Goal: Task Accomplishment & Management: Use online tool/utility

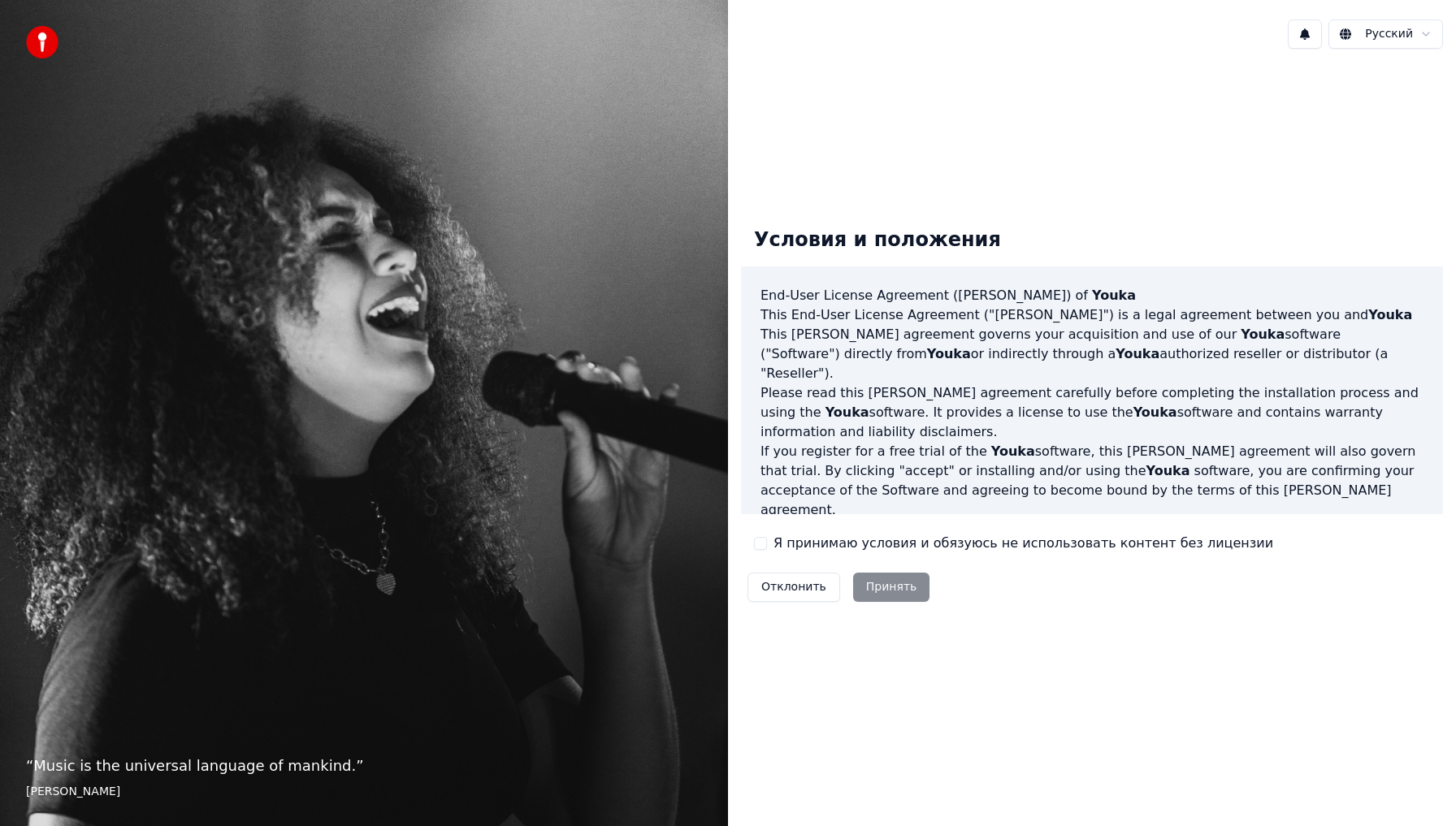
click at [762, 549] on button "Я принимаю условия и обязуюсь не использовать контент без лицензии" at bounding box center [760, 543] width 13 height 13
click at [870, 595] on button "Принять" at bounding box center [892, 587] width 77 height 29
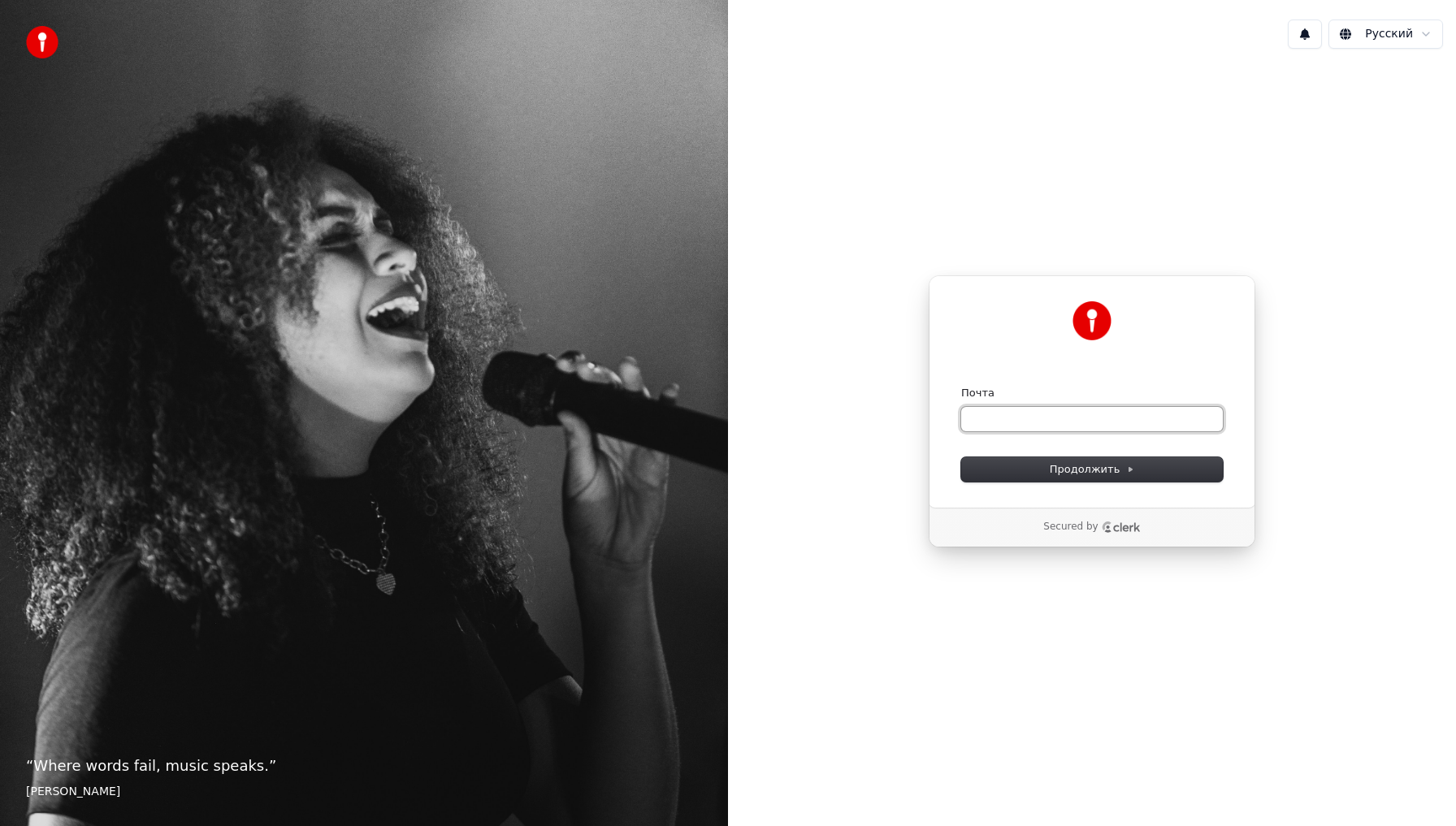
click at [1065, 420] on input "Почта" at bounding box center [1092, 419] width 261 height 24
type input "*"
click at [1143, 471] on button "Продолжить" at bounding box center [1092, 469] width 261 height 24
type input "**********"
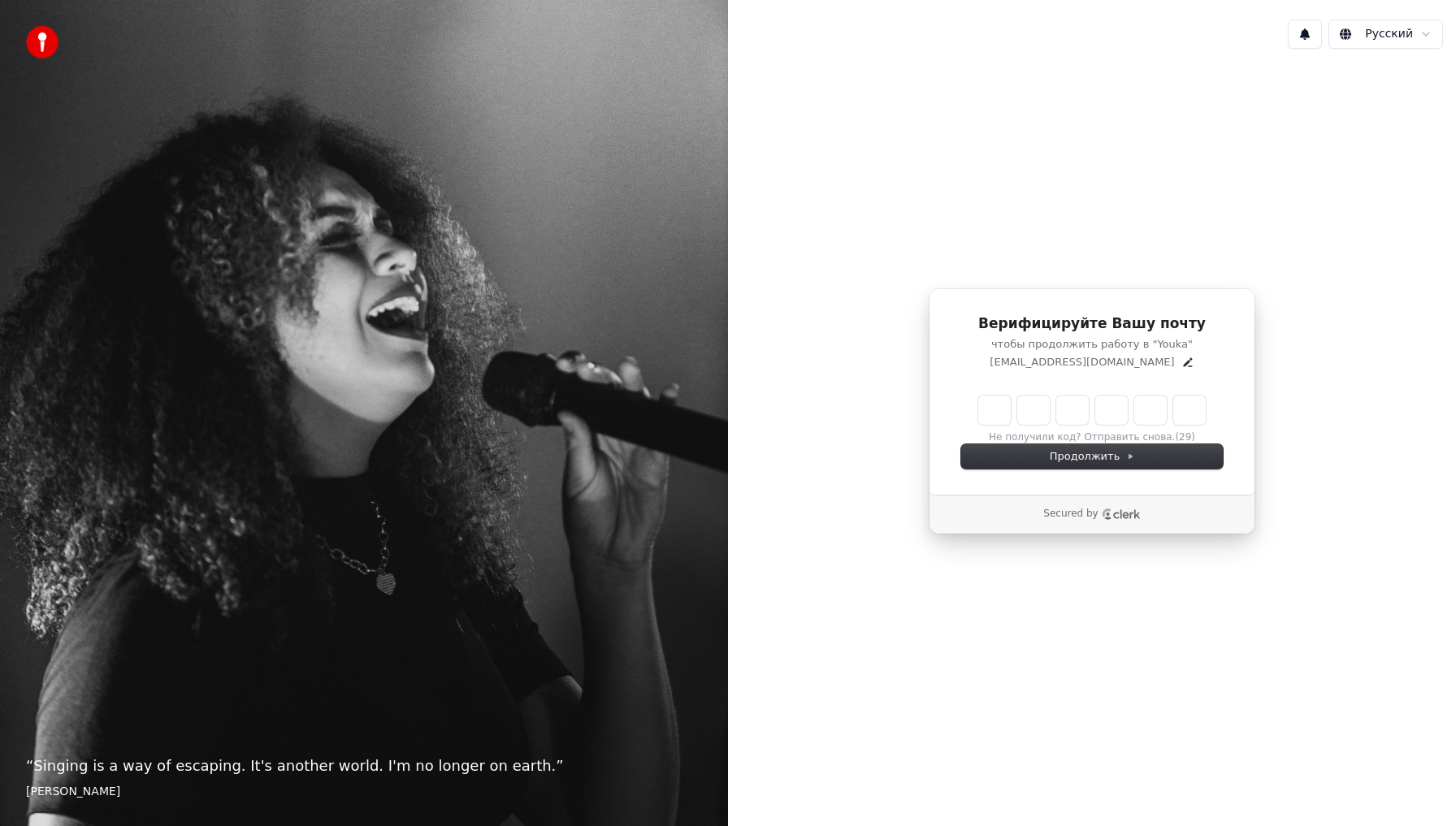
click at [983, 422] on input "Enter verification code" at bounding box center [1092, 410] width 228 height 29
type input "******"
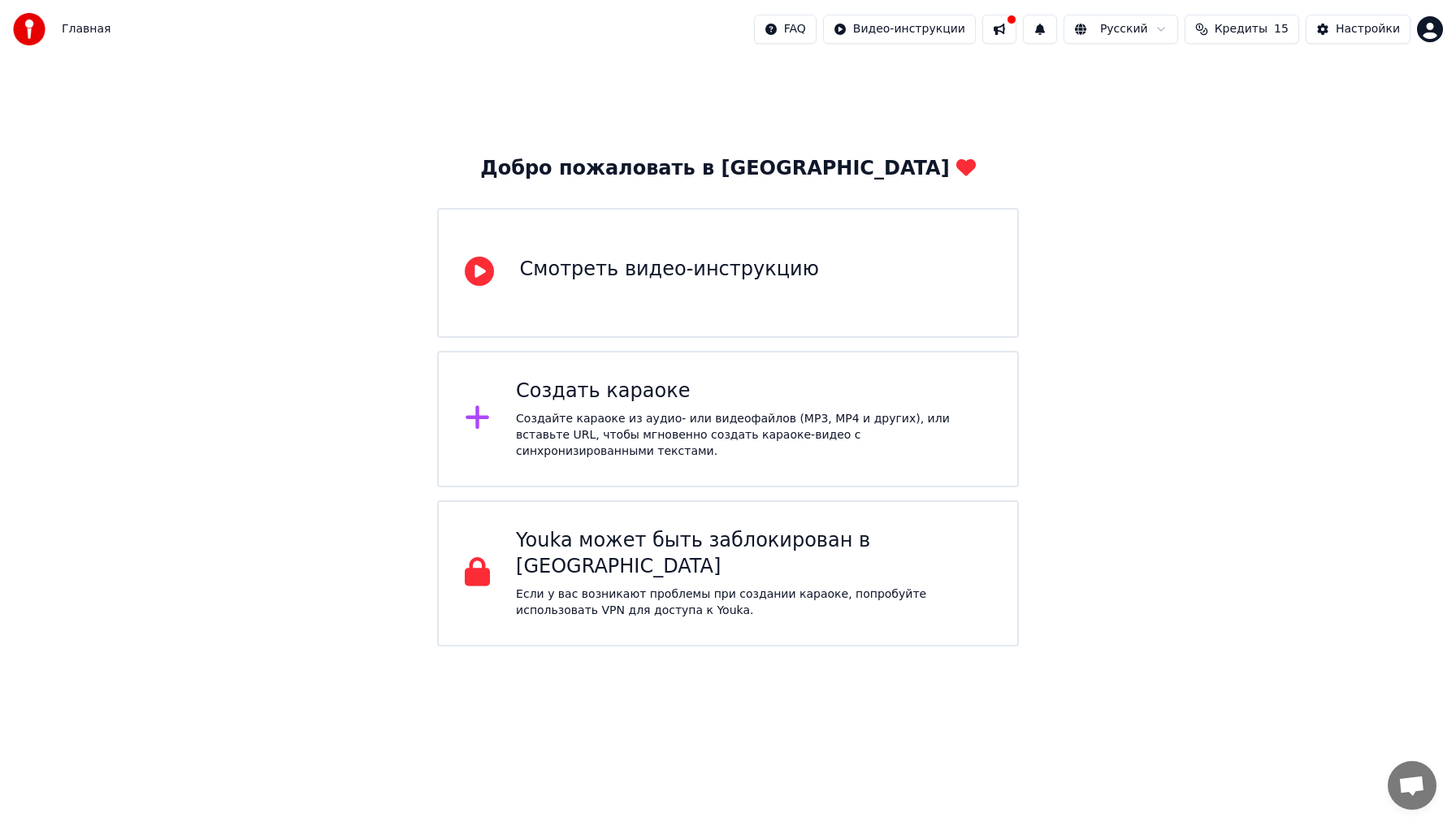
click at [705, 401] on div "Создать караоке" at bounding box center [754, 391] width 476 height 26
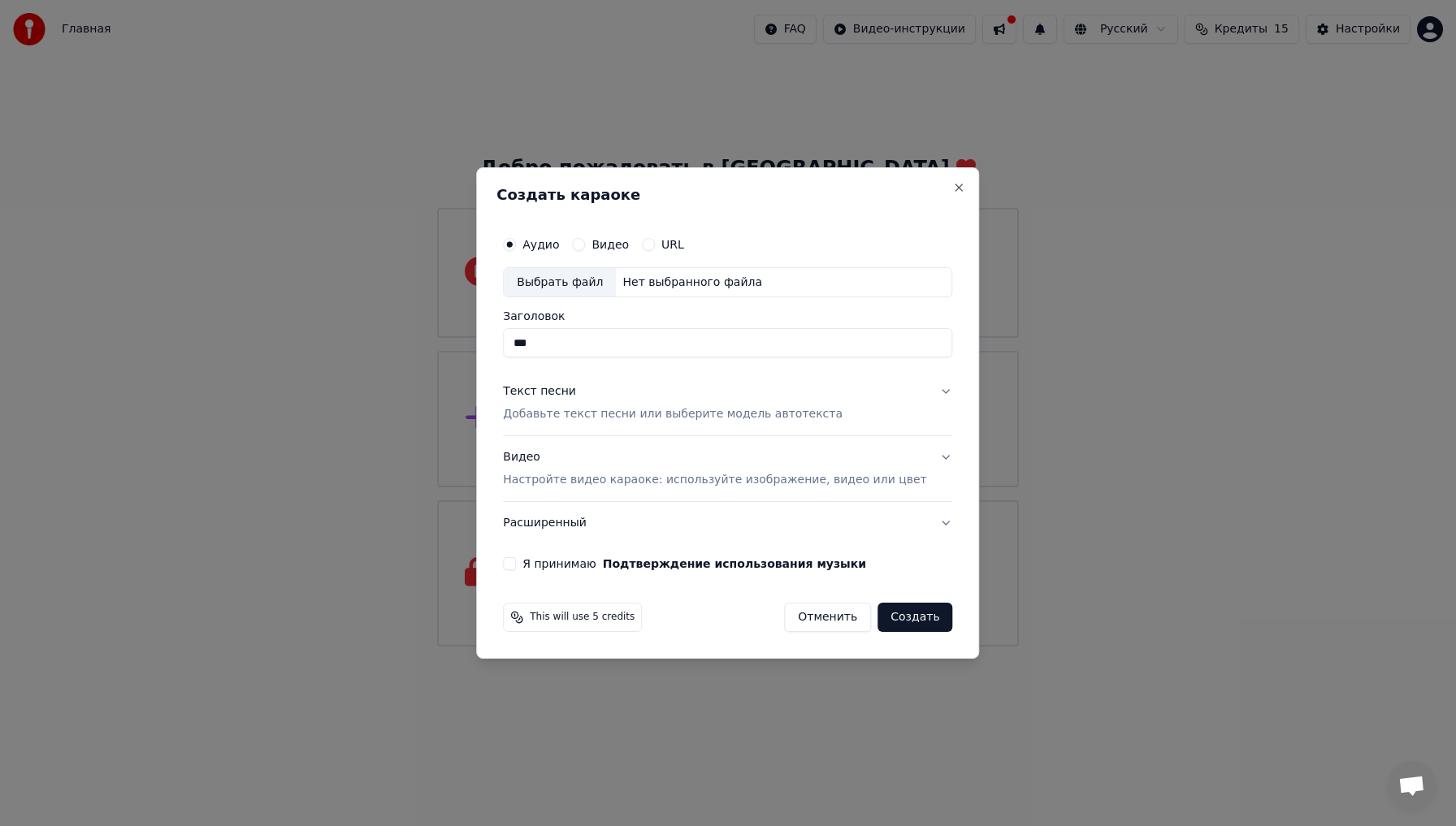
type input "***"
click at [585, 243] on button "Видео" at bounding box center [578, 244] width 13 height 13
click at [596, 290] on div "Выбрать файл" at bounding box center [560, 283] width 112 height 29
type input "***"
click at [925, 390] on button "Текст песни Добавьте текст песни или выберите модель автотекста" at bounding box center [727, 404] width 450 height 65
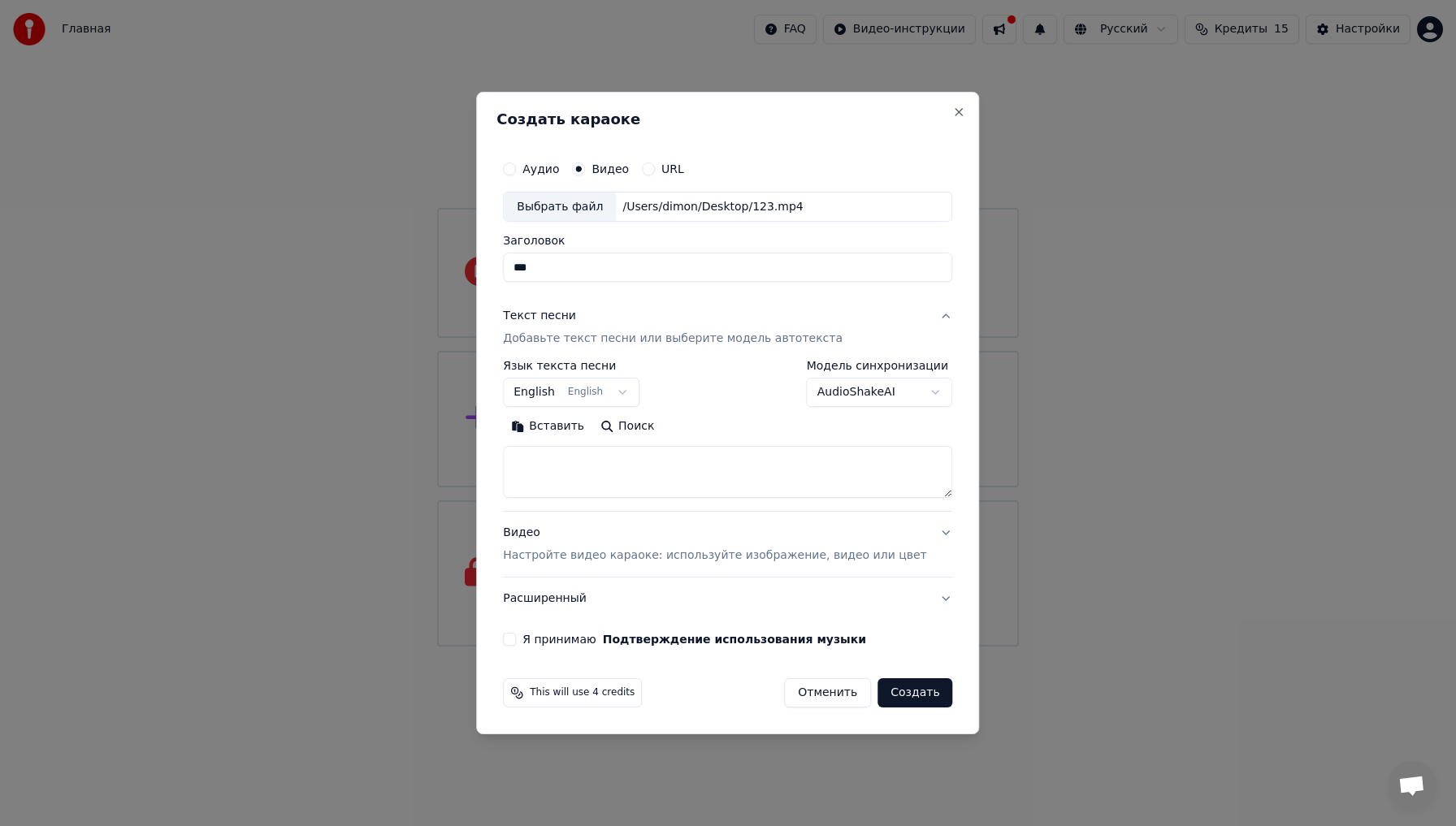
click at [632, 392] on button "English English" at bounding box center [571, 393] width 137 height 29
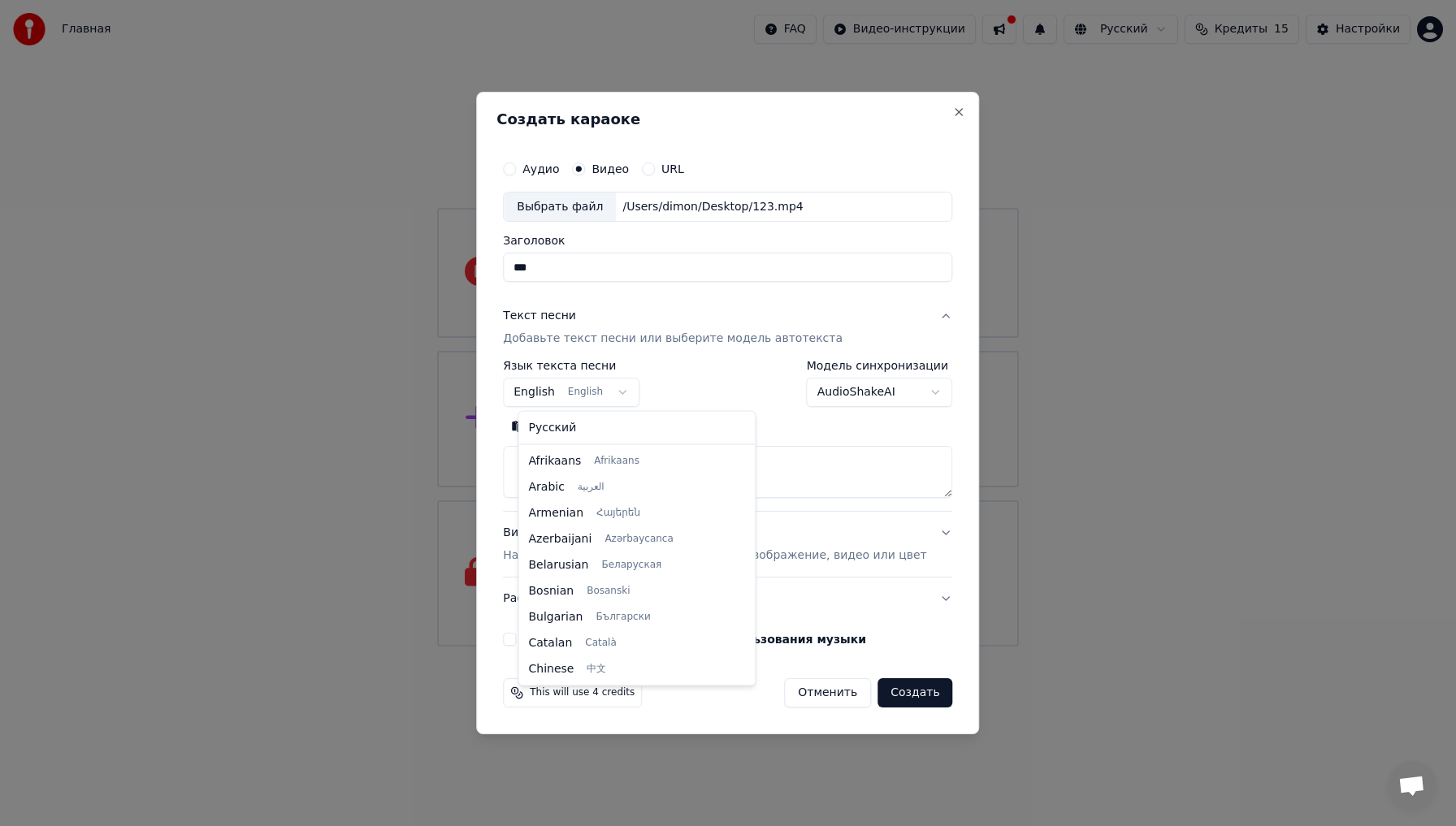
scroll to position [130, 0]
select select "**"
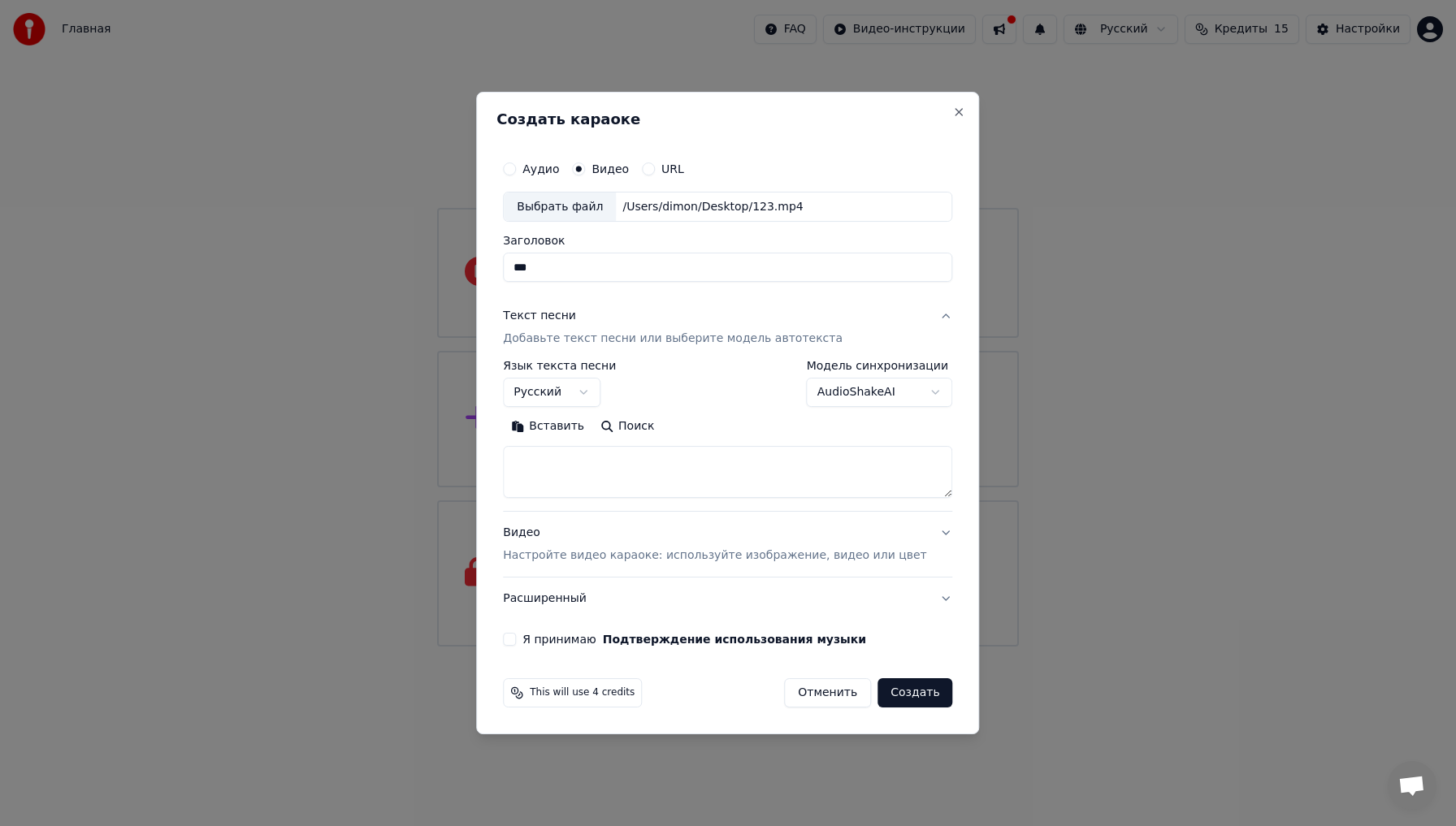
click at [622, 477] on textarea at bounding box center [727, 473] width 450 height 52
click at [623, 485] on textarea at bounding box center [727, 473] width 450 height 52
paste textarea "**********"
type textarea "**********"
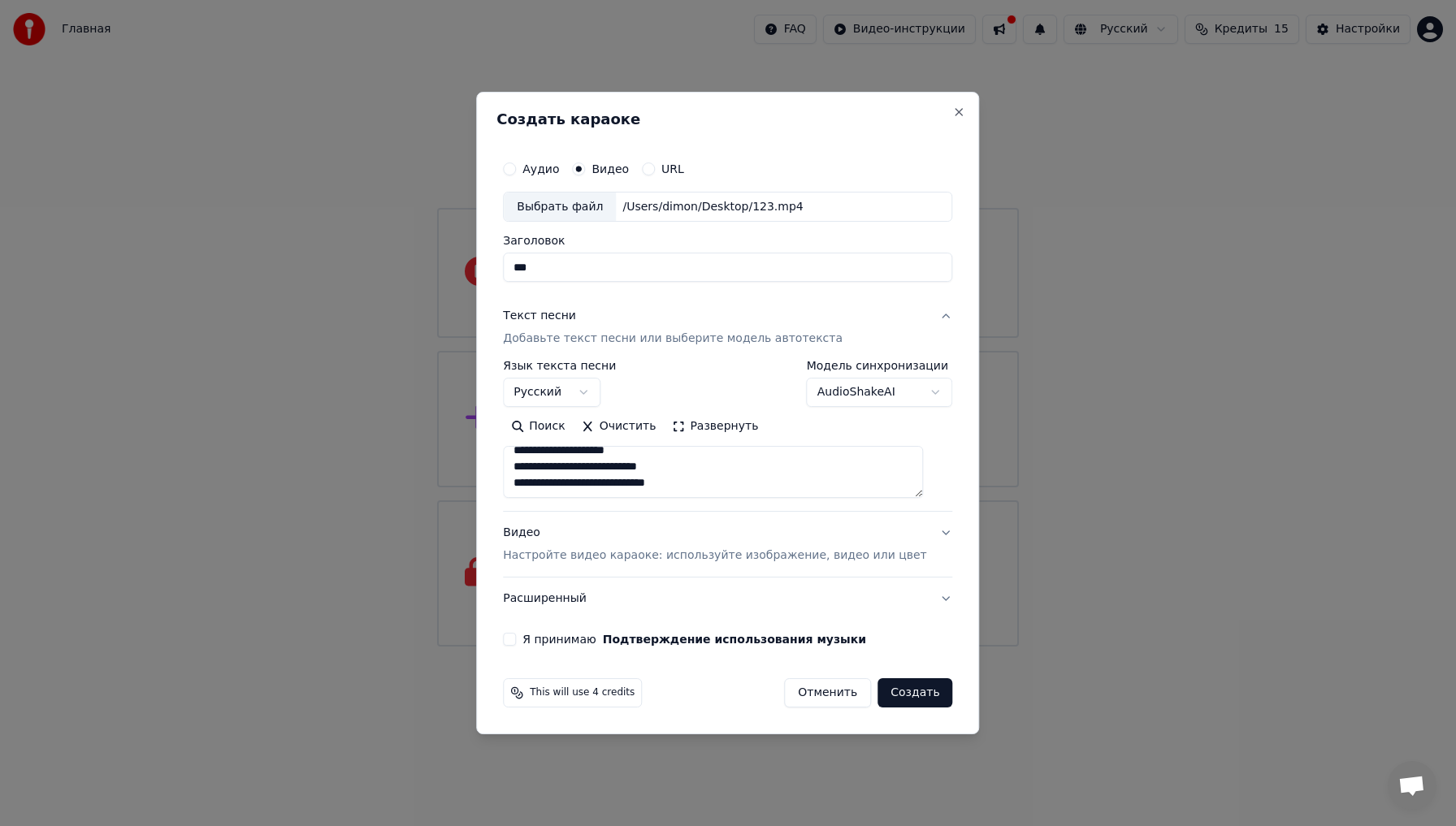
click at [924, 533] on button "Видео Настройте видео караоке: используйте изображение, видео или цвет" at bounding box center [727, 545] width 450 height 65
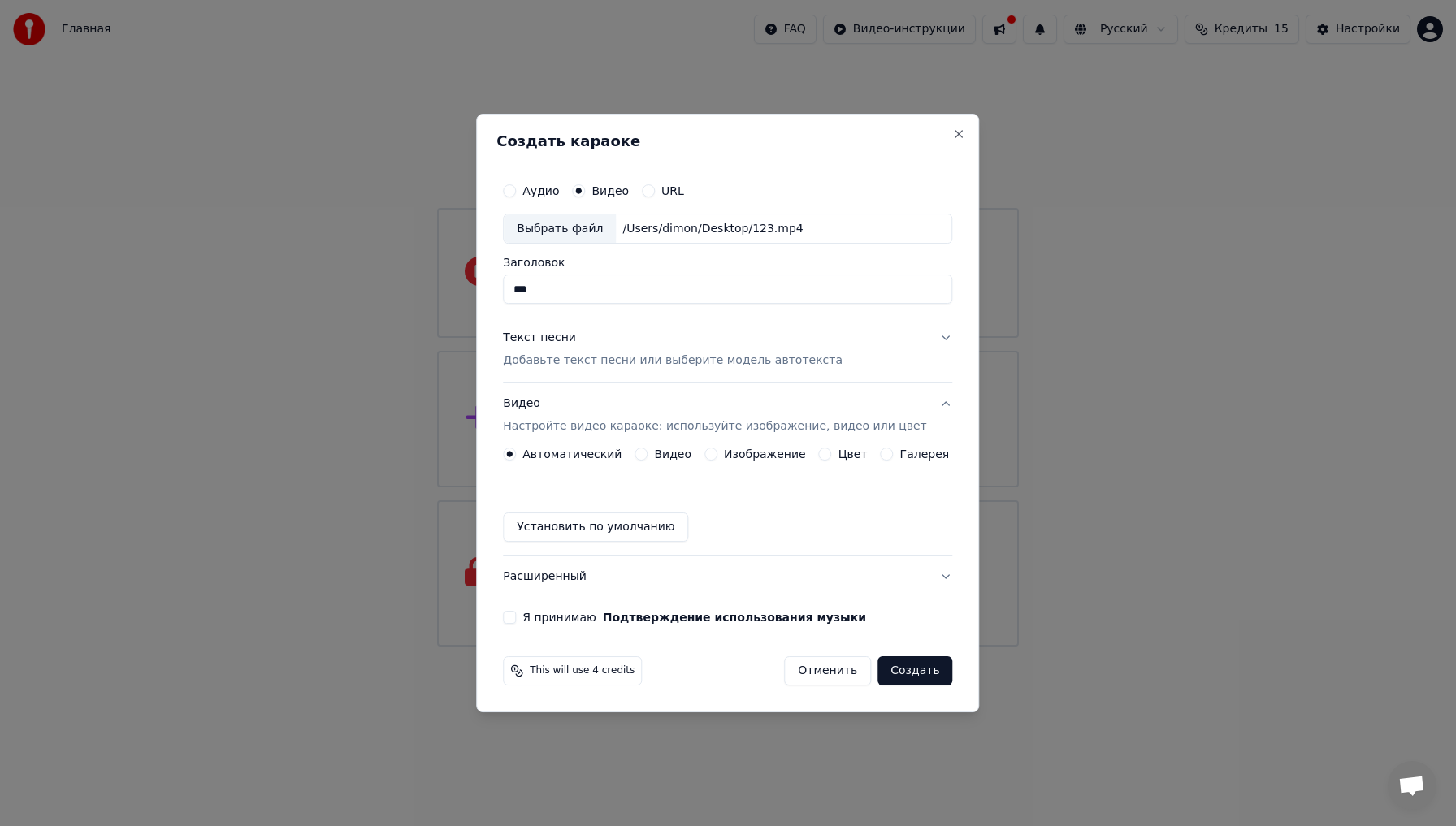
click at [516, 619] on button "Я принимаю Подтверждение использования музыки" at bounding box center [509, 617] width 13 height 13
click at [933, 576] on button "Расширенный" at bounding box center [727, 576] width 450 height 42
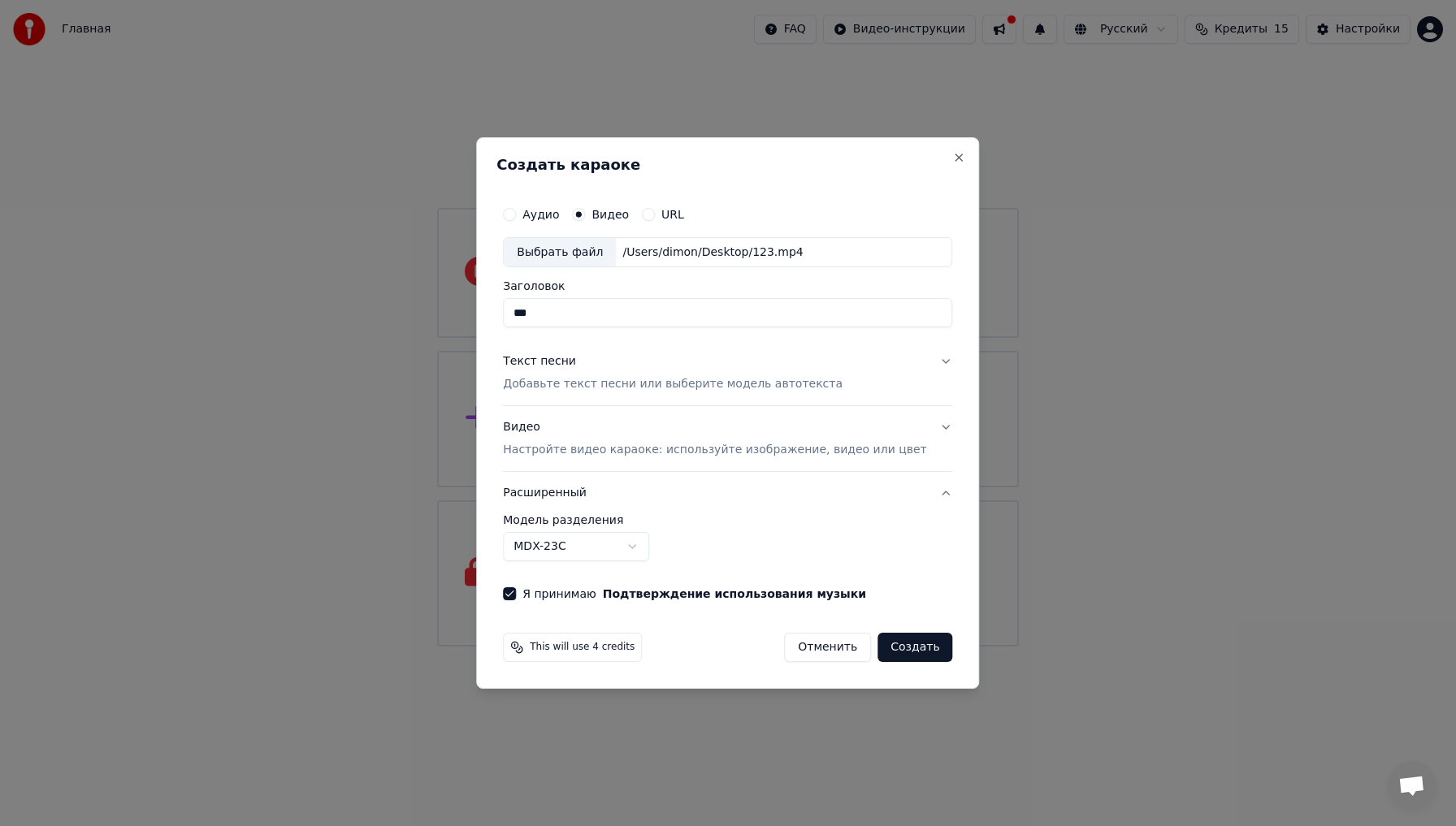
click at [931, 489] on button "Расширенный" at bounding box center [727, 493] width 450 height 42
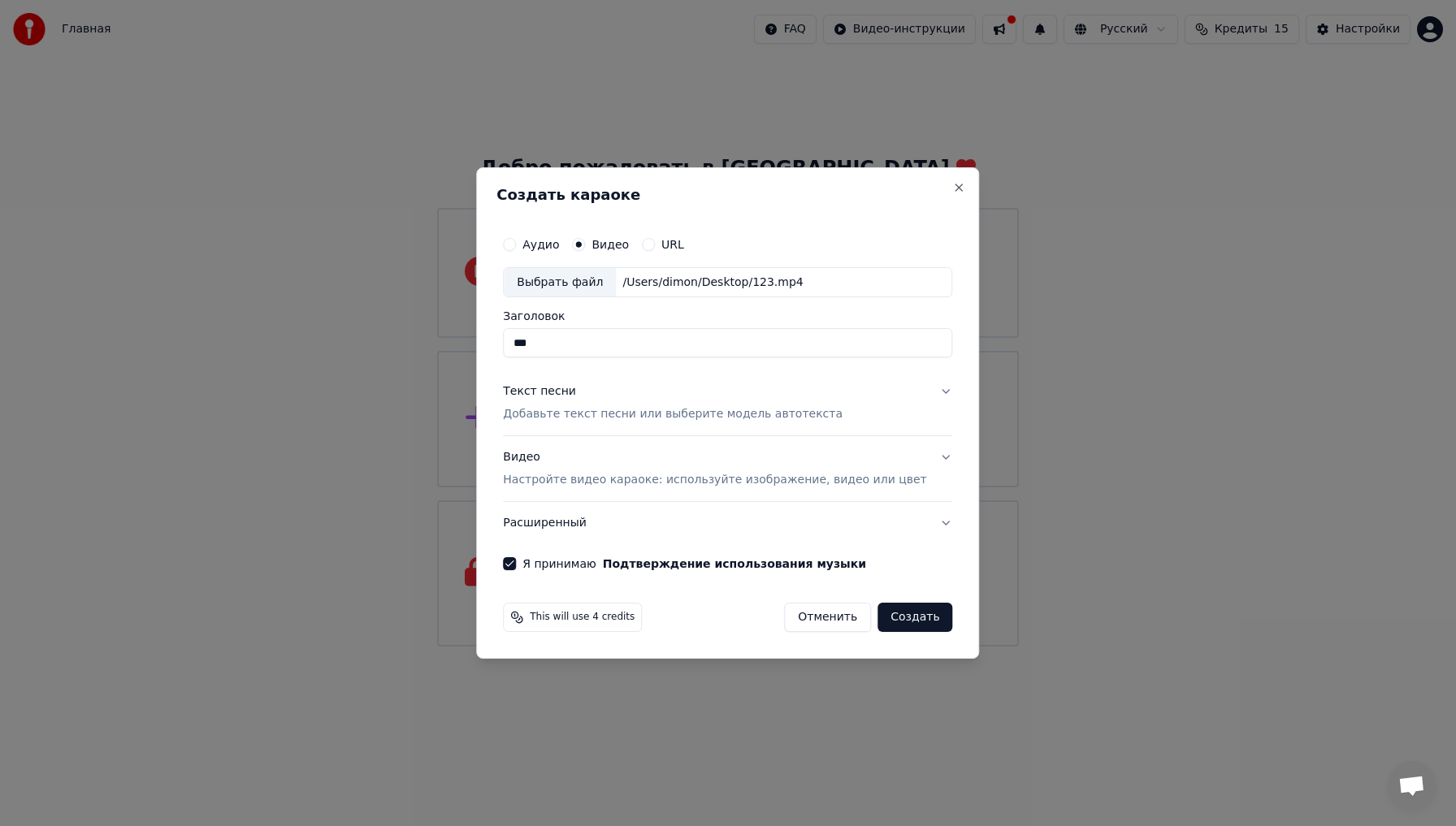
click at [898, 619] on button "Создать" at bounding box center [915, 617] width 75 height 29
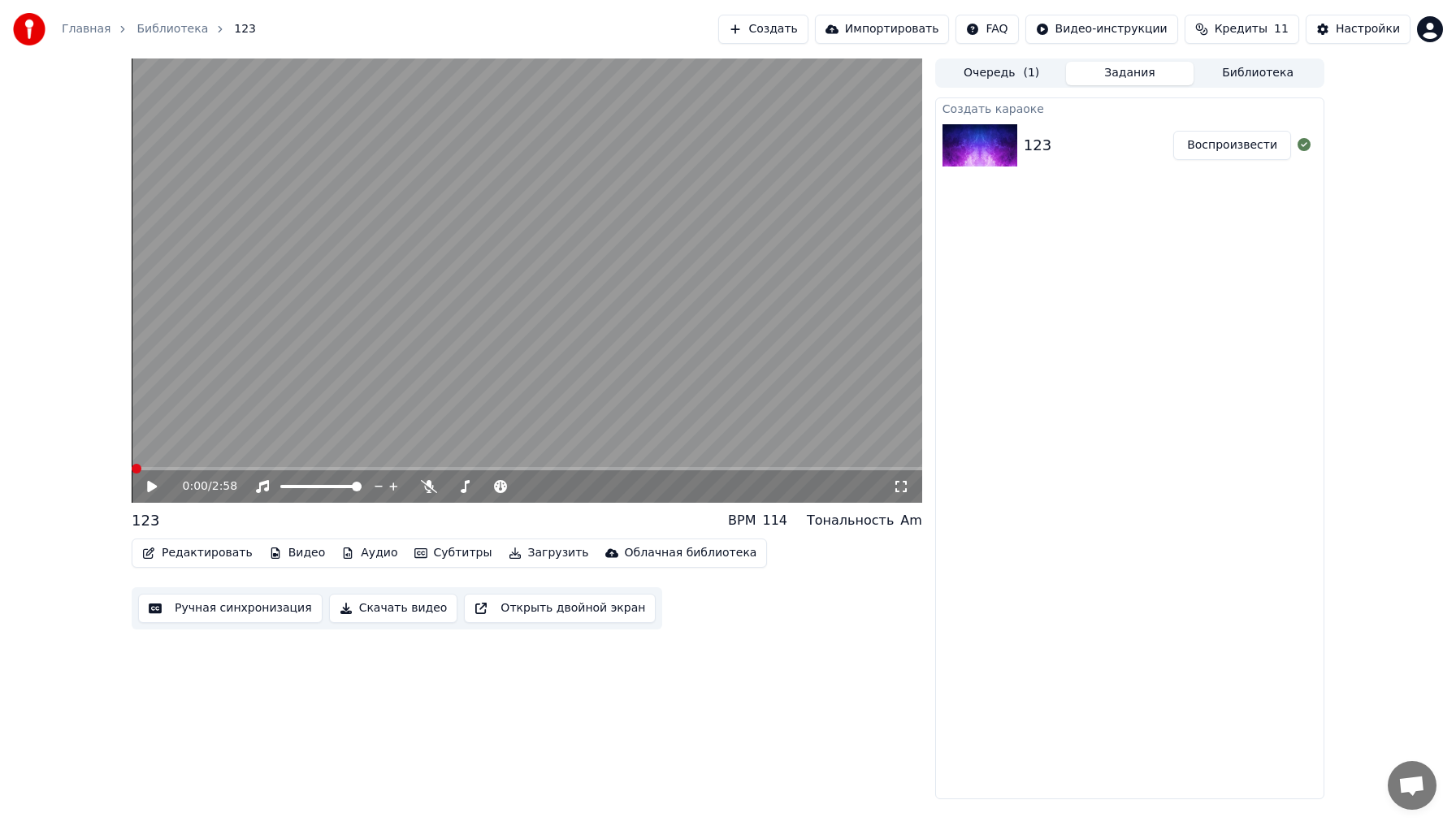
click at [132, 467] on span at bounding box center [527, 469] width 791 height 4
click at [444, 559] on button "Субтитры" at bounding box center [453, 553] width 91 height 23
click at [731, 390] on video at bounding box center [527, 280] width 791 height 444
click at [266, 613] on button "Ручная синхронизация" at bounding box center [230, 608] width 185 height 29
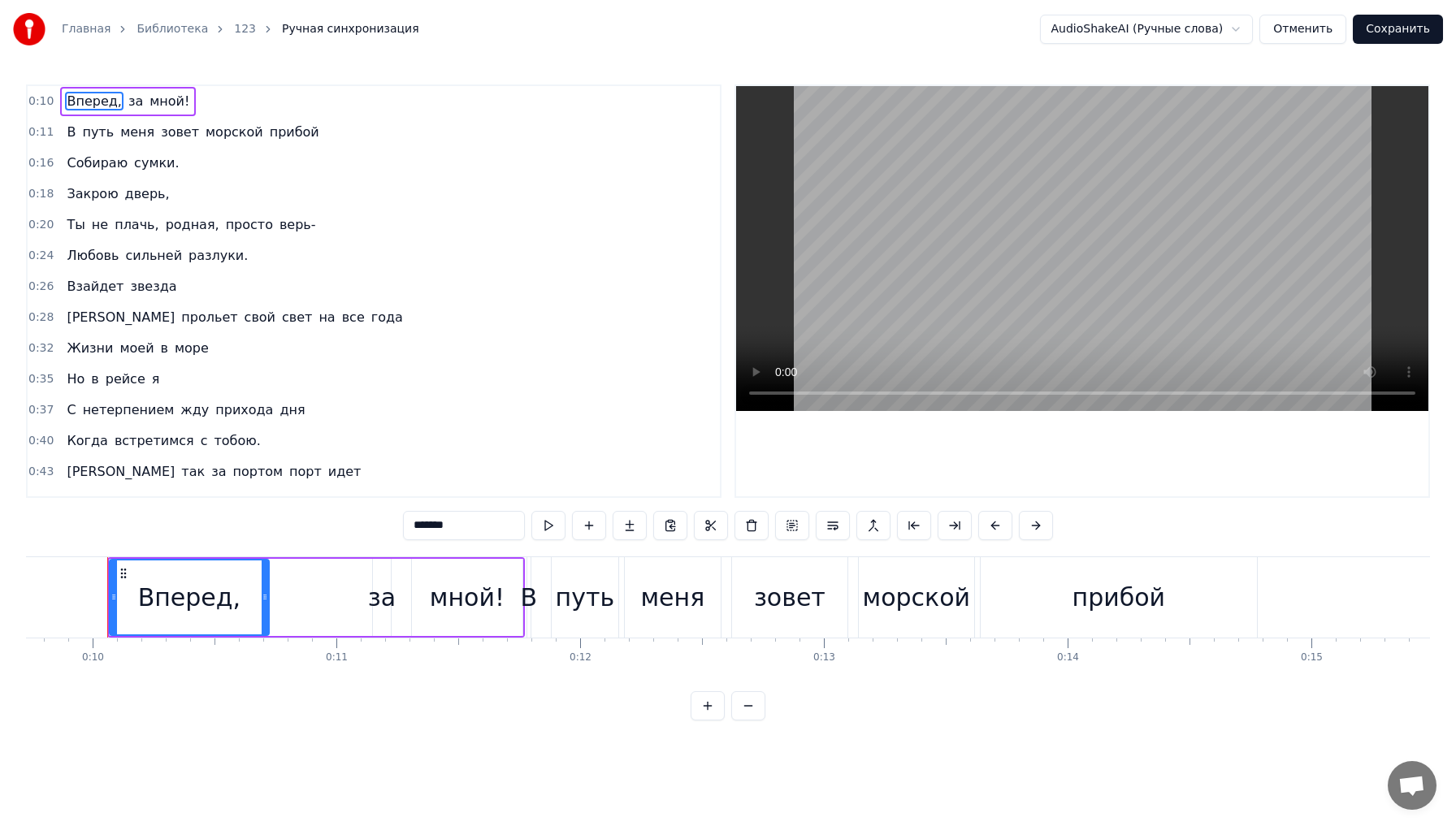
click at [118, 348] on span "моей" at bounding box center [136, 348] width 37 height 19
type input "****"
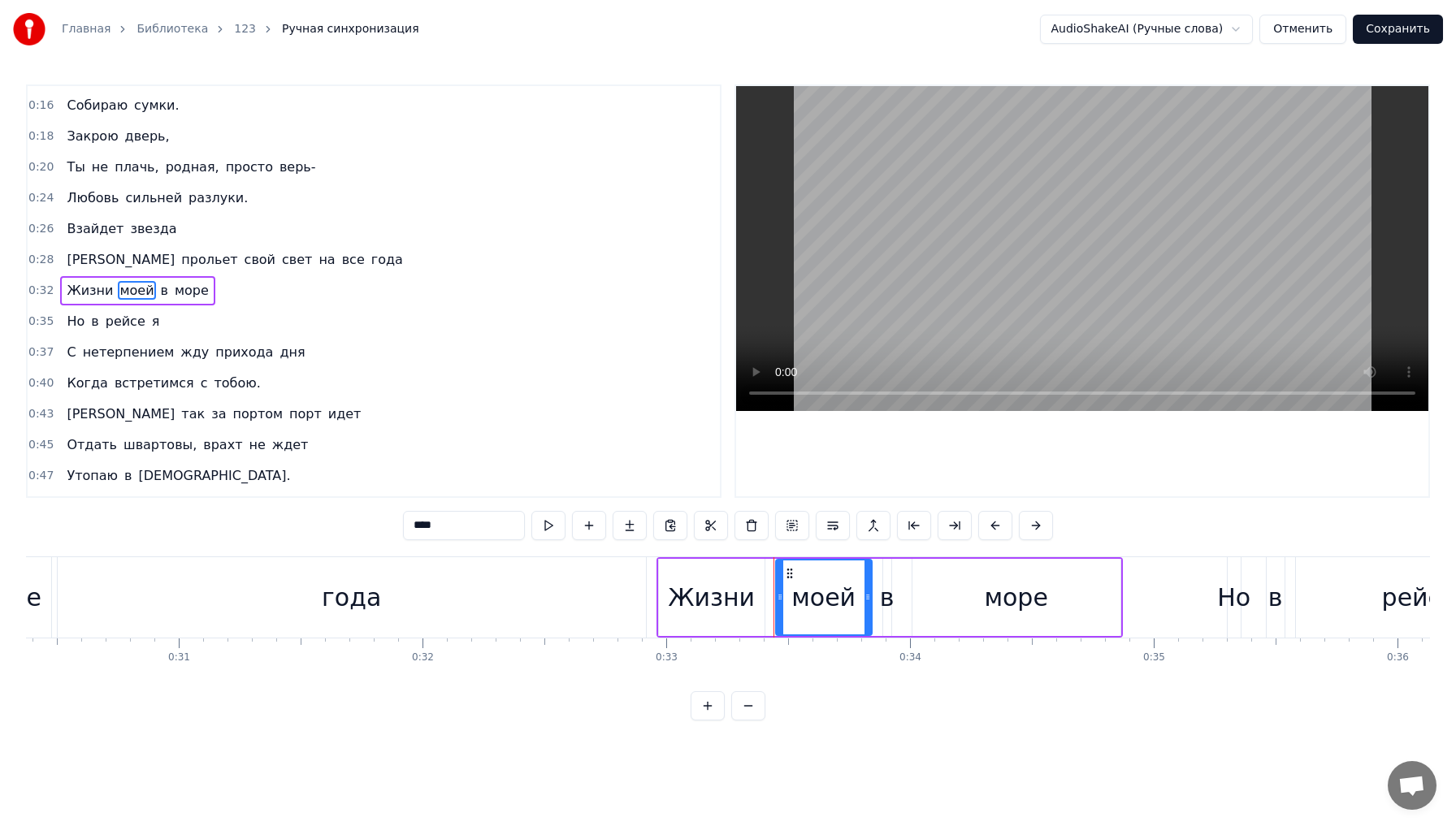
scroll to position [0, 8071]
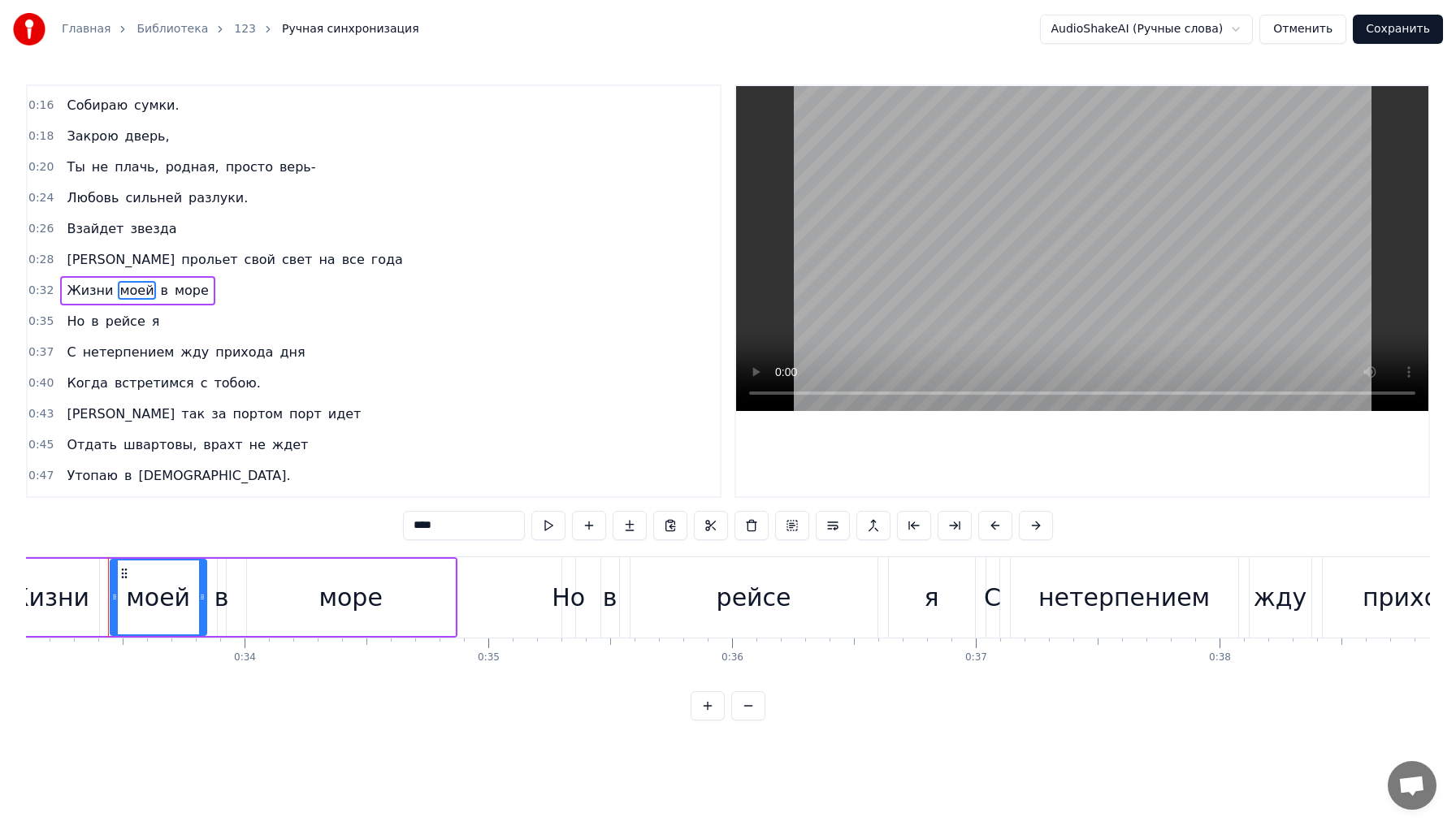
click at [142, 293] on span "моей" at bounding box center [136, 290] width 37 height 19
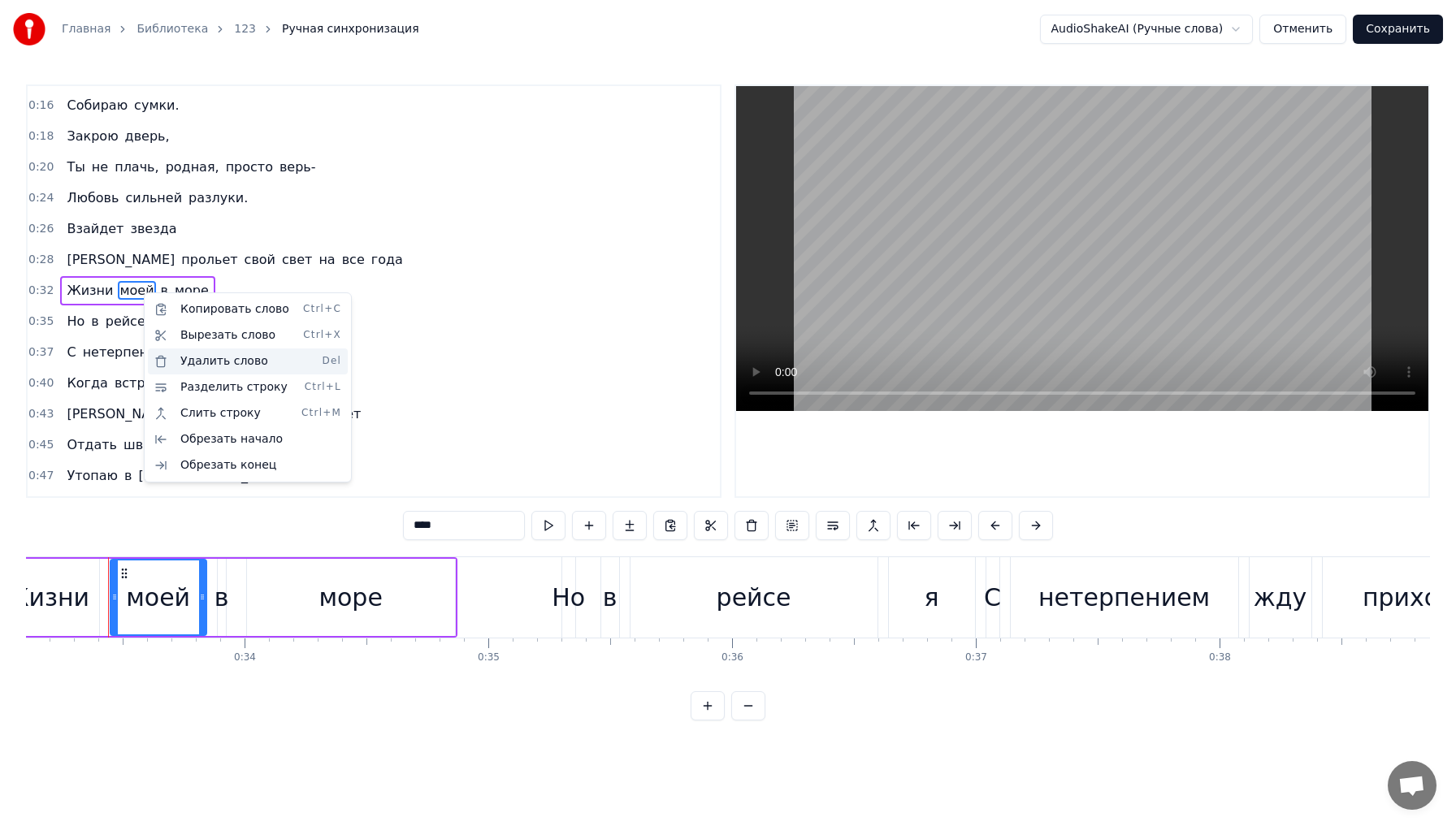
click at [224, 360] on div "Удалить слово Del" at bounding box center [248, 361] width 200 height 26
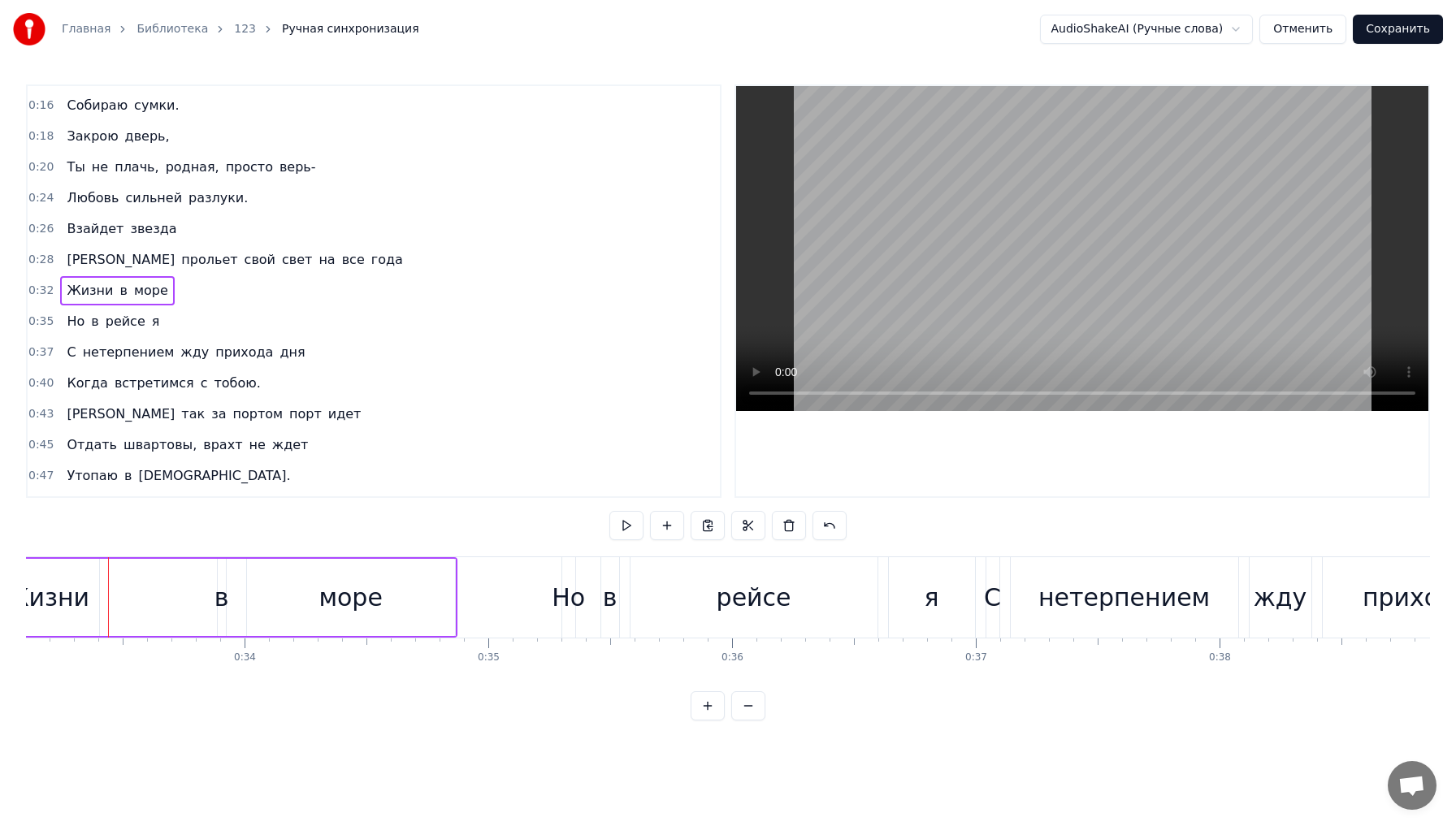
click at [118, 291] on span "в" at bounding box center [123, 290] width 11 height 19
click at [118, 291] on span "моей" at bounding box center [136, 290] width 37 height 19
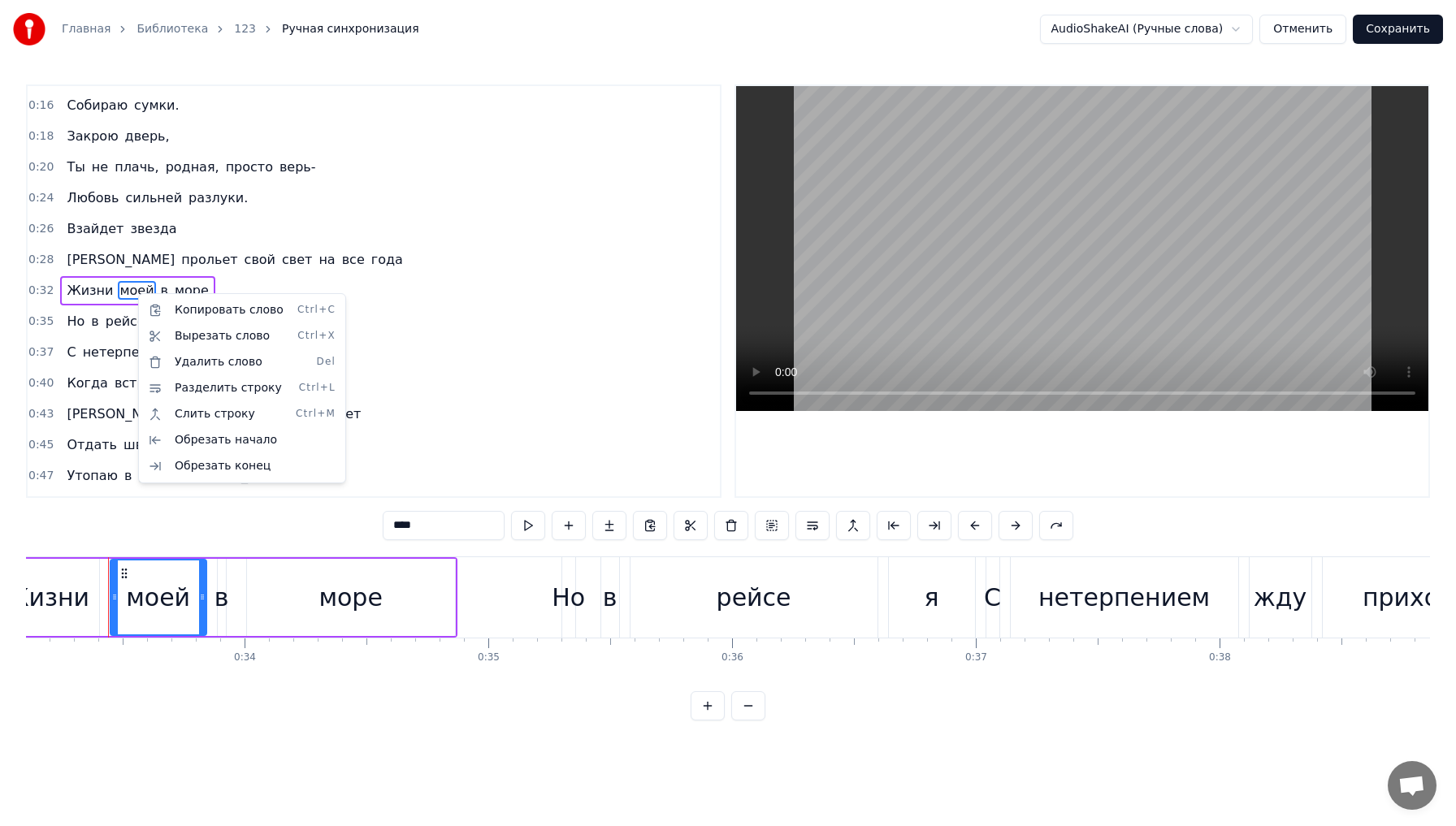
click at [130, 295] on html "Главная Библиотека 123 Ручная синхронизация AudioShakeAI (Ручные слова) Отменит…" at bounding box center [728, 373] width 1456 height 747
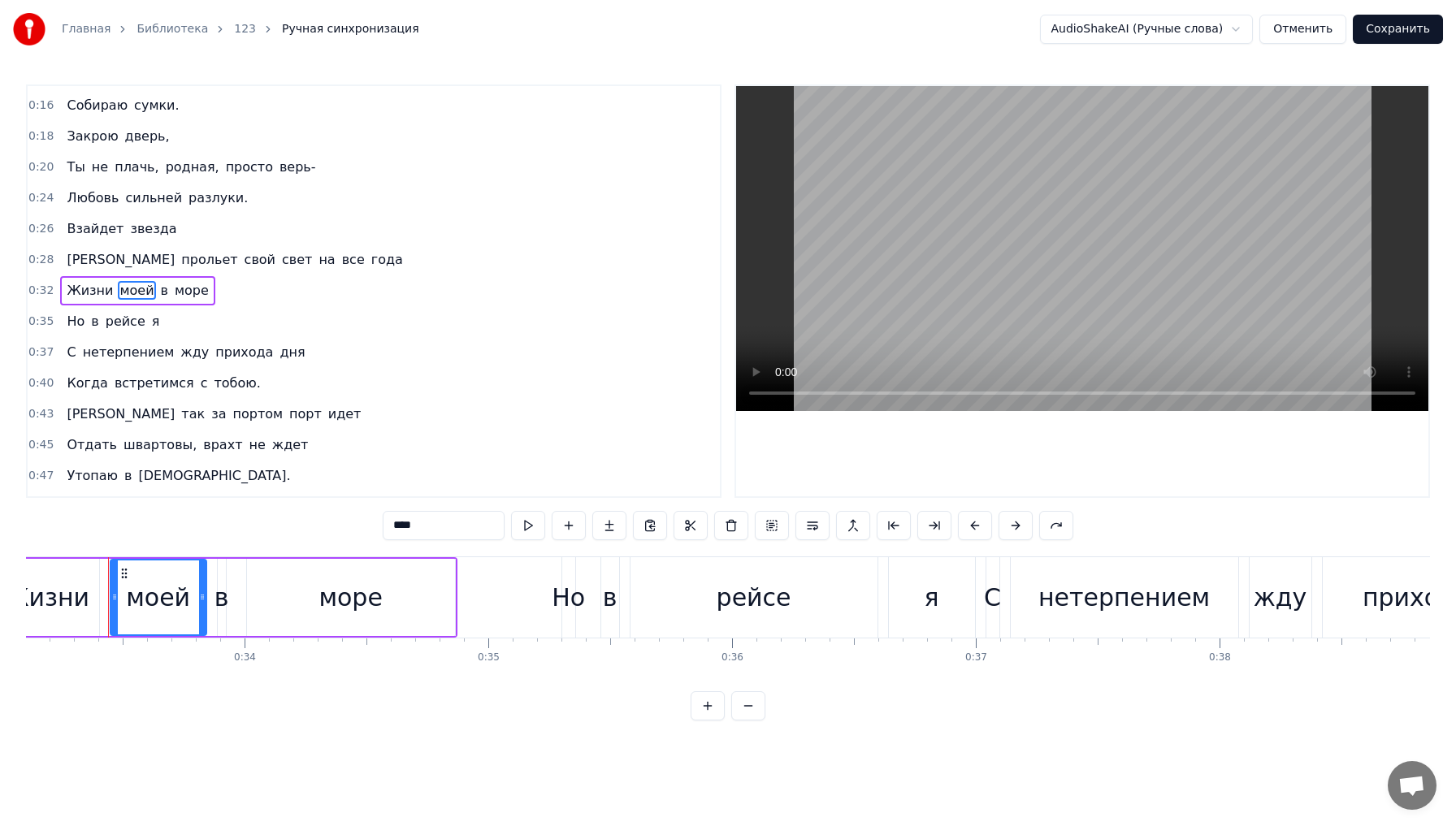
click at [121, 287] on span "моей" at bounding box center [136, 290] width 37 height 19
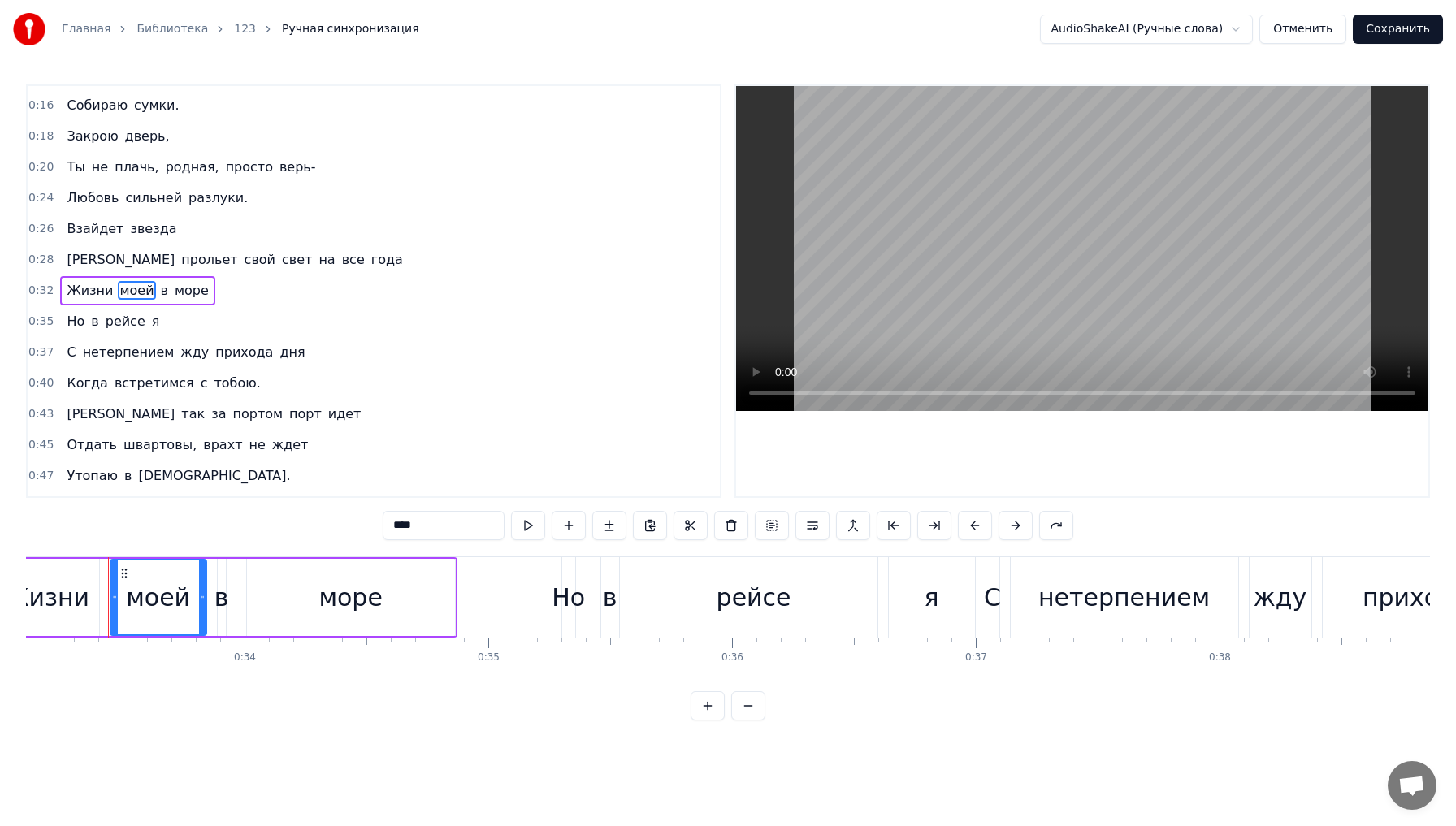
click at [121, 287] on span "моей" at bounding box center [136, 290] width 37 height 19
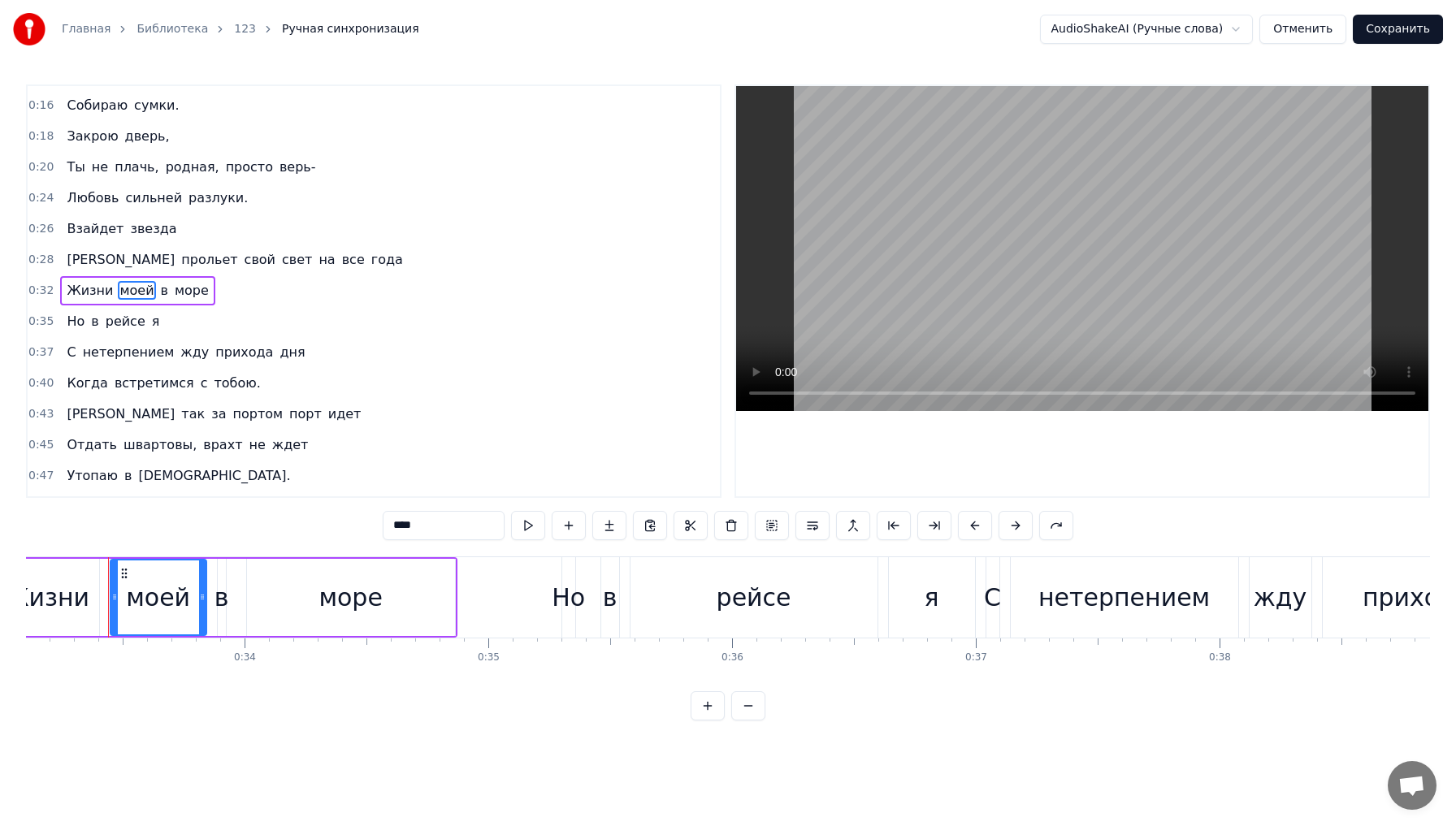
click at [121, 287] on span "моей" at bounding box center [136, 290] width 37 height 19
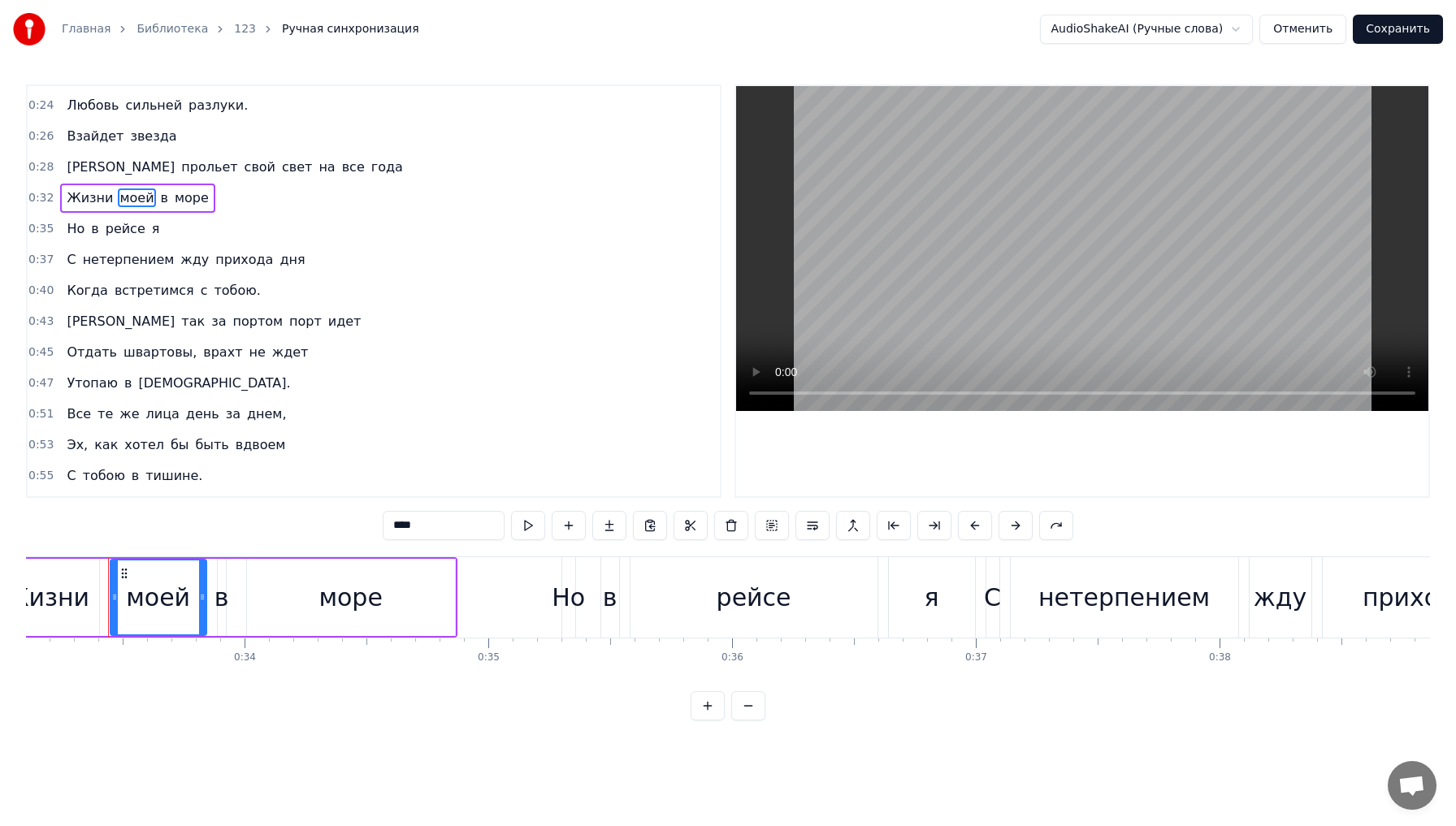
scroll to position [154, 0]
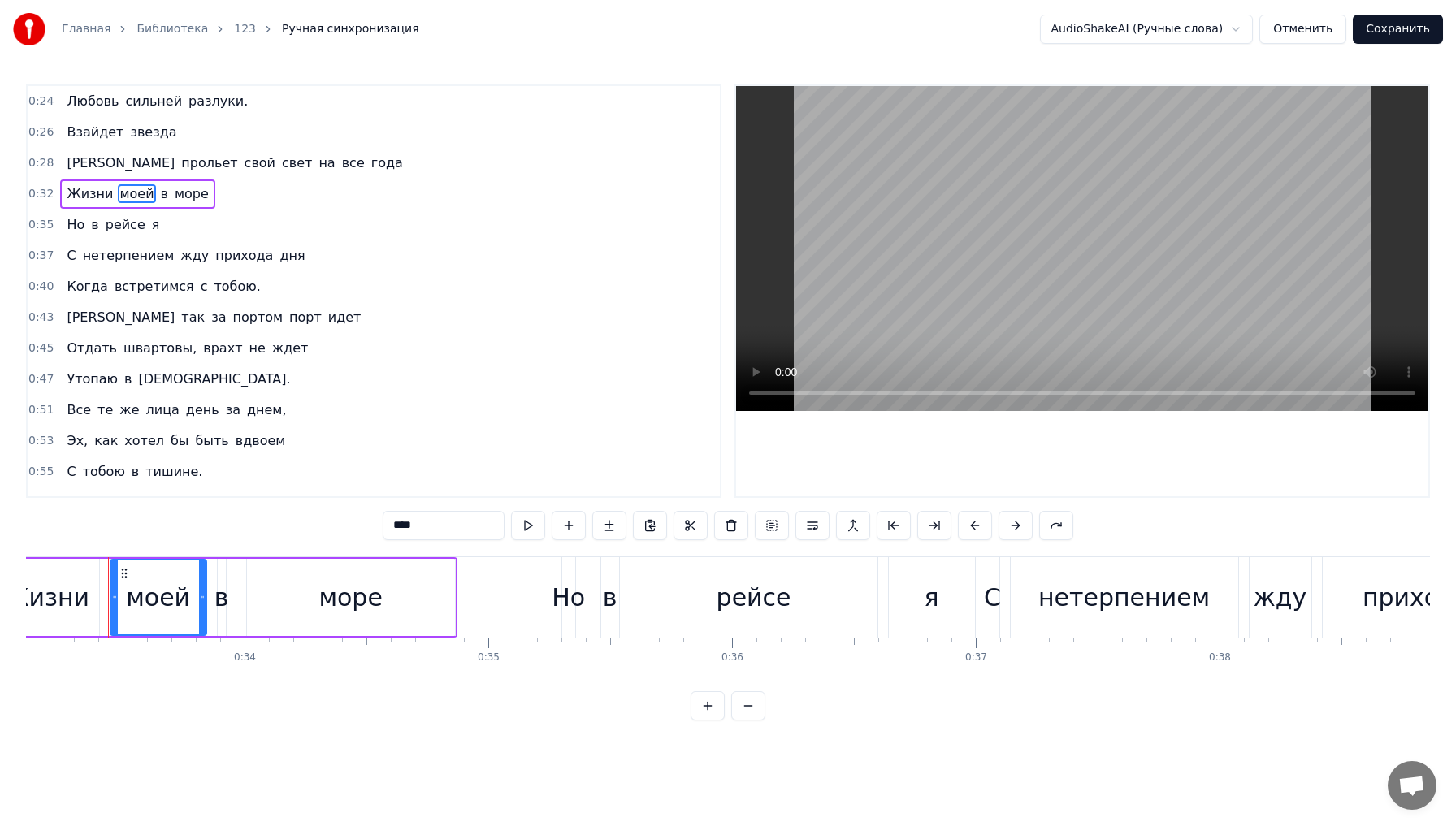
click at [202, 349] on span "врахт" at bounding box center [223, 348] width 42 height 19
type input "*****"
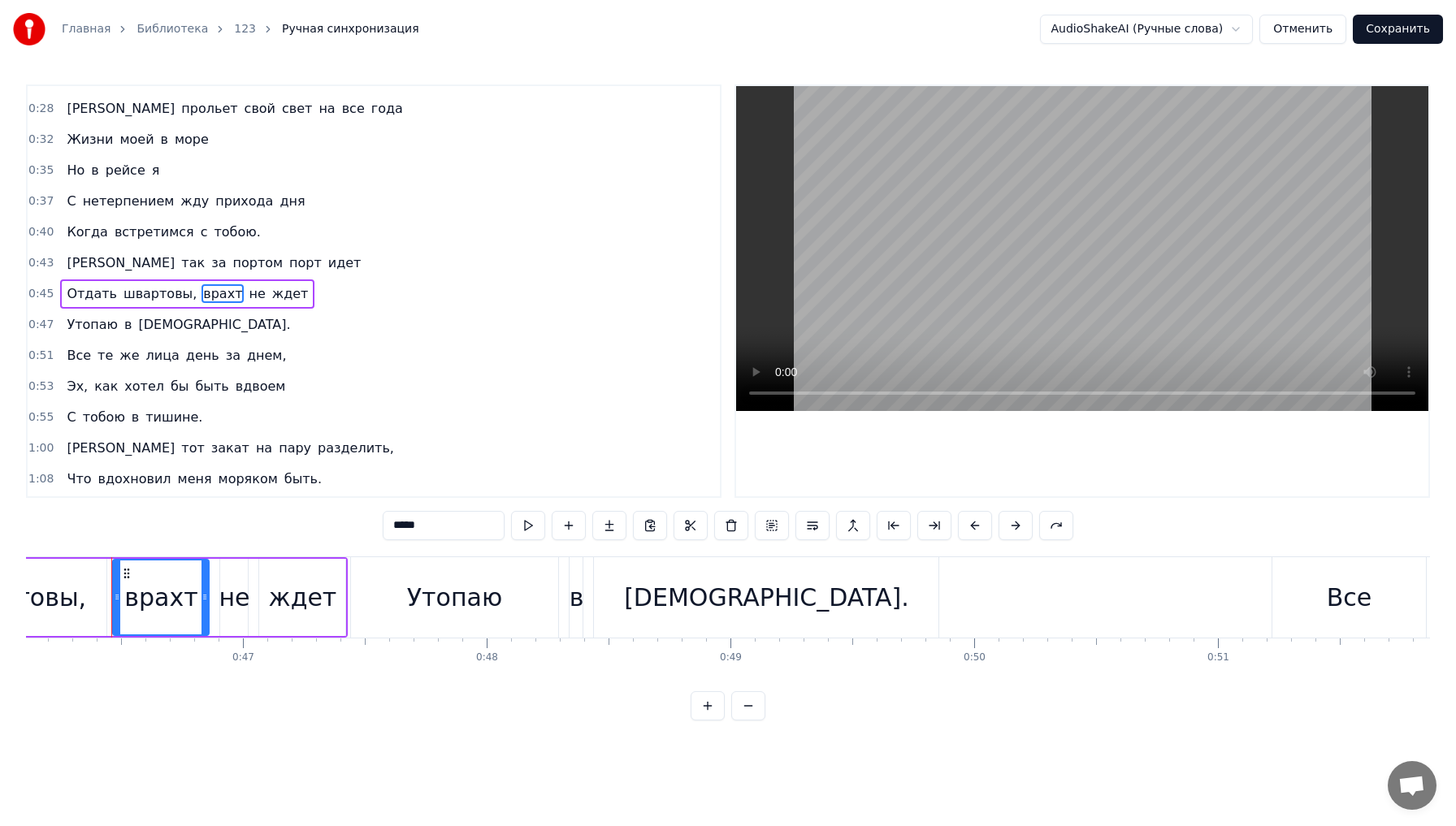
scroll to position [0, 11245]
click at [153, 600] on div "врахт" at bounding box center [157, 597] width 73 height 37
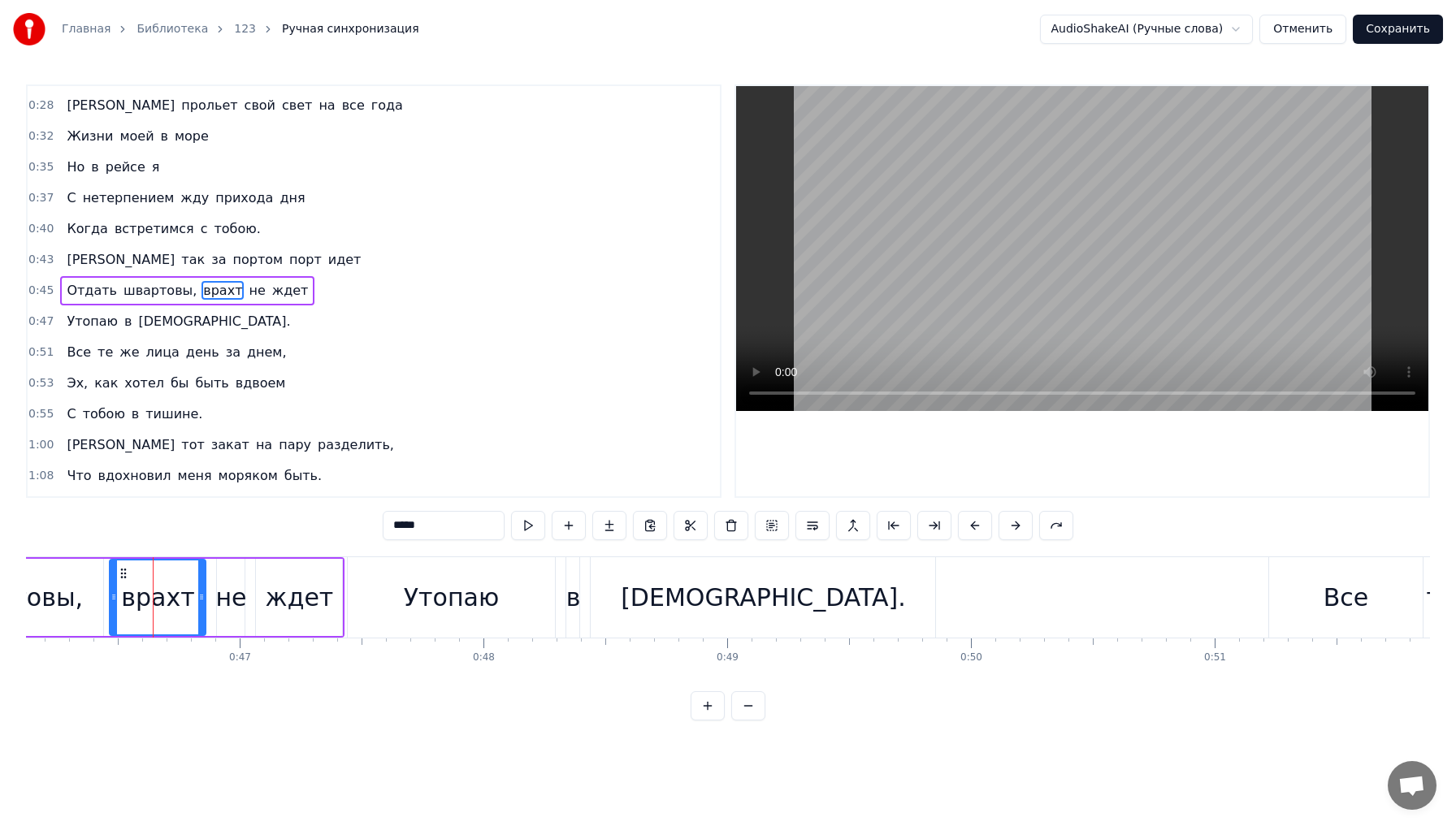
click at [150, 600] on div "врахт" at bounding box center [157, 597] width 73 height 37
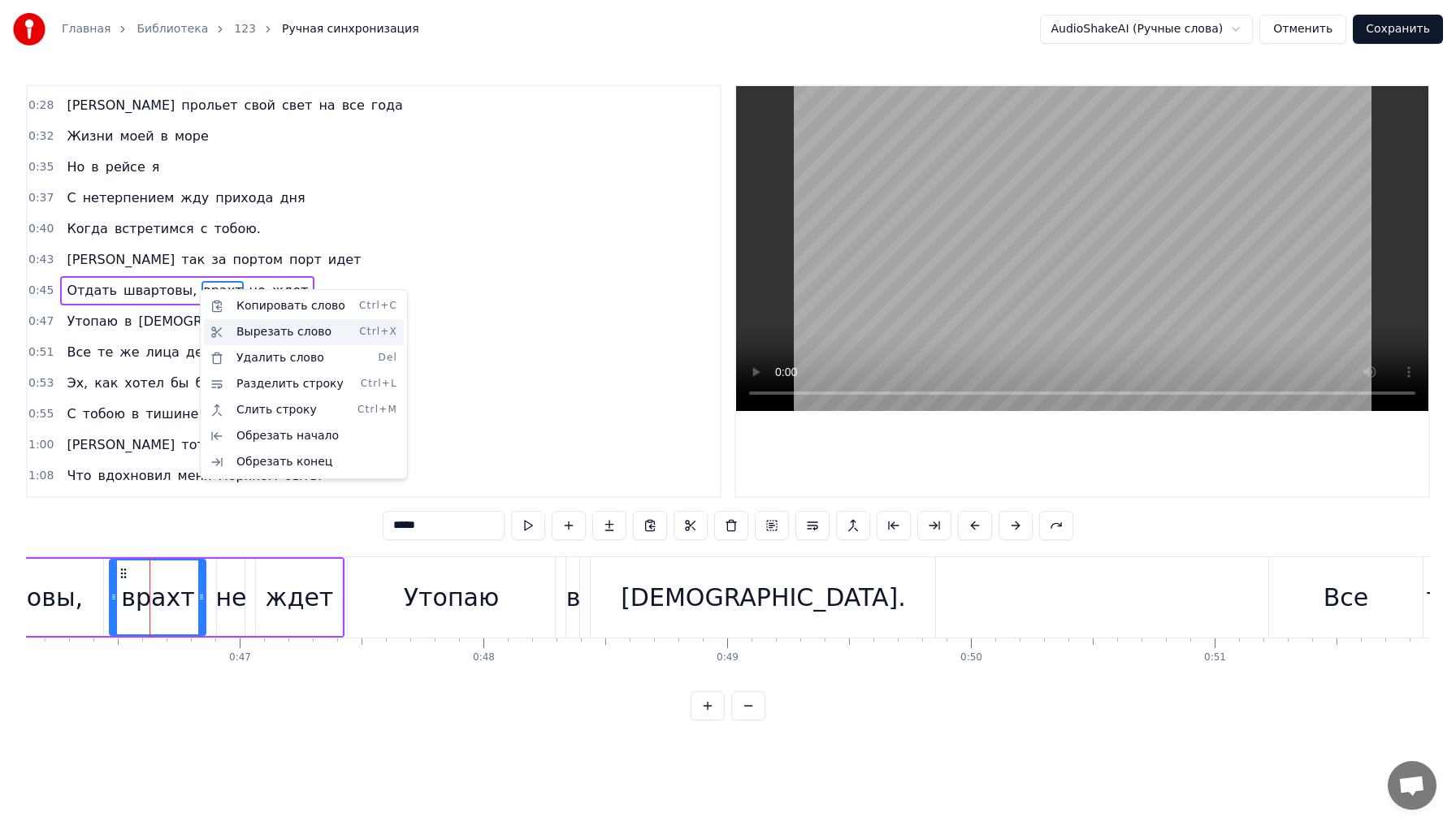
click at [284, 339] on div "Вырезать слово Ctrl+X" at bounding box center [304, 331] width 200 height 26
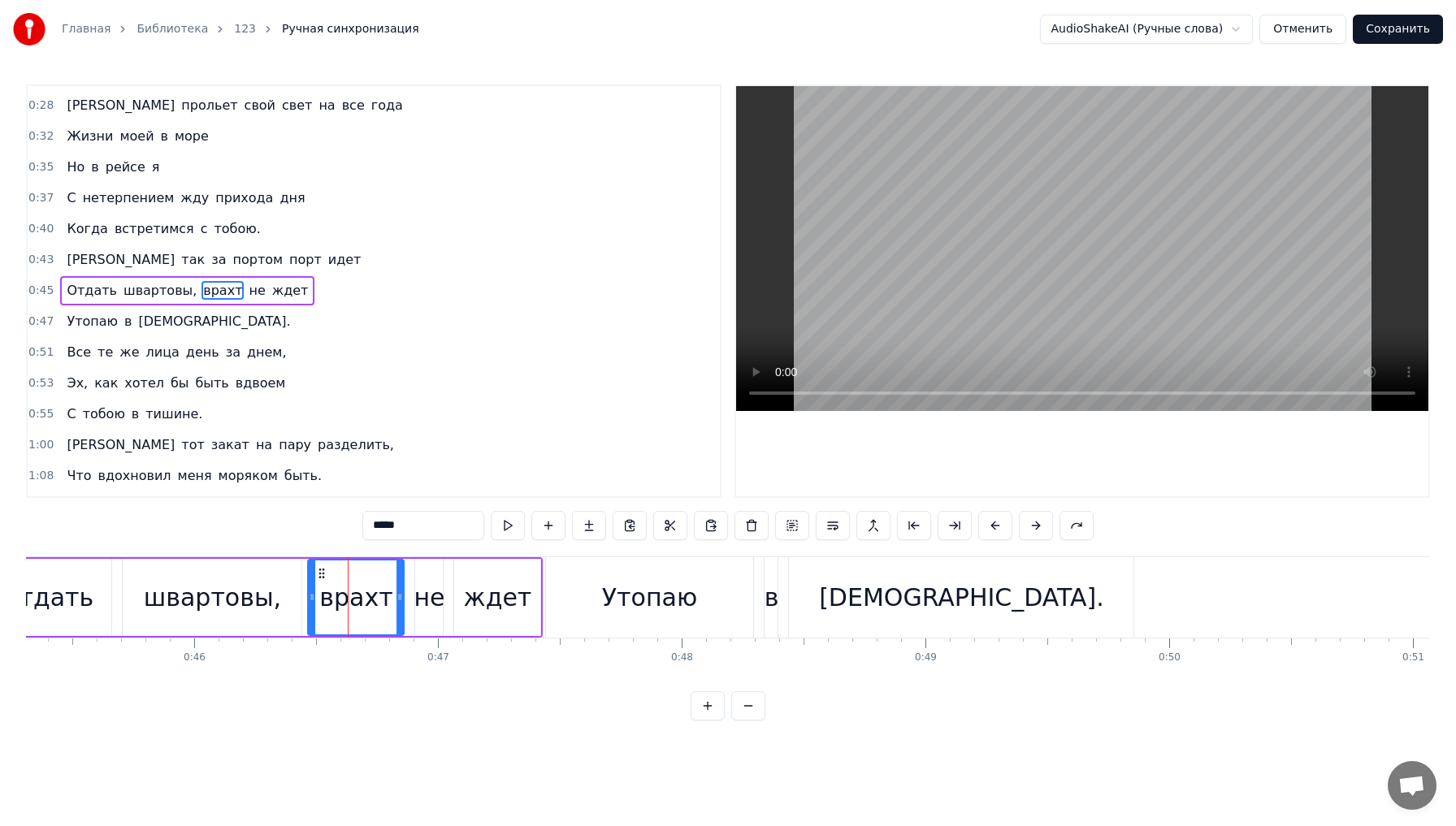
scroll to position [0, 11043]
click at [208, 295] on span "врахт" at bounding box center [223, 290] width 42 height 19
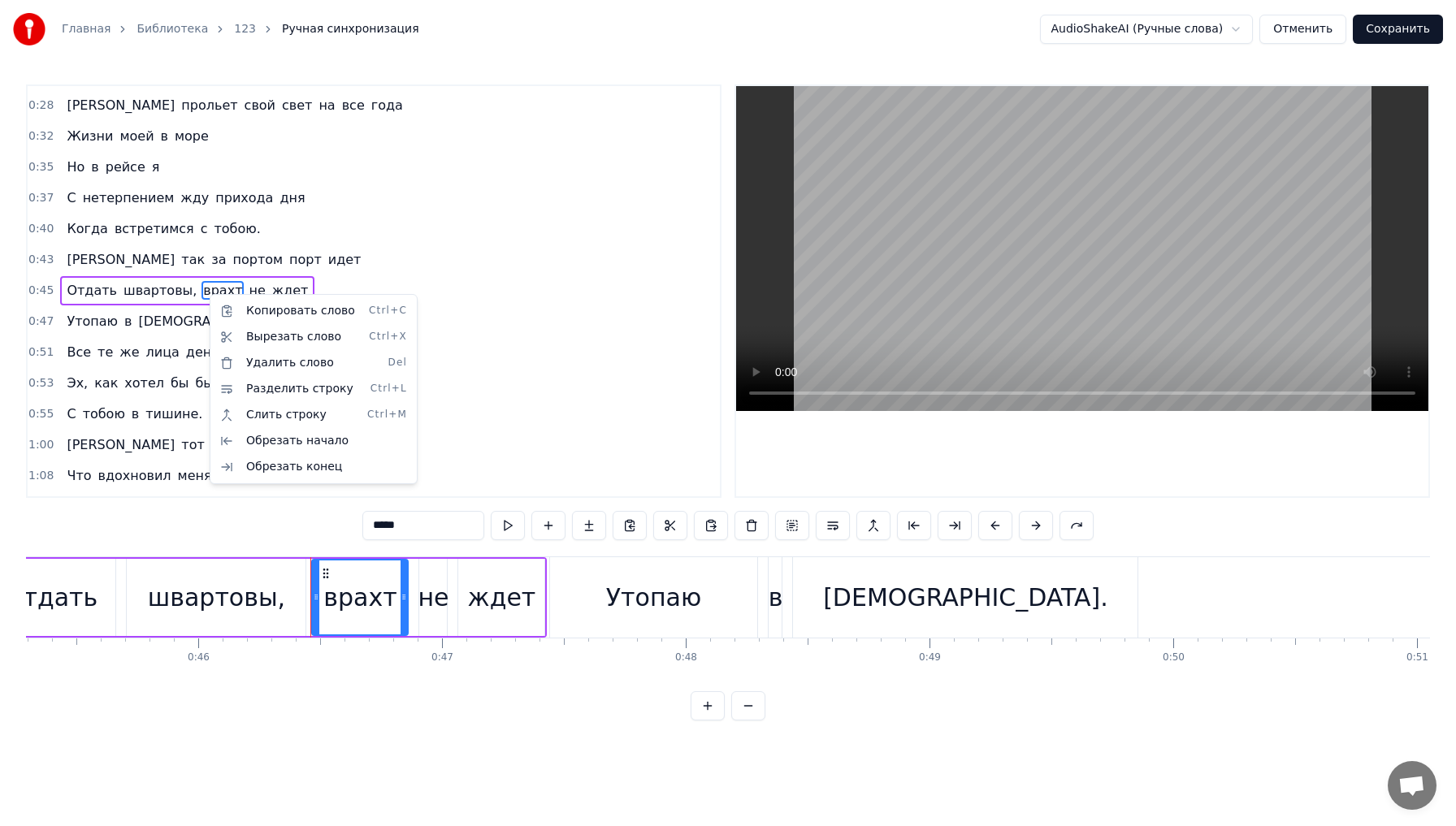
click at [197, 294] on html "Главная Библиотека 123 Ручная синхронизация AudioShakeAI (Ручные слова) Отменит…" at bounding box center [728, 373] width 1456 height 747
click at [187, 412] on html "Главная Библиотека 123 Ручная синхронизация AudioShakeAI (Ручные слова) Отменит…" at bounding box center [728, 373] width 1456 height 747
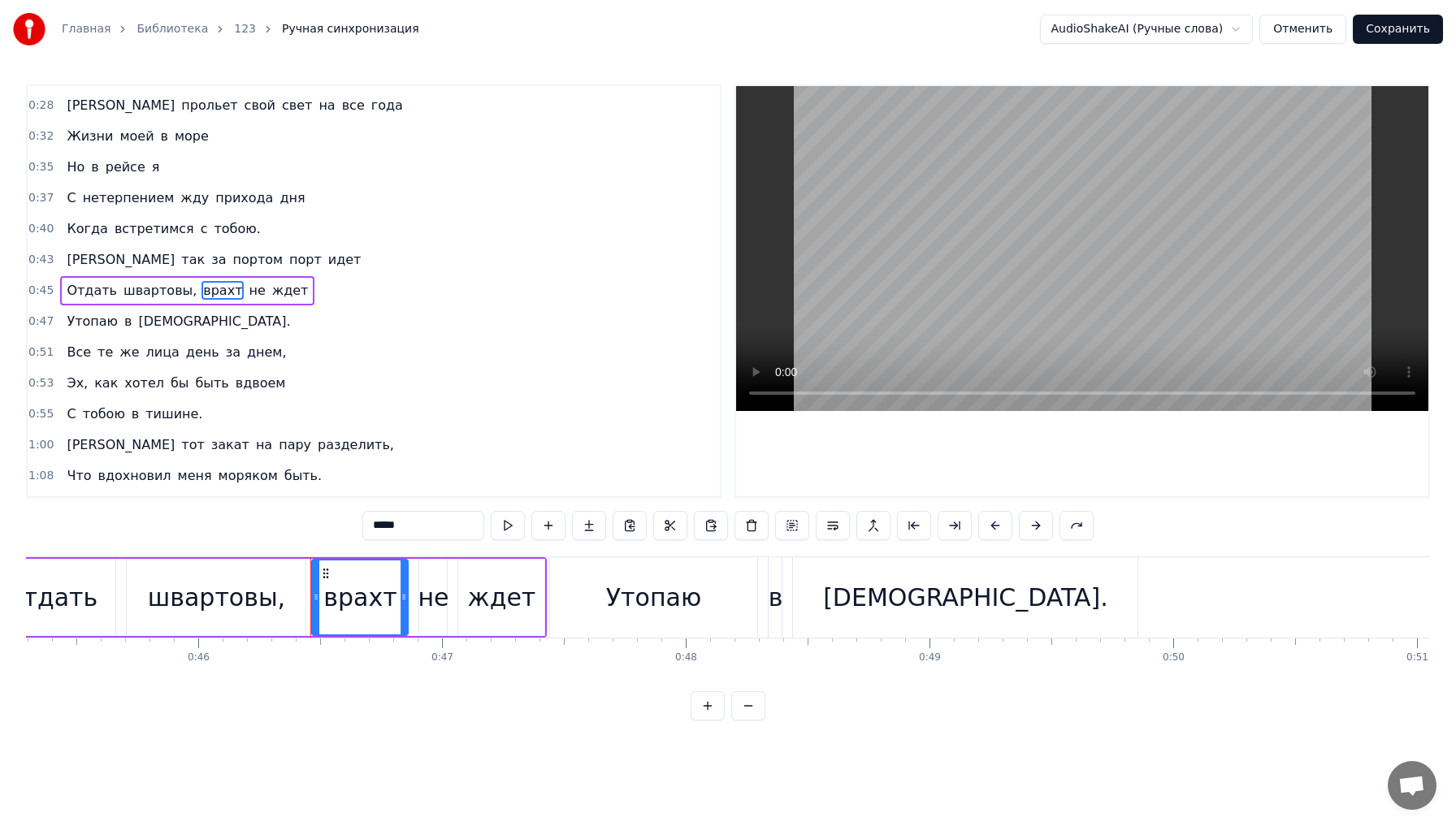
click at [205, 290] on span "врахт" at bounding box center [223, 290] width 42 height 19
click at [328, 573] on circle at bounding box center [328, 573] width 1 height 1
click at [311, 457] on div "1:00 И тот закат на пару разделить," at bounding box center [374, 445] width 693 height 31
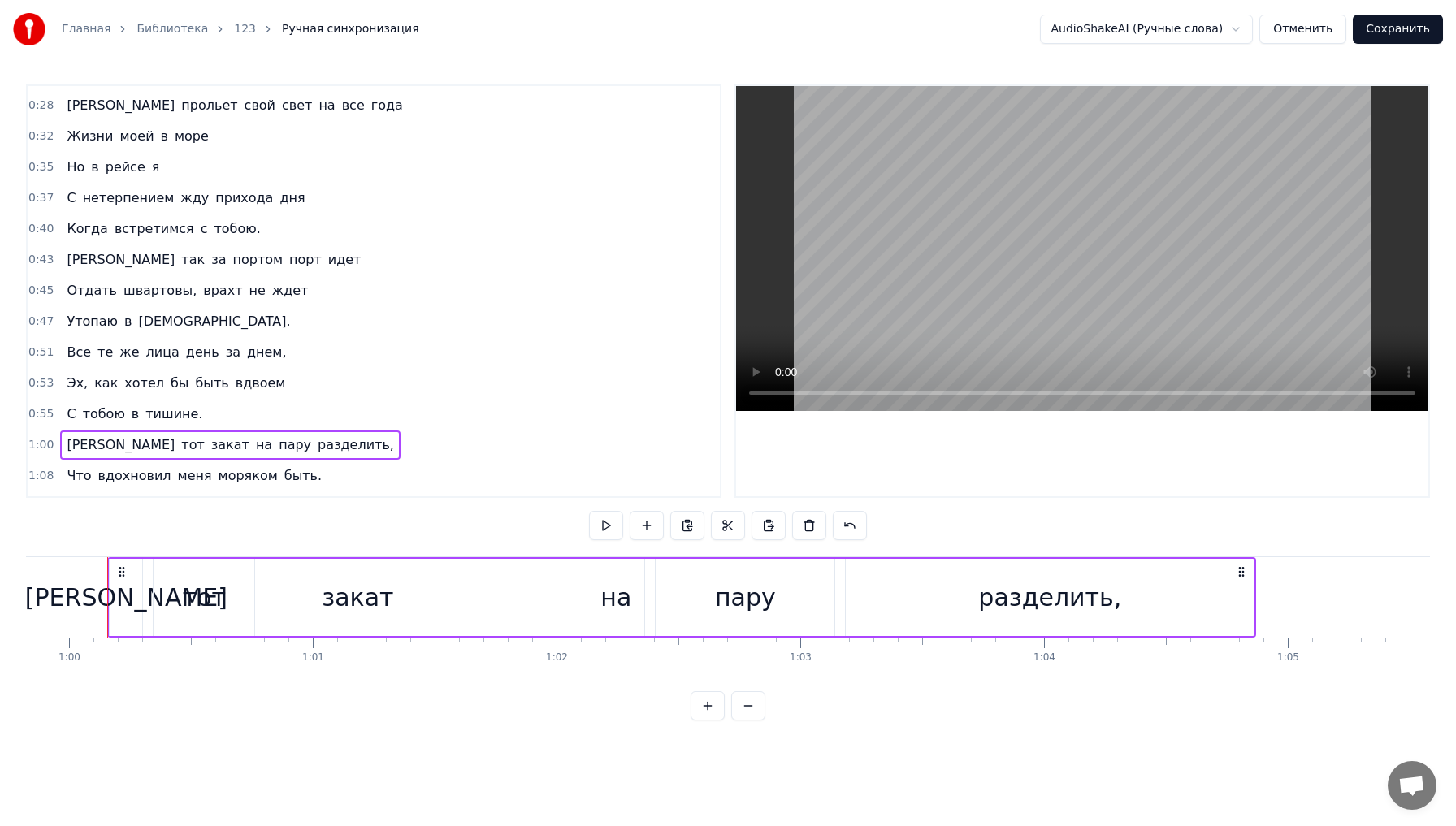
click at [205, 285] on span "врахт" at bounding box center [223, 290] width 42 height 19
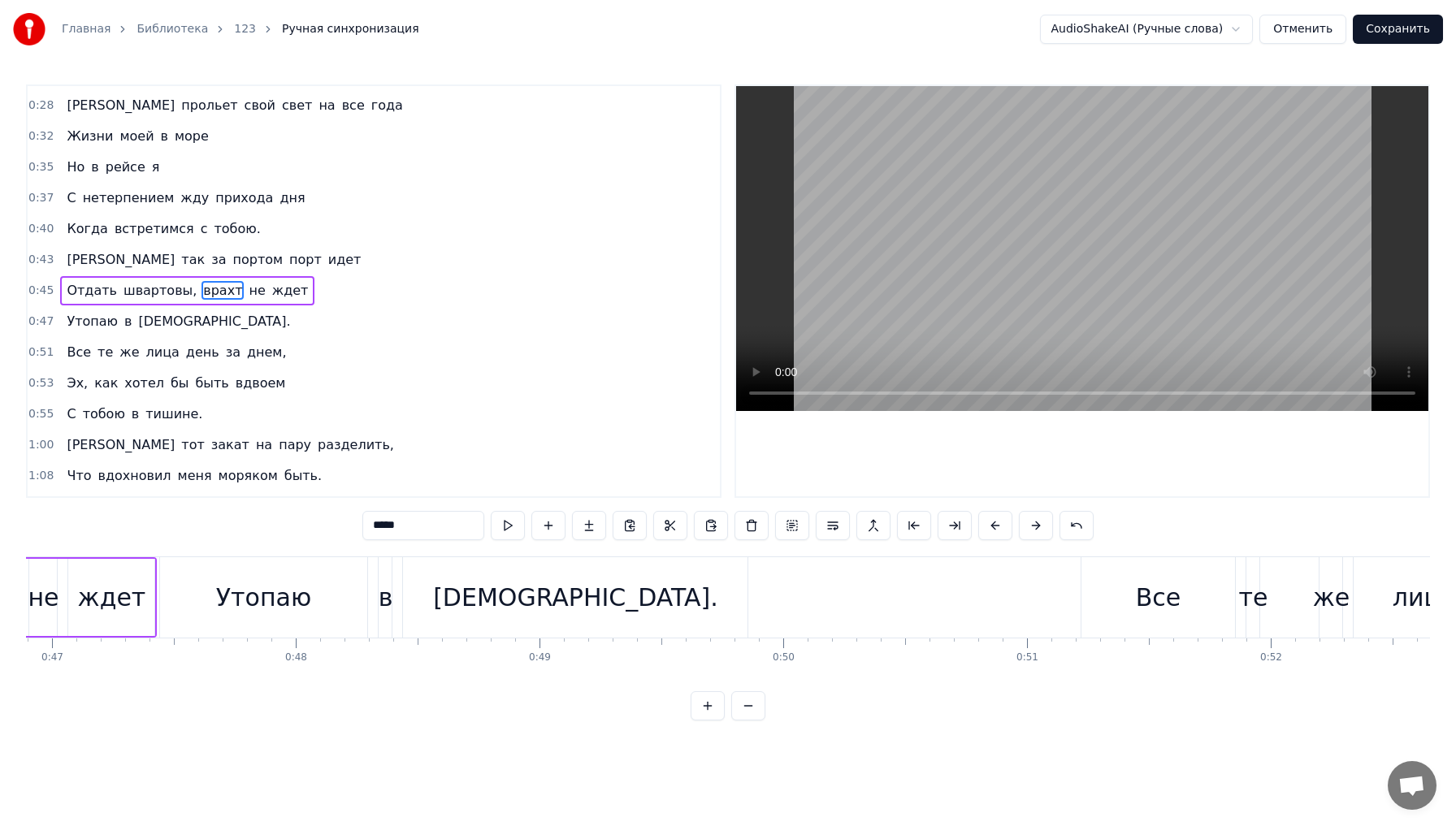
scroll to position [0, 11245]
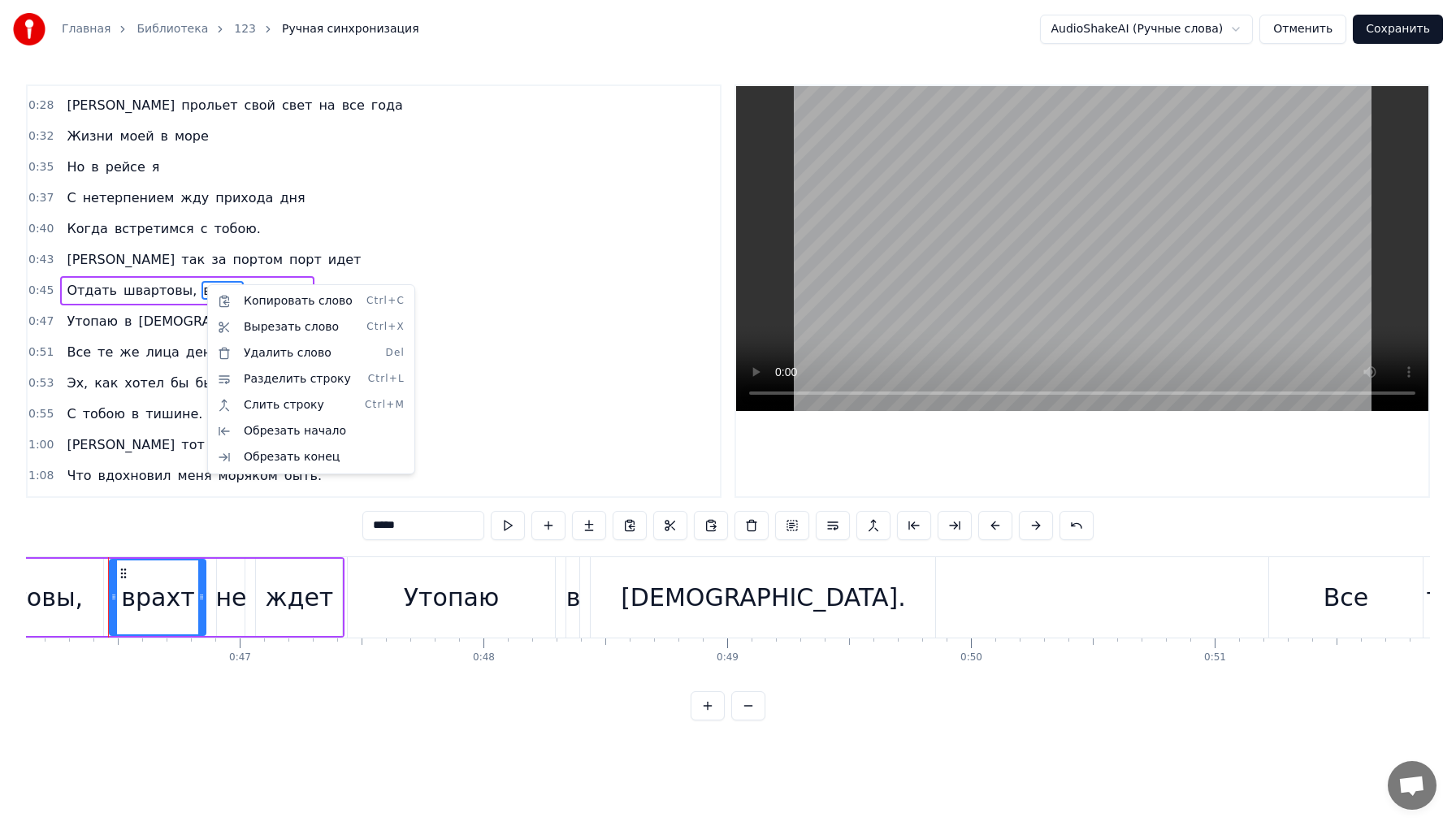
click at [202, 286] on html "Главная Библиотека 123 Ручная синхронизация AudioShakeAI (Ручные слова) Отменит…" at bounding box center [728, 373] width 1456 height 747
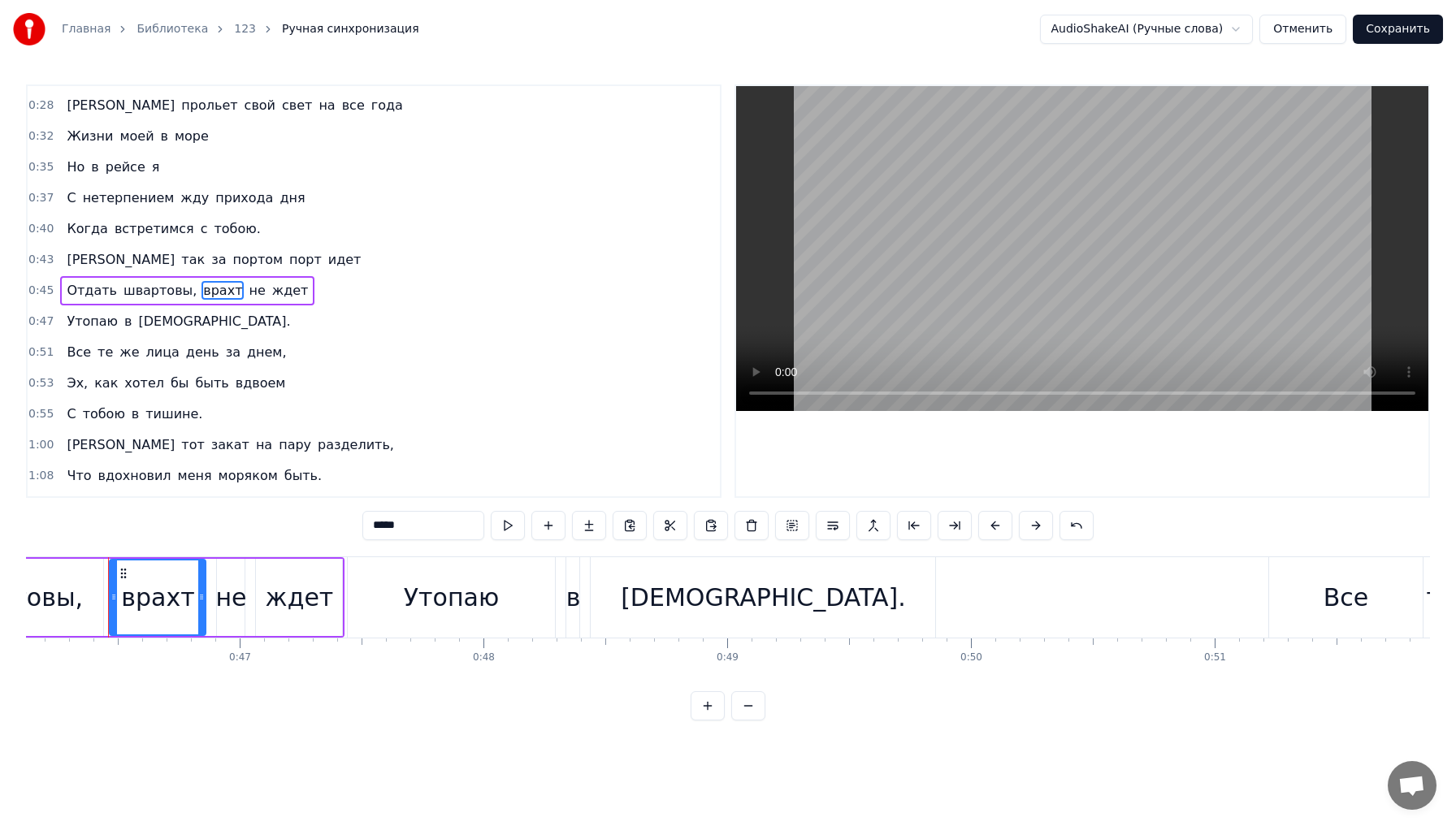
click at [202, 295] on span "врахт" at bounding box center [223, 290] width 42 height 19
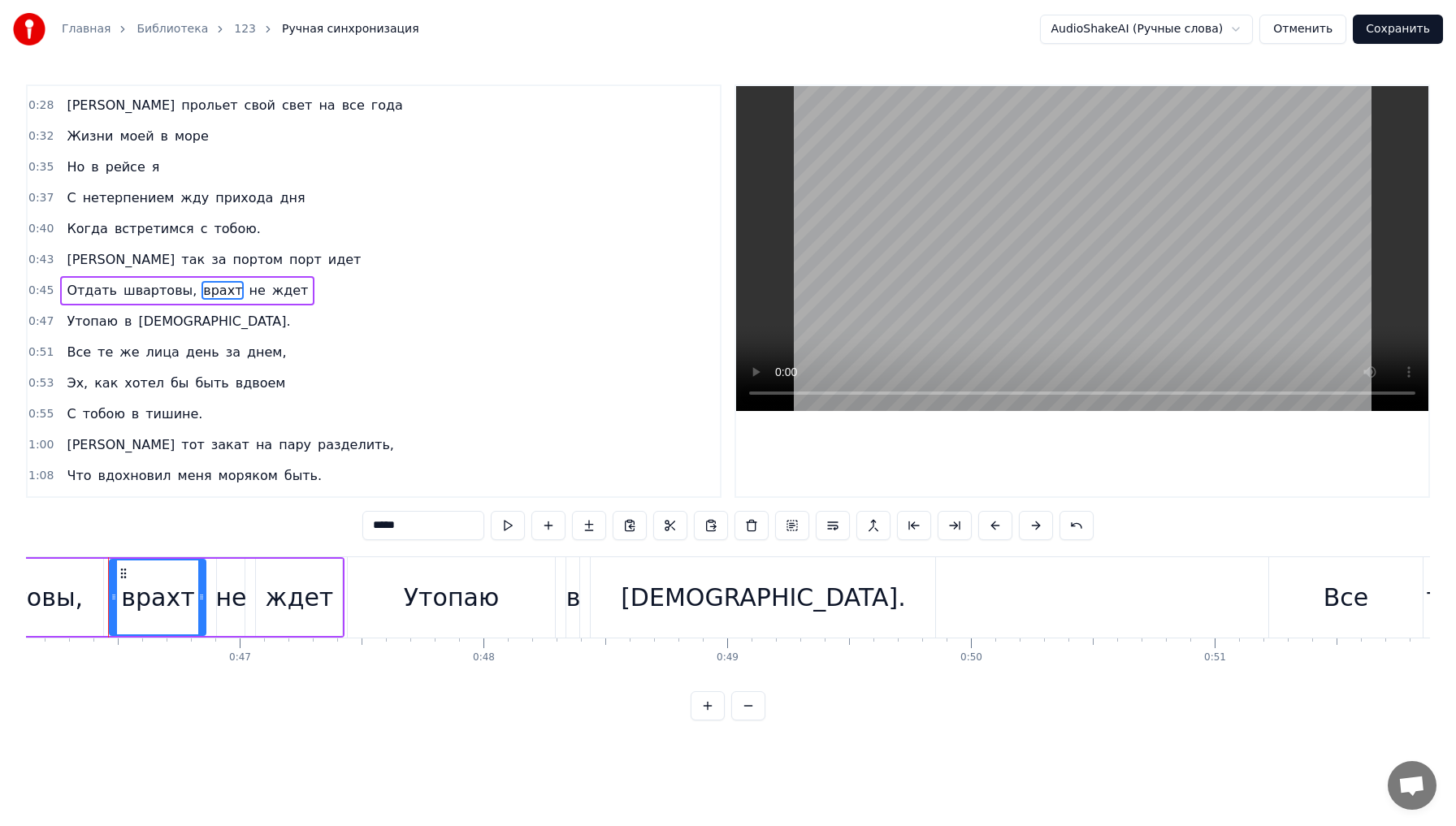
click at [202, 295] on span "врахт" at bounding box center [223, 290] width 42 height 19
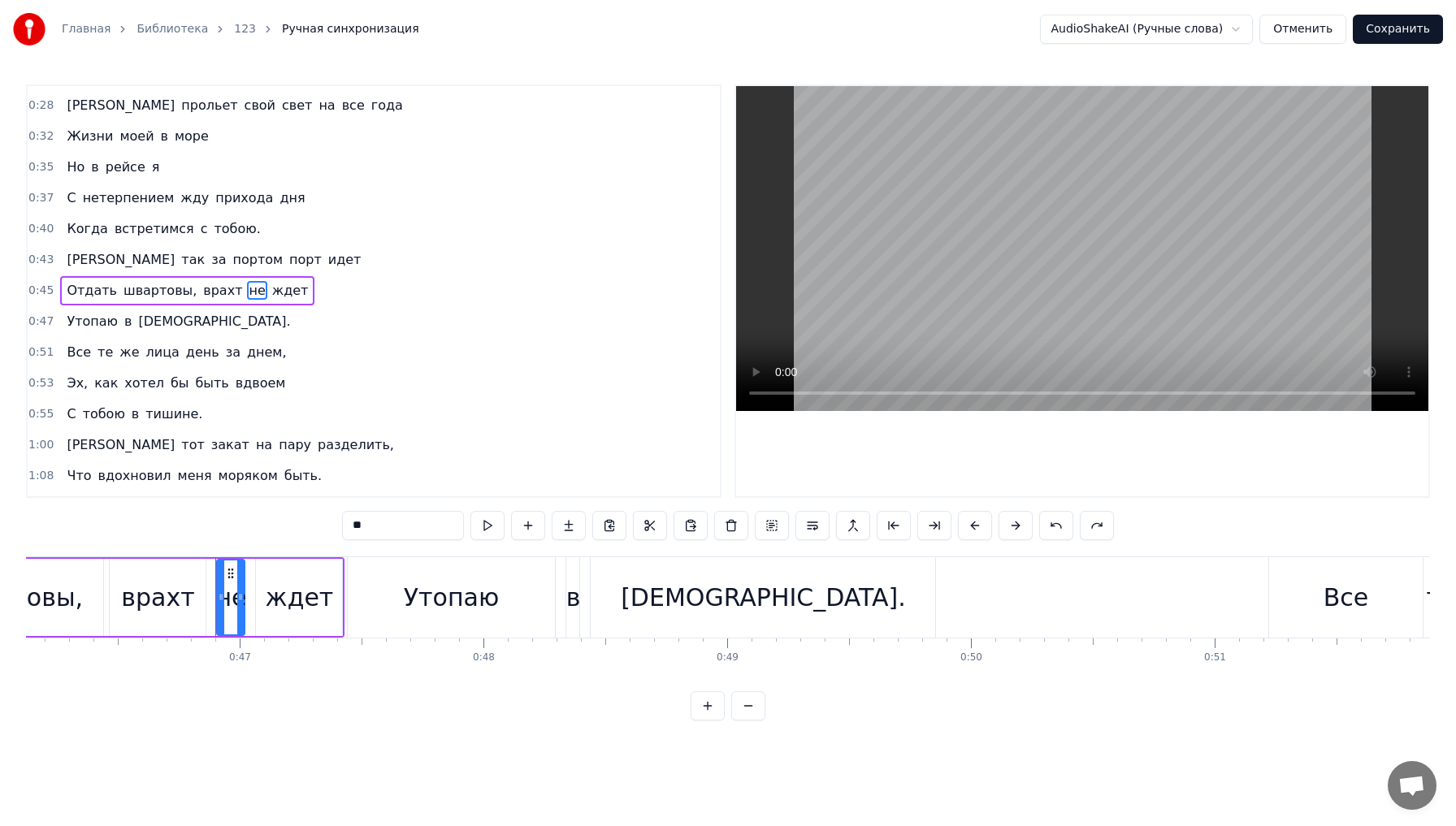
click at [202, 295] on span "врахт" at bounding box center [223, 290] width 42 height 19
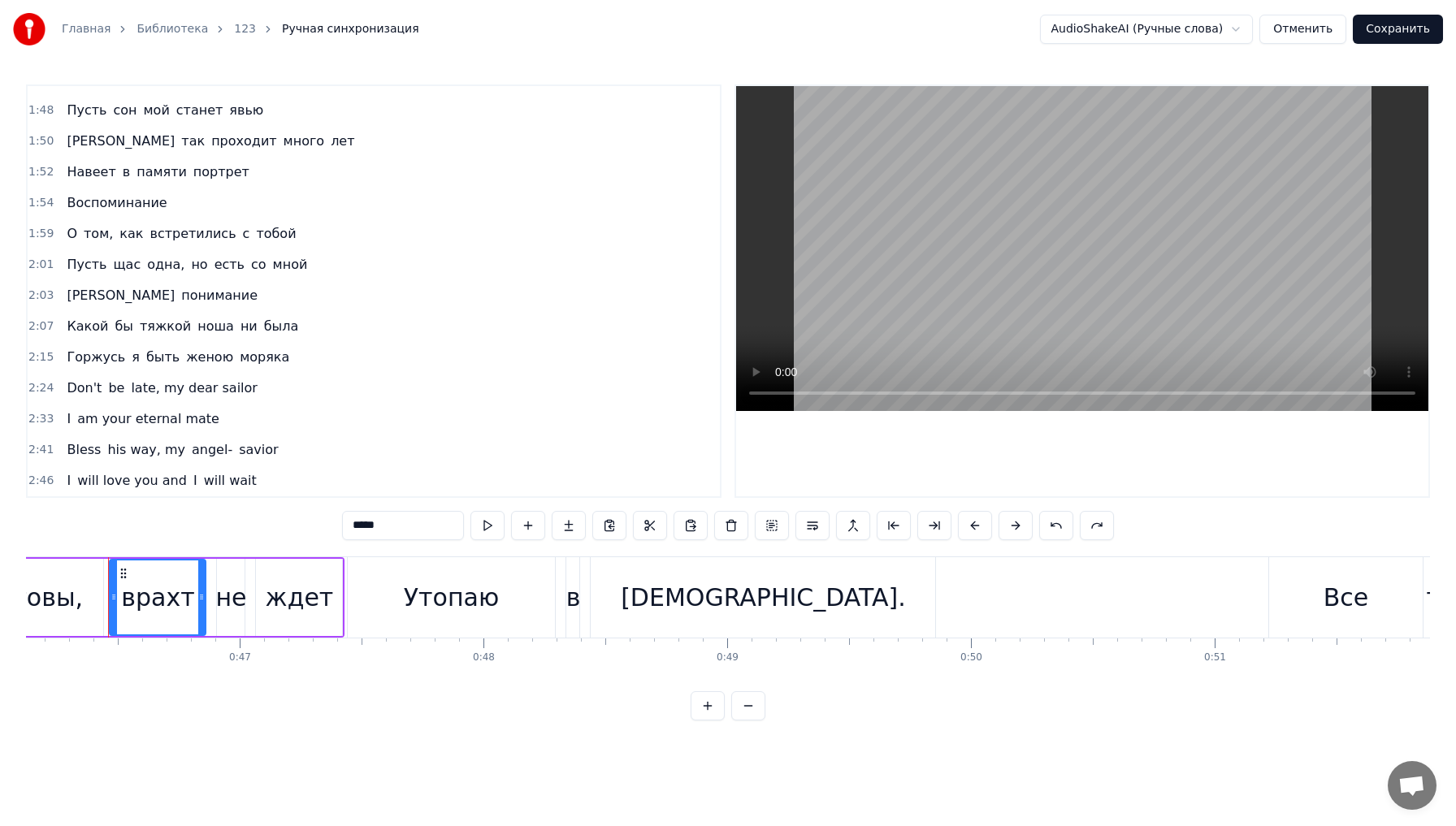
scroll to position [0, 0]
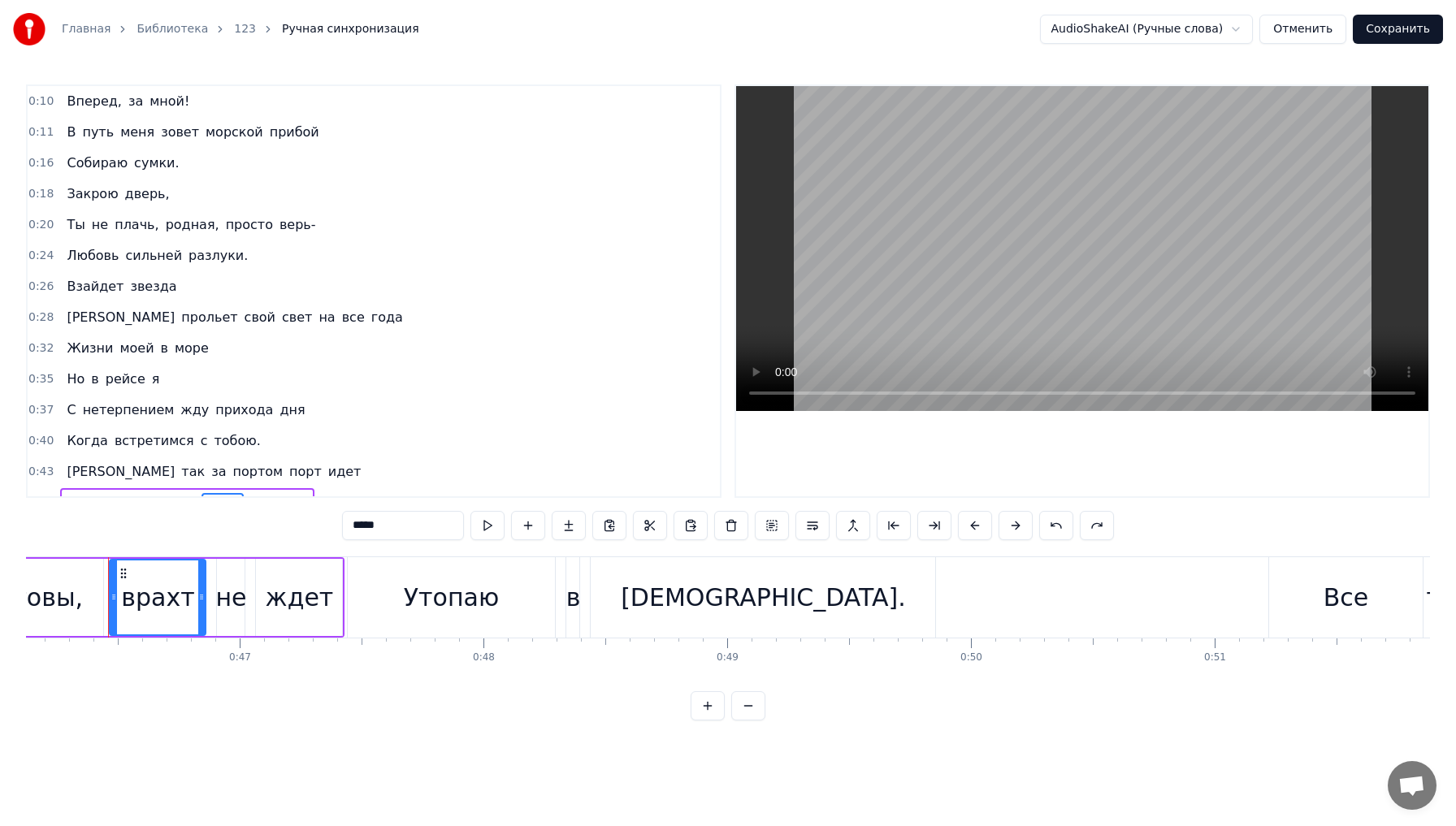
click at [70, 109] on span "Вперед," at bounding box center [94, 101] width 58 height 19
type input "*******"
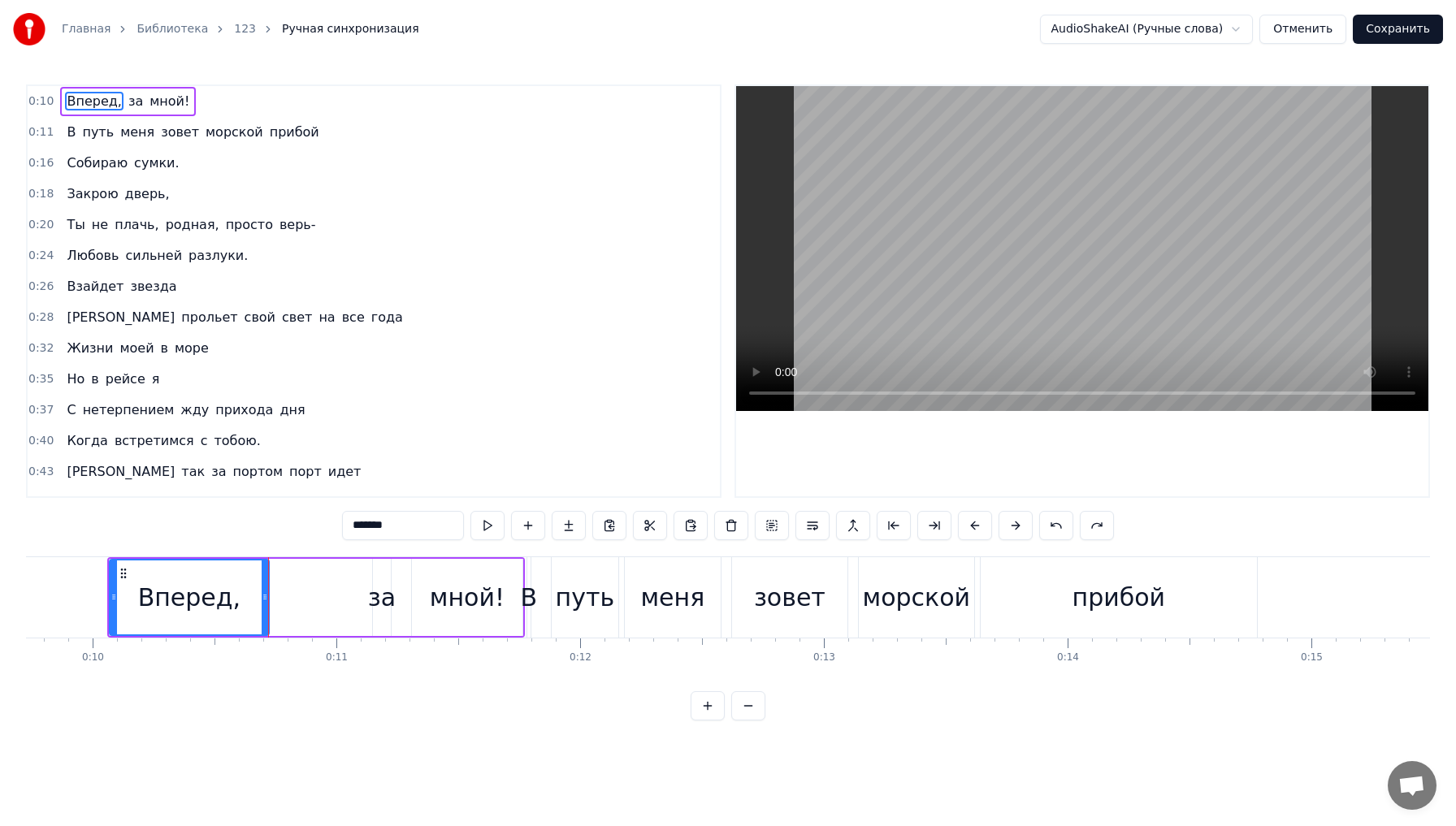
click at [82, 39] on div "Главная Библиотека 123 Ручная синхронизация" at bounding box center [215, 29] width 406 height 32
click at [83, 34] on link "Главная" at bounding box center [86, 29] width 49 height 16
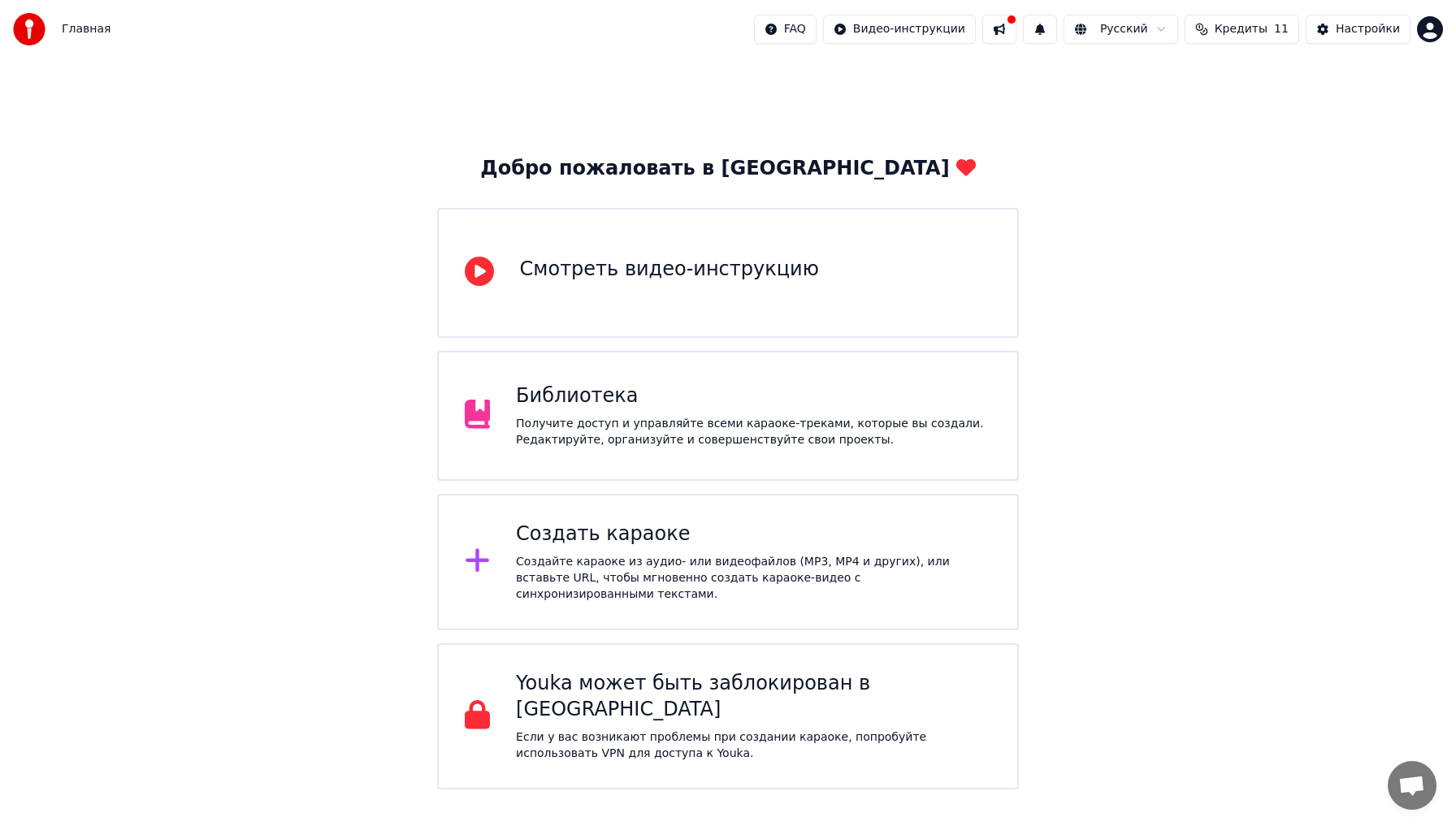
click at [683, 391] on div "Библиотека" at bounding box center [754, 396] width 476 height 26
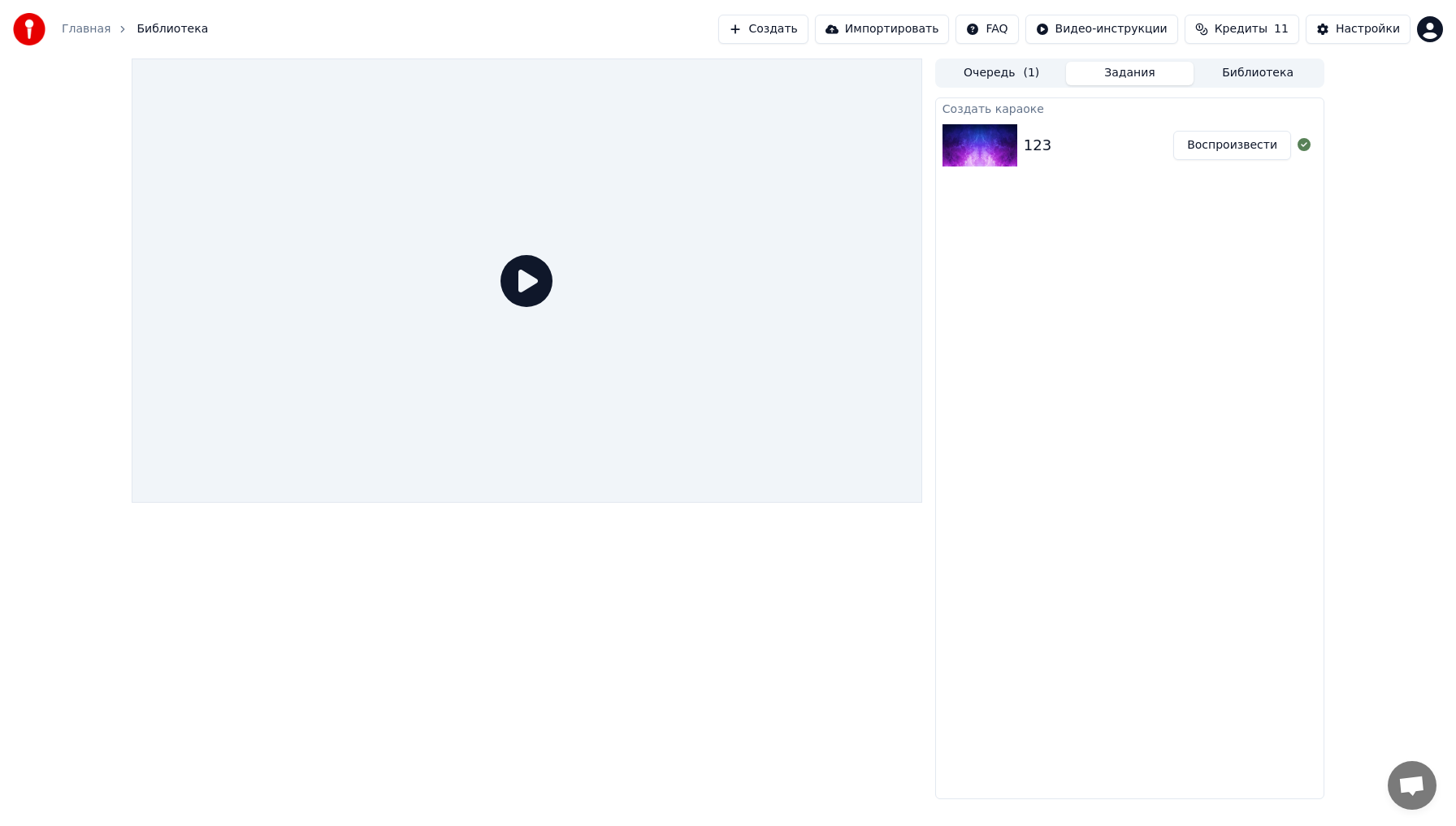
click at [1054, 152] on div "123" at bounding box center [1099, 145] width 150 height 23
click at [1207, 149] on button "Воспроизвести" at bounding box center [1233, 145] width 118 height 29
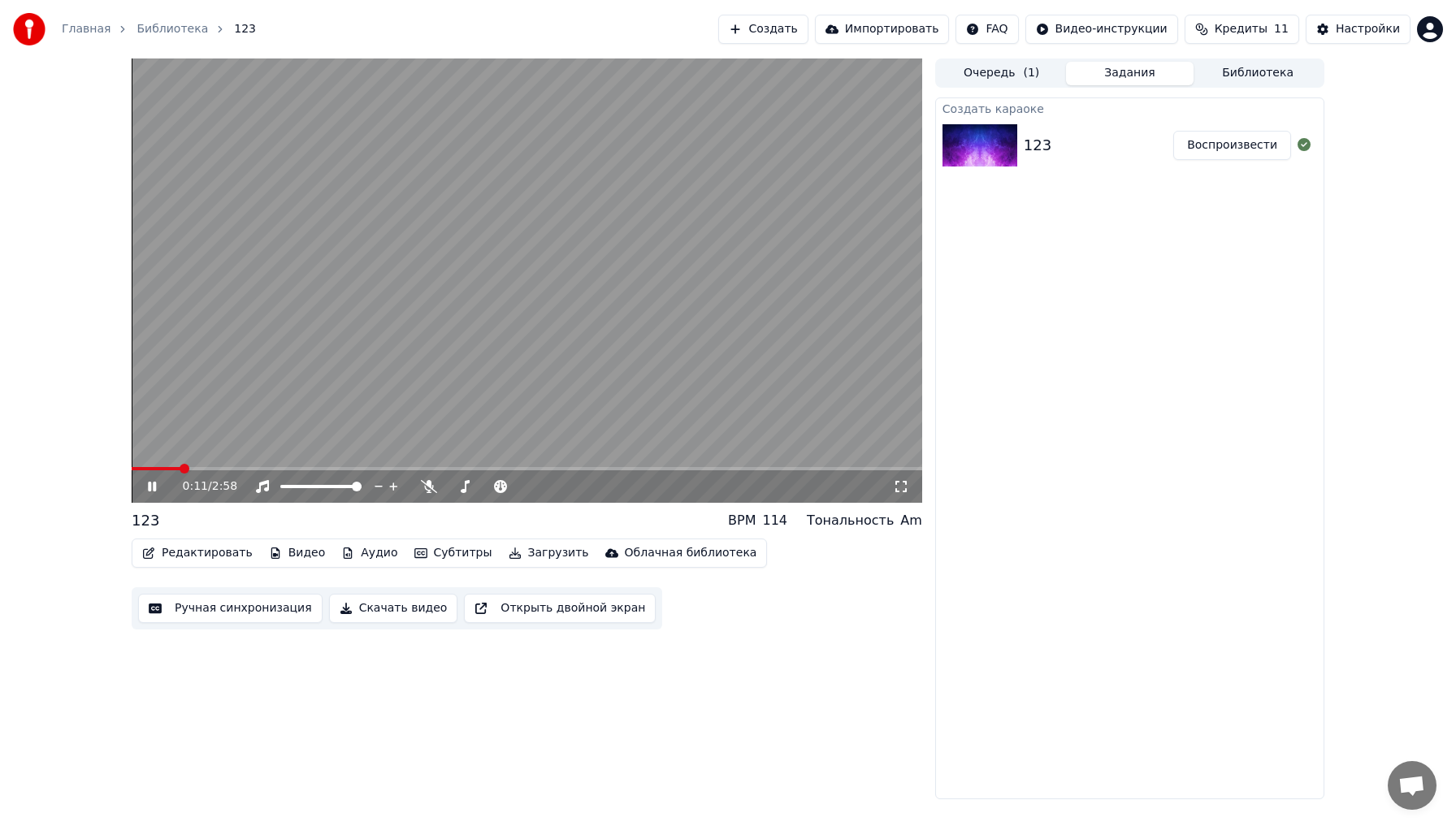
click at [182, 469] on span at bounding box center [527, 469] width 791 height 4
click at [236, 468] on span at bounding box center [527, 469] width 791 height 4
click at [232, 468] on span at bounding box center [183, 469] width 103 height 4
click at [220, 468] on span at bounding box center [183, 469] width 104 height 4
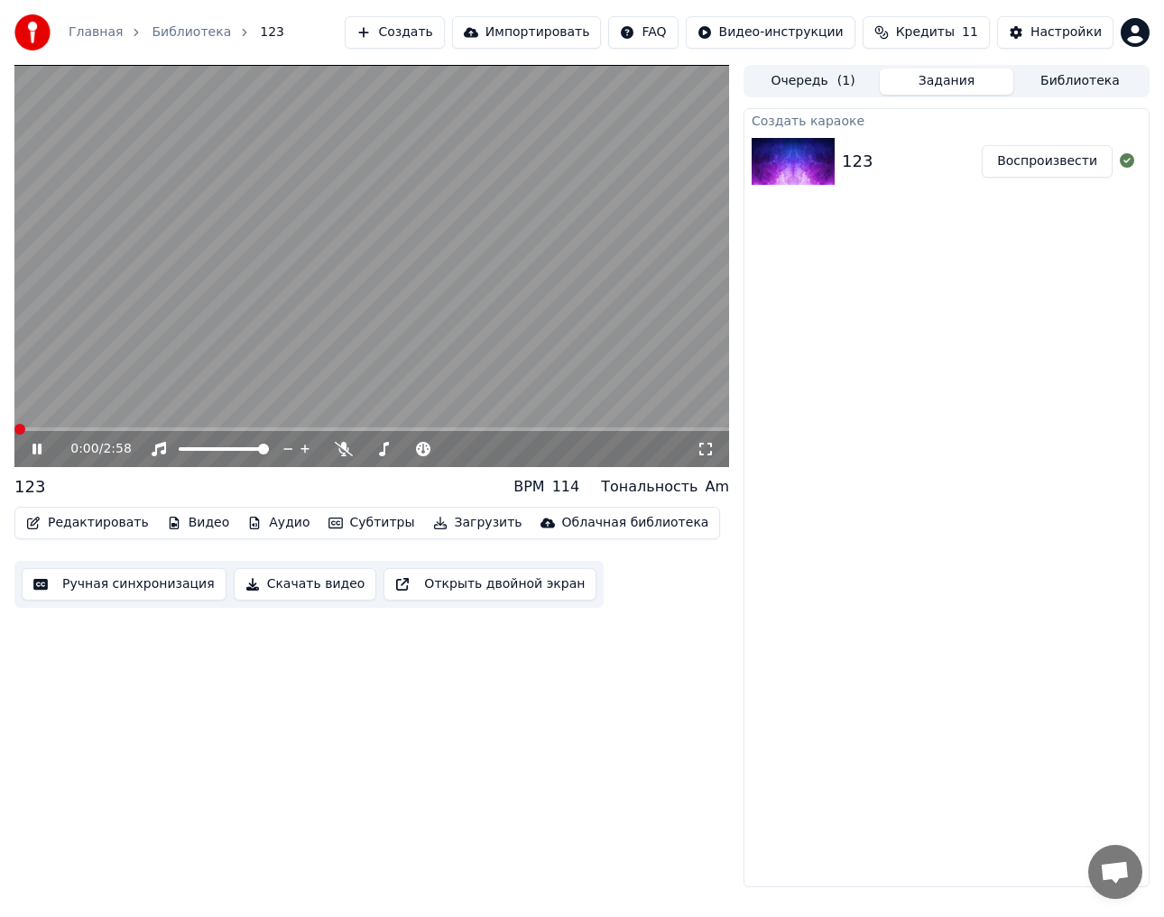
click at [14, 431] on span at bounding box center [19, 429] width 11 height 11
click at [122, 576] on button "Ручная синхронизация" at bounding box center [124, 584] width 205 height 32
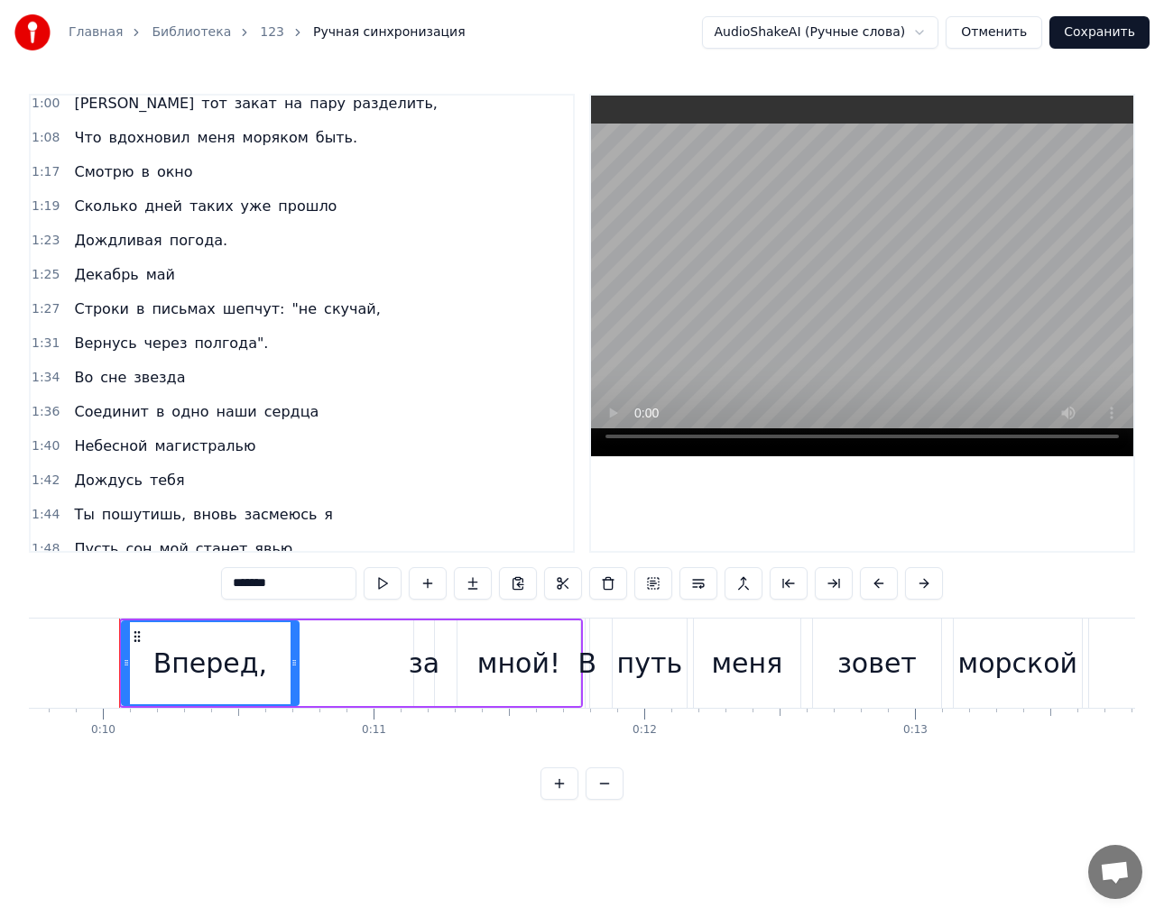
scroll to position [1053, 0]
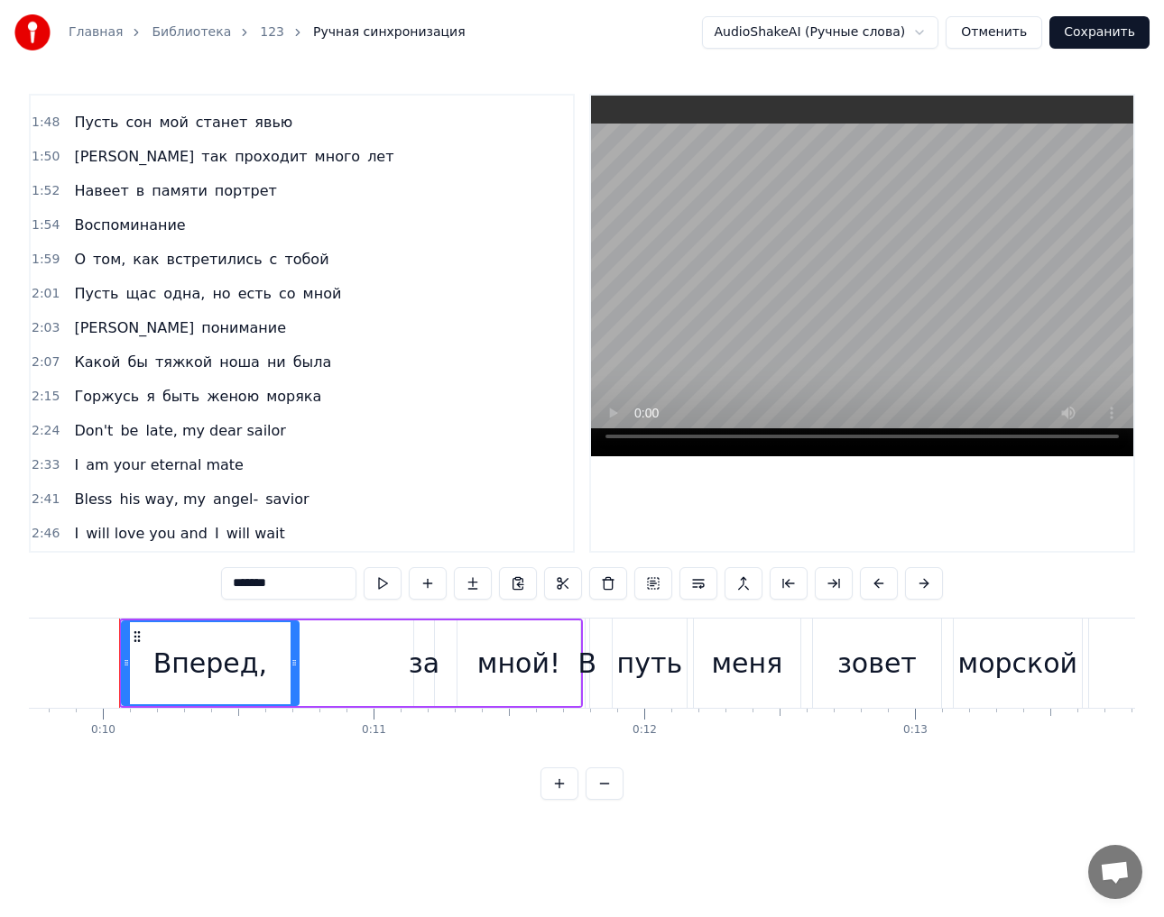
click at [79, 537] on div "I will love you and I will wait" at bounding box center [179, 534] width 225 height 32
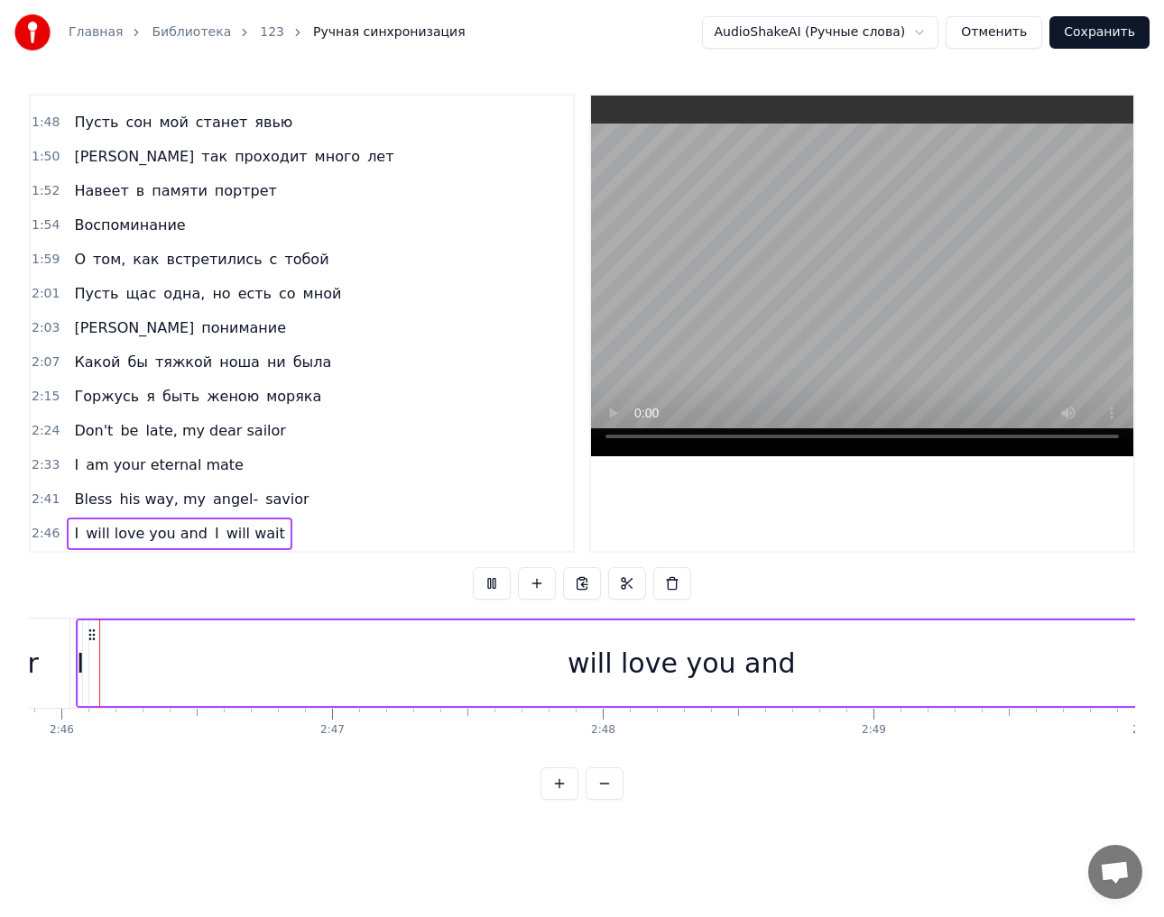
scroll to position [0, 44845]
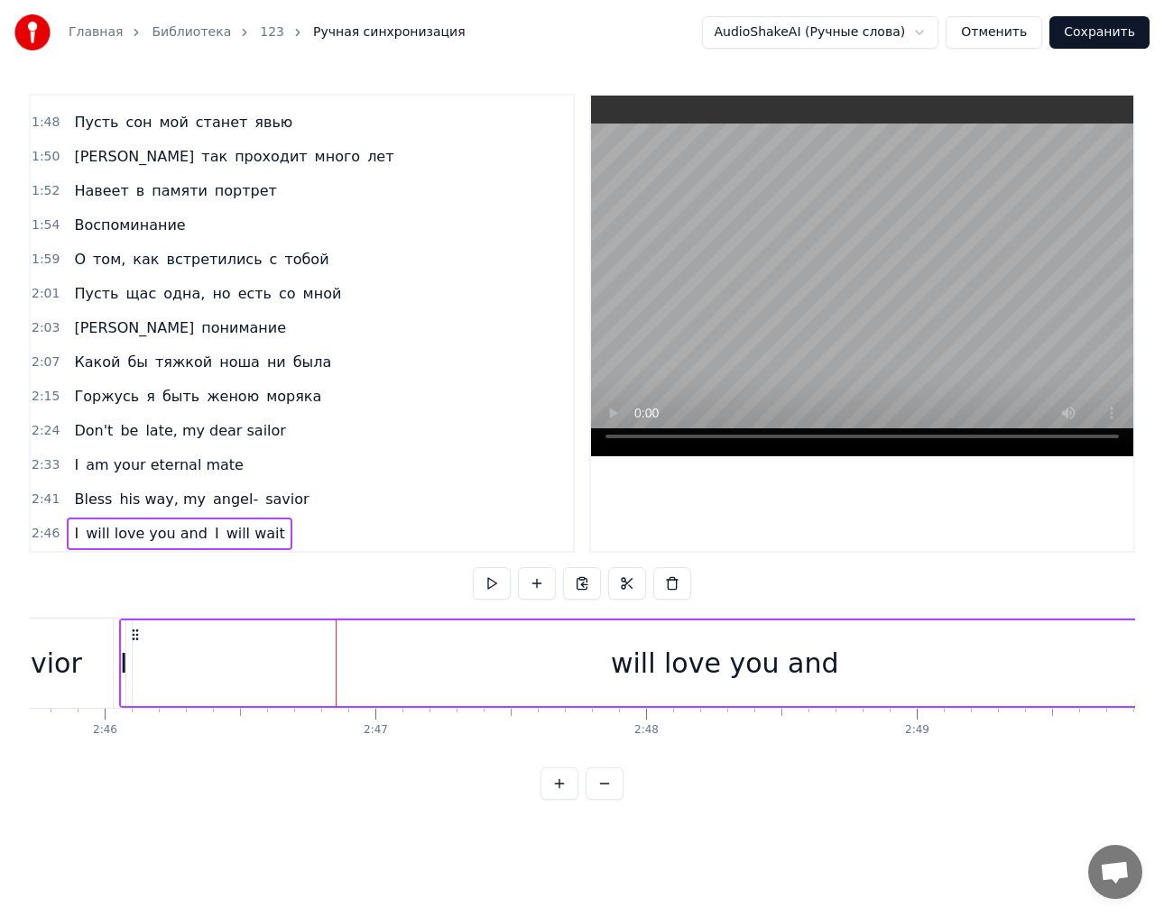
drag, startPoint x: 120, startPoint y: 647, endPoint x: 302, endPoint y: 660, distance: 182.7
drag, startPoint x: 302, startPoint y: 660, endPoint x: 418, endPoint y: 660, distance: 115.5
click at [418, 660] on div "will love you and" at bounding box center [724, 664] width 1183 height 86
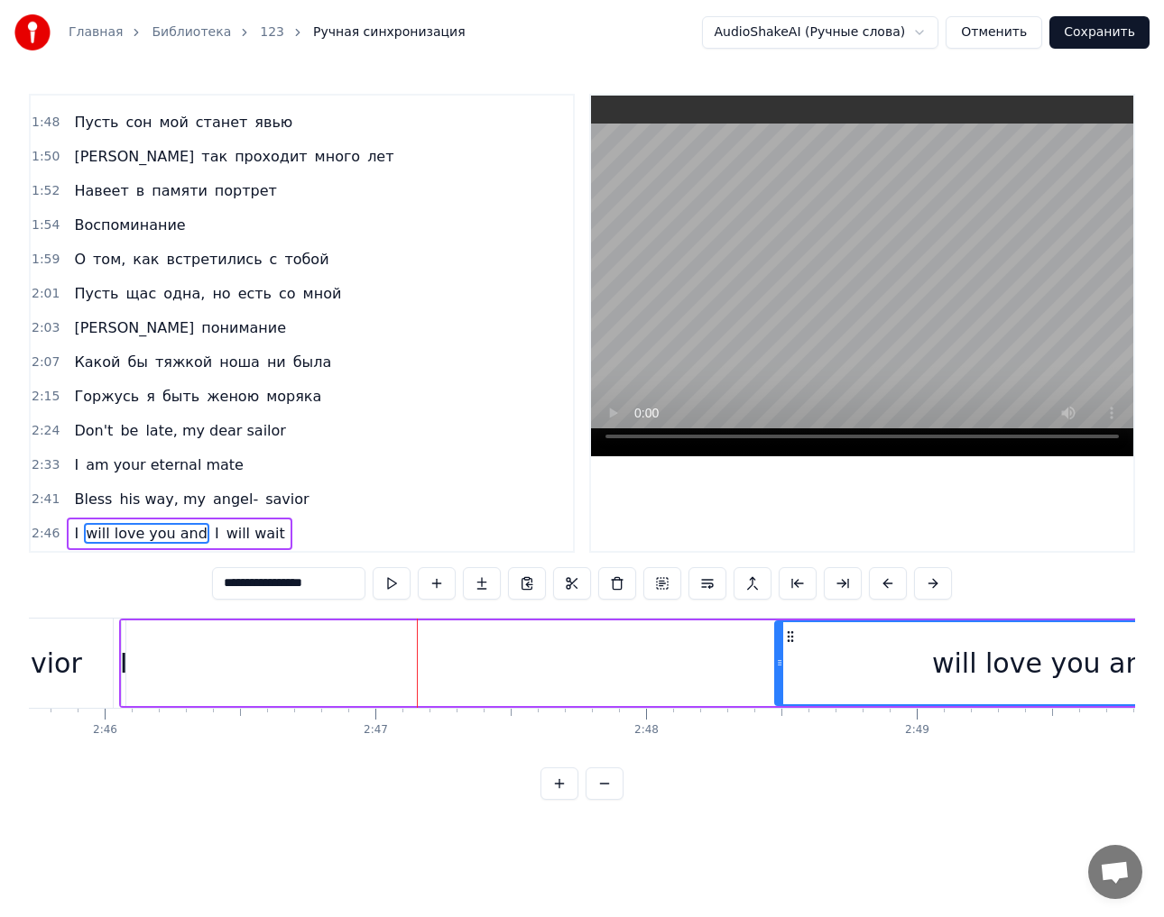
drag, startPoint x: 137, startPoint y: 659, endPoint x: 778, endPoint y: 632, distance: 641.9
click at [782, 631] on div at bounding box center [779, 663] width 7 height 82
drag, startPoint x: 123, startPoint y: 662, endPoint x: 457, endPoint y: 653, distance: 334.8
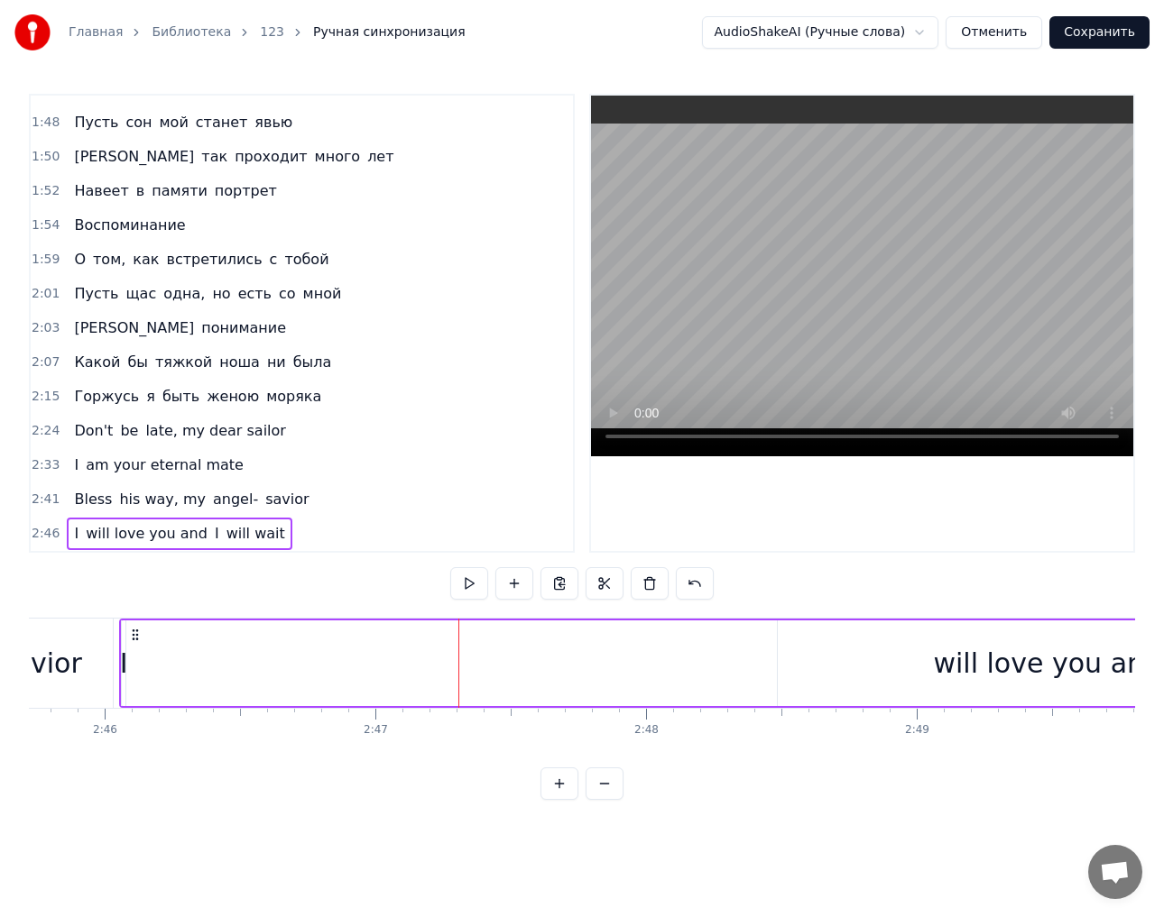
click at [121, 670] on div "I" at bounding box center [124, 663] width 8 height 41
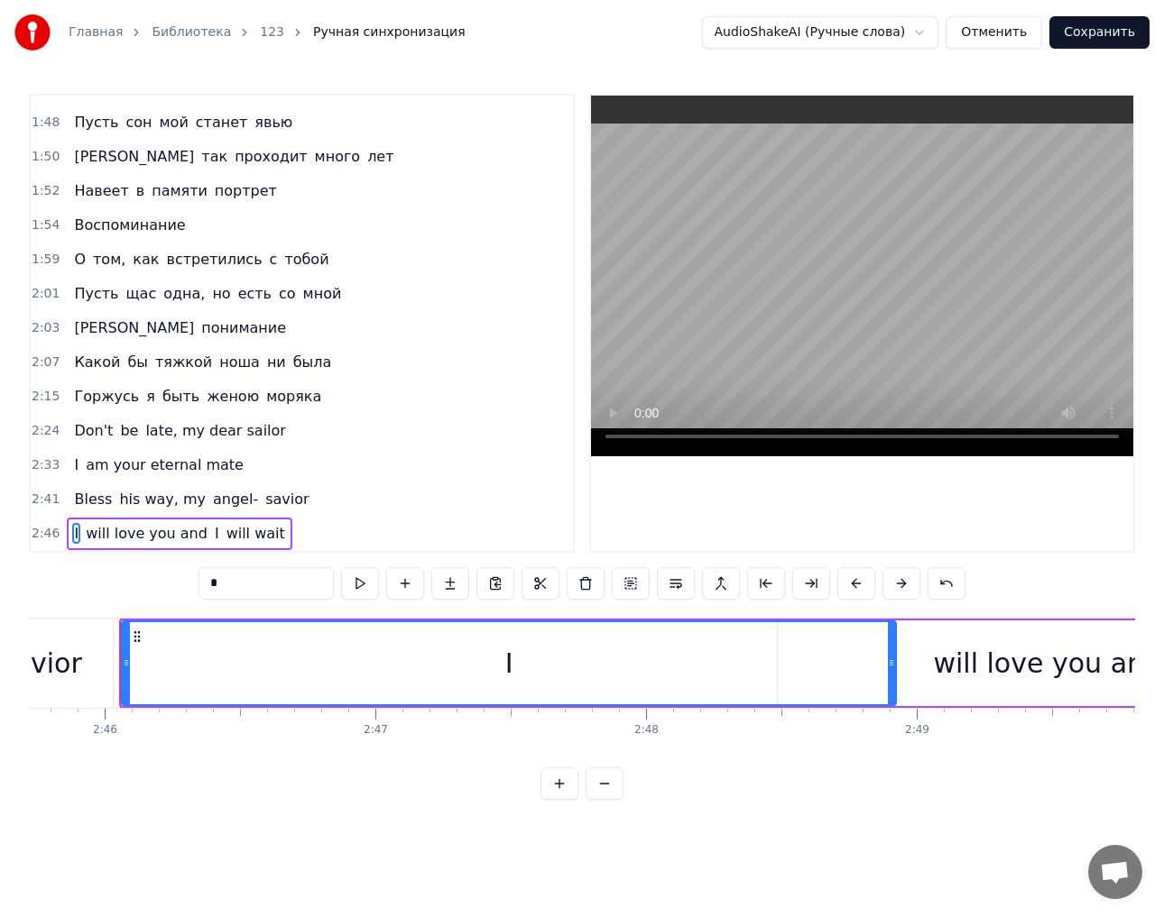
drag, startPoint x: 121, startPoint y: 670, endPoint x: 903, endPoint y: 643, distance: 782.5
click at [895, 643] on div at bounding box center [891, 663] width 7 height 82
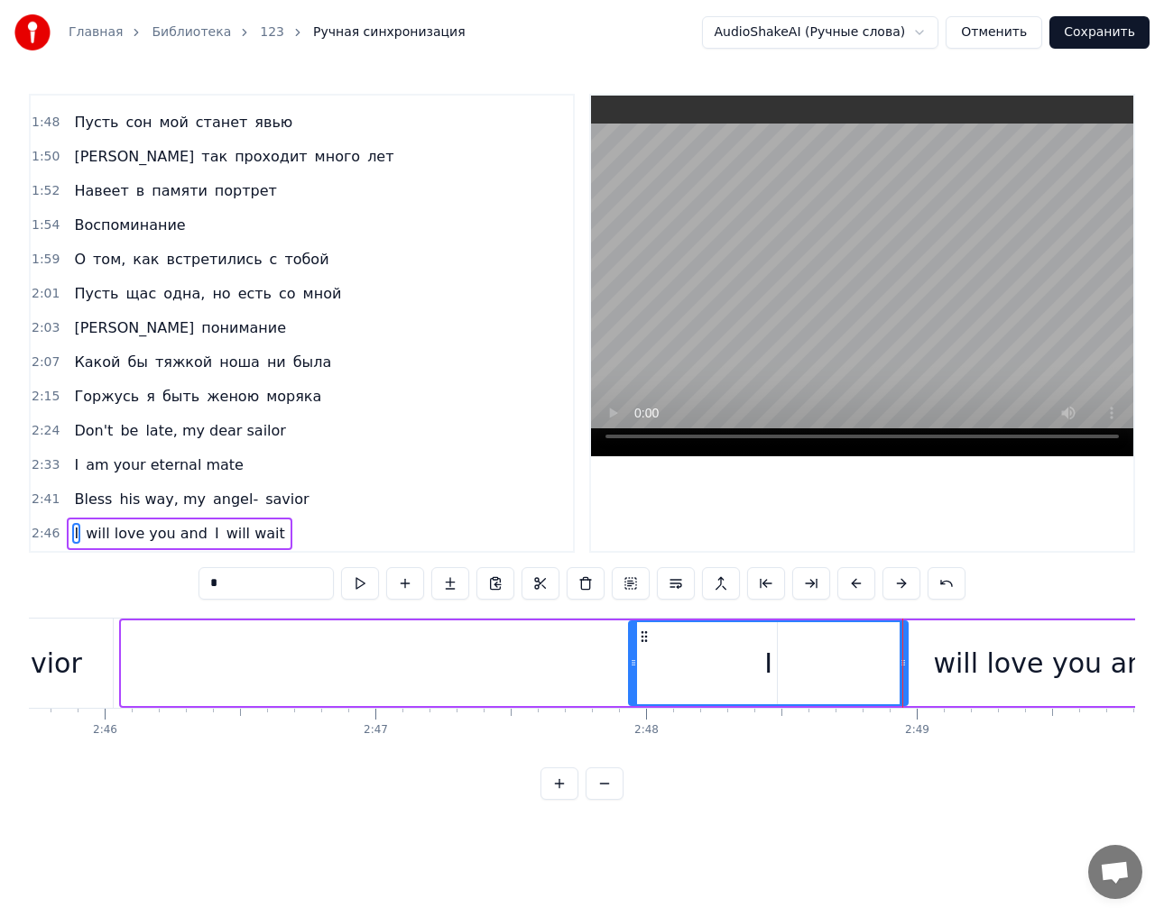
drag, startPoint x: 122, startPoint y: 663, endPoint x: 632, endPoint y: 645, distance: 510.9
click at [632, 645] on div "I" at bounding box center [768, 664] width 281 height 86
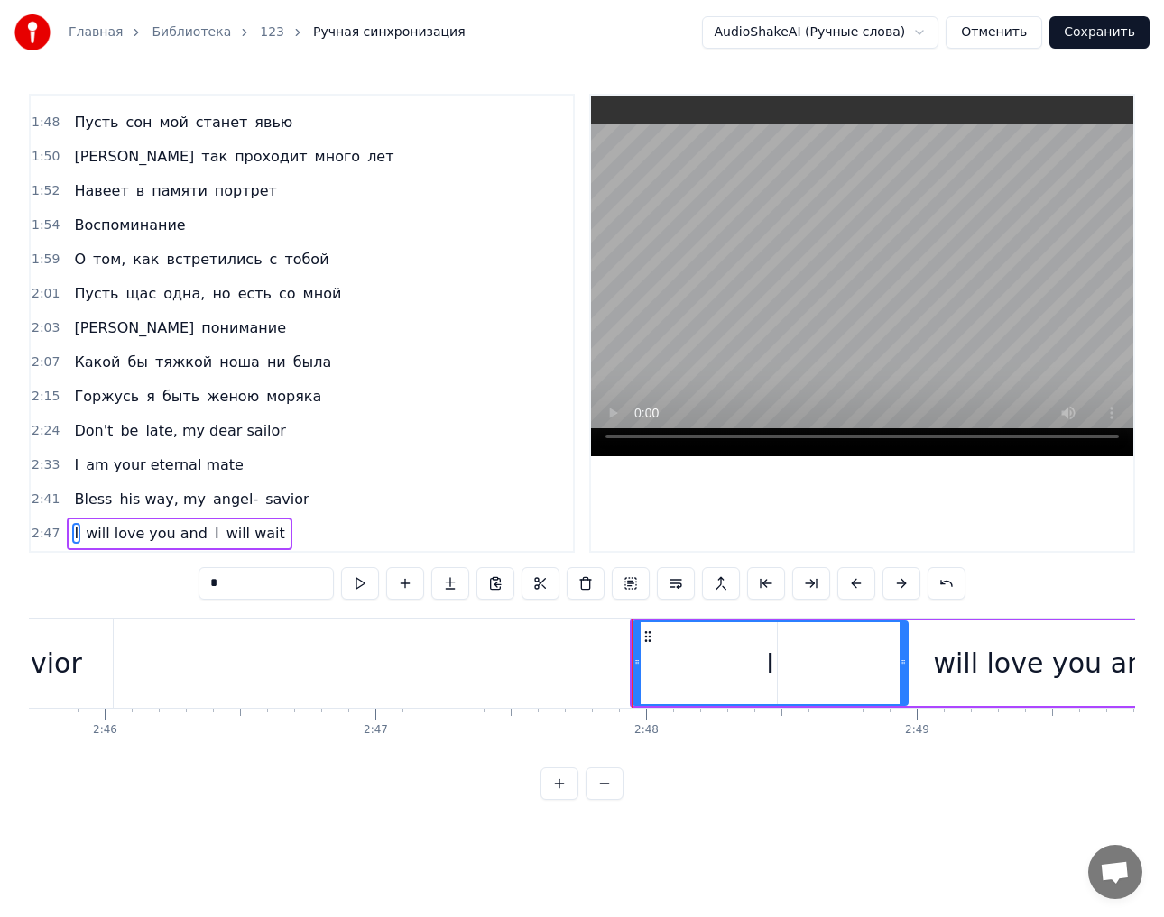
click at [201, 767] on div "0:10 Вперед, за мной! 0:11 В путь меня зовет морской прибой 0:16 Собираю сумки.…" at bounding box center [582, 447] width 1106 height 706
click at [861, 829] on html "Главная Библиотека 123 Ручная синхронизация AudioShakeAI (Ручные слова) Отменит…" at bounding box center [582, 414] width 1164 height 829
click at [985, 811] on html "Главная Библиотека 123 Ручная синхронизация AudioShakeAI (Ручные слова) Отменит…" at bounding box center [582, 414] width 1164 height 829
click at [992, 534] on div at bounding box center [862, 324] width 542 height 456
click at [997, 595] on div "0:10 Вперед, за мной! 0:11 В путь меня зовет морской прибой 0:16 Собираю сумки.…" at bounding box center [582, 447] width 1106 height 706
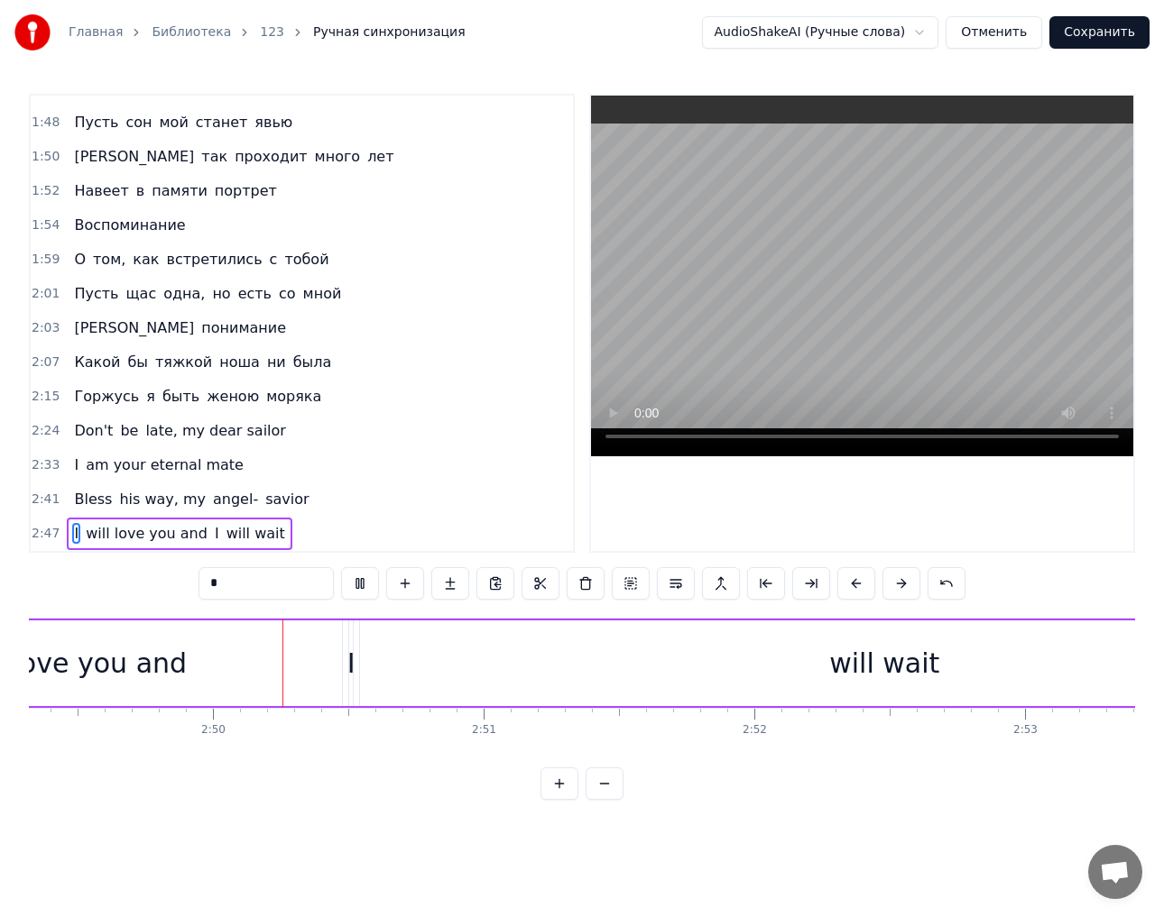
scroll to position [0, 45836]
drag, startPoint x: 333, startPoint y: 677, endPoint x: 463, endPoint y: 677, distance: 129.9
click at [463, 677] on div "I will love you and I will wait" at bounding box center [515, 663] width 1755 height 89
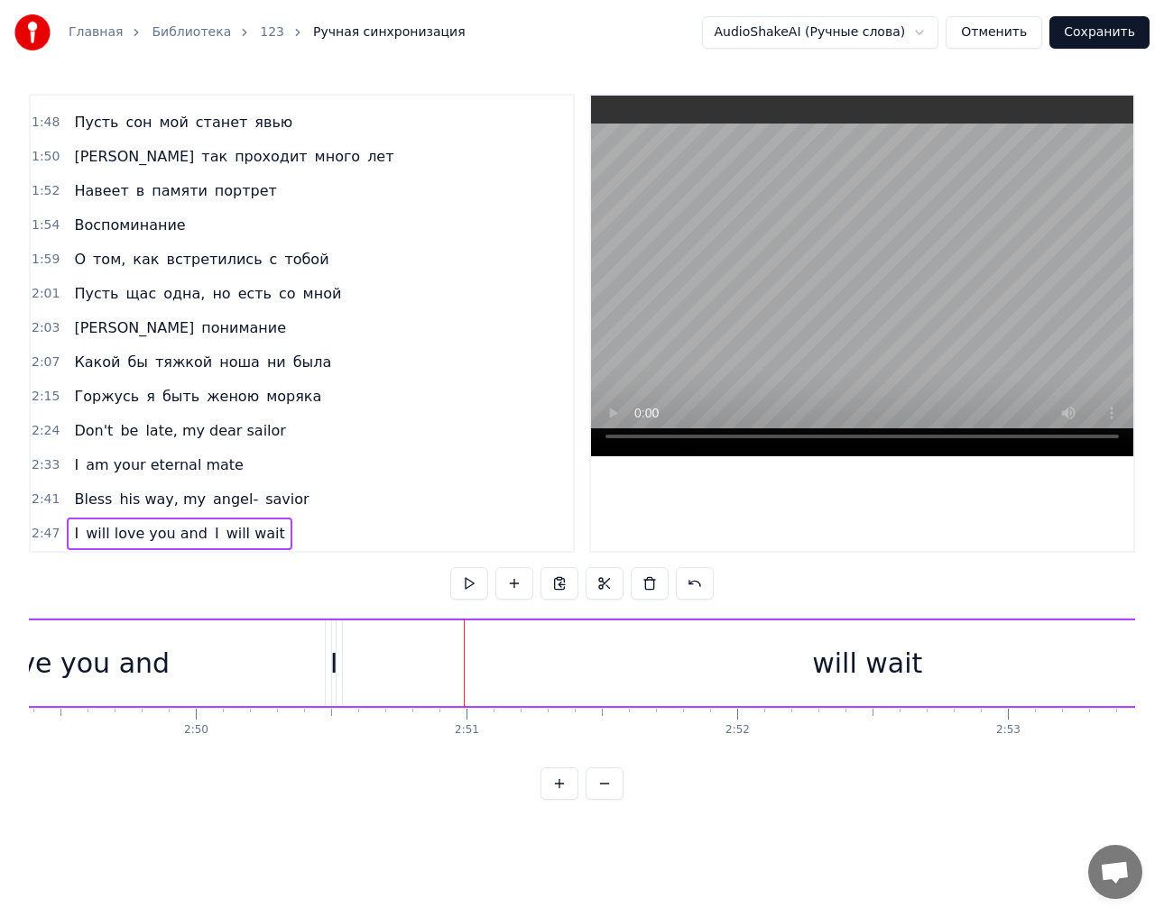
drag, startPoint x: 463, startPoint y: 677, endPoint x: 489, endPoint y: 677, distance: 26.2
click at [489, 677] on div "will wait" at bounding box center [867, 664] width 1048 height 86
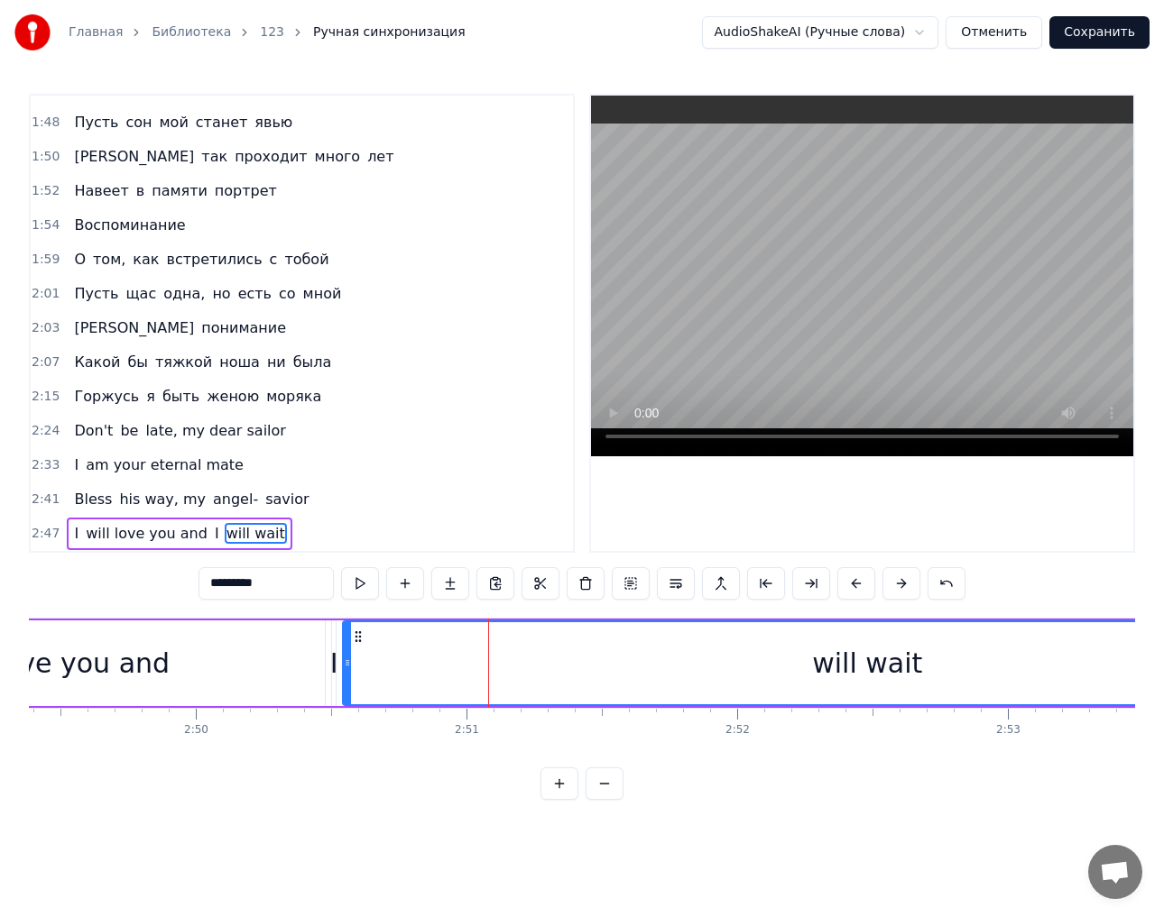
click at [489, 677] on div "will wait" at bounding box center [867, 663] width 1046 height 82
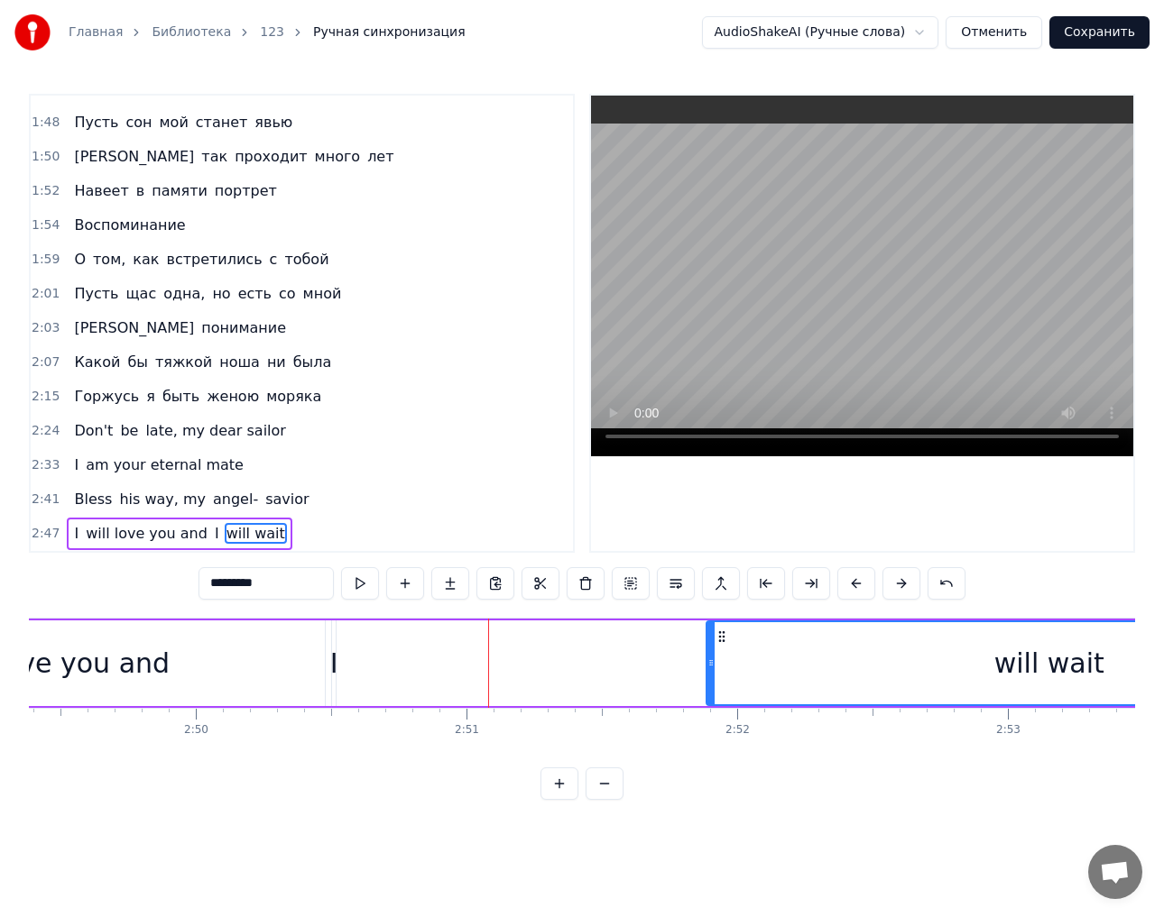
drag, startPoint x: 345, startPoint y: 665, endPoint x: 710, endPoint y: 653, distance: 364.6
click at [710, 653] on div at bounding box center [710, 663] width 7 height 82
drag, startPoint x: 333, startPoint y: 658, endPoint x: 484, endPoint y: 652, distance: 151.6
click at [516, 652] on div "I will love you and I will wait" at bounding box center [515, 663] width 1755 height 89
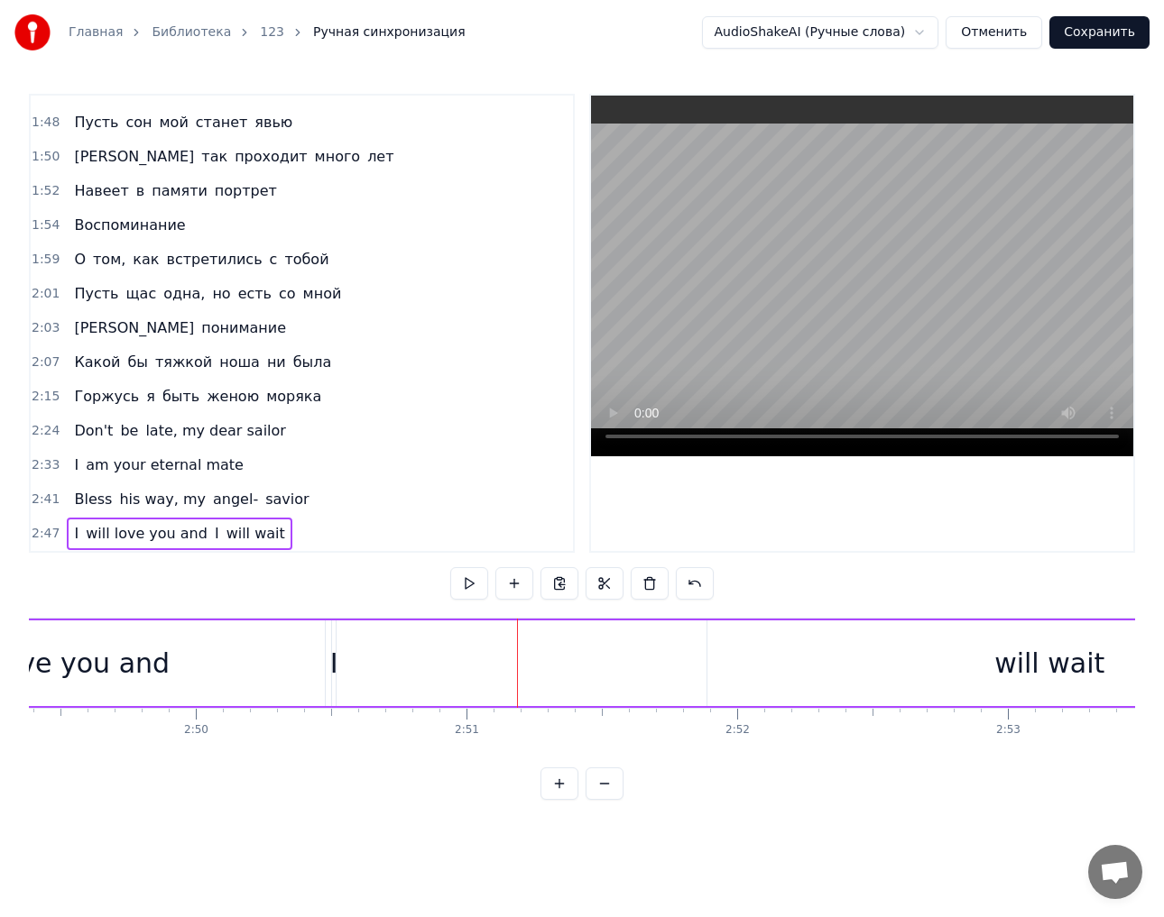
click at [335, 663] on div "I" at bounding box center [334, 663] width 8 height 41
drag, startPoint x: 335, startPoint y: 663, endPoint x: 606, endPoint y: 648, distance: 271.9
click at [606, 648] on div "I will love you and I will wait" at bounding box center [515, 663] width 1755 height 89
click at [339, 661] on div "I" at bounding box center [338, 663] width 8 height 41
drag, startPoint x: 345, startPoint y: 661, endPoint x: 528, endPoint y: 657, distance: 182.3
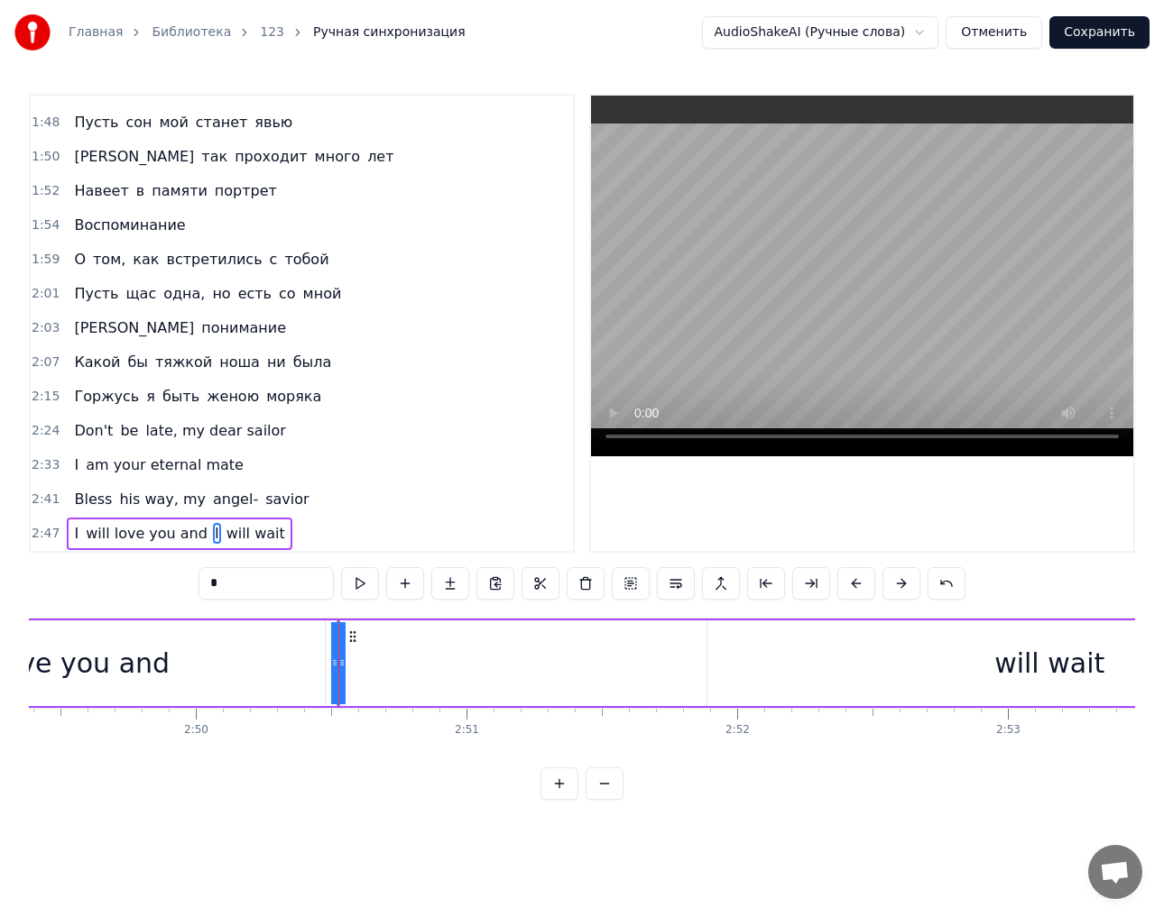
click at [528, 657] on div "I will love you and I will wait" at bounding box center [515, 663] width 1755 height 89
click at [339, 664] on div "I" at bounding box center [338, 663] width 8 height 41
drag, startPoint x: 343, startPoint y: 666, endPoint x: 694, endPoint y: 643, distance: 351.6
click at [694, 643] on div "I will love you and I will wait" at bounding box center [515, 663] width 1755 height 89
click at [338, 653] on div "I" at bounding box center [338, 663] width 8 height 41
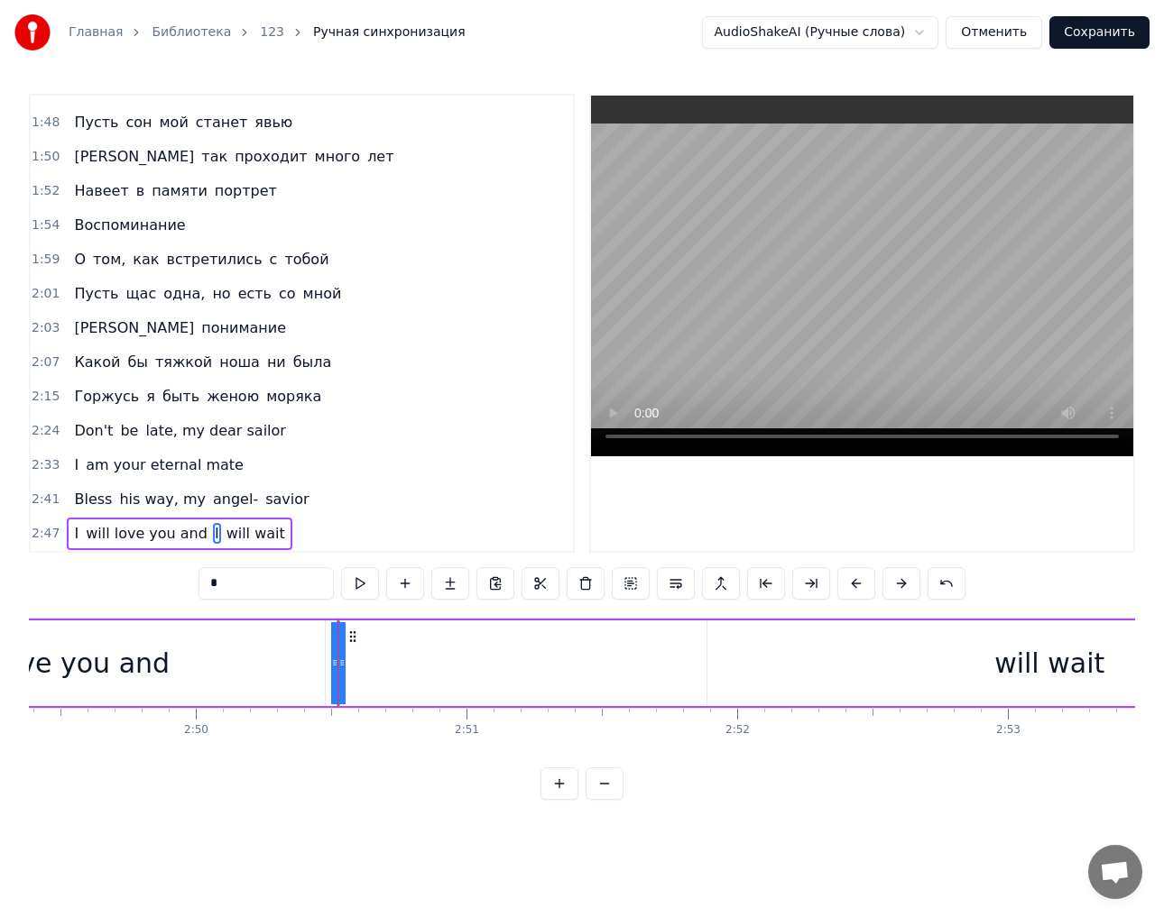
click at [337, 667] on div at bounding box center [337, 663] width 1 height 89
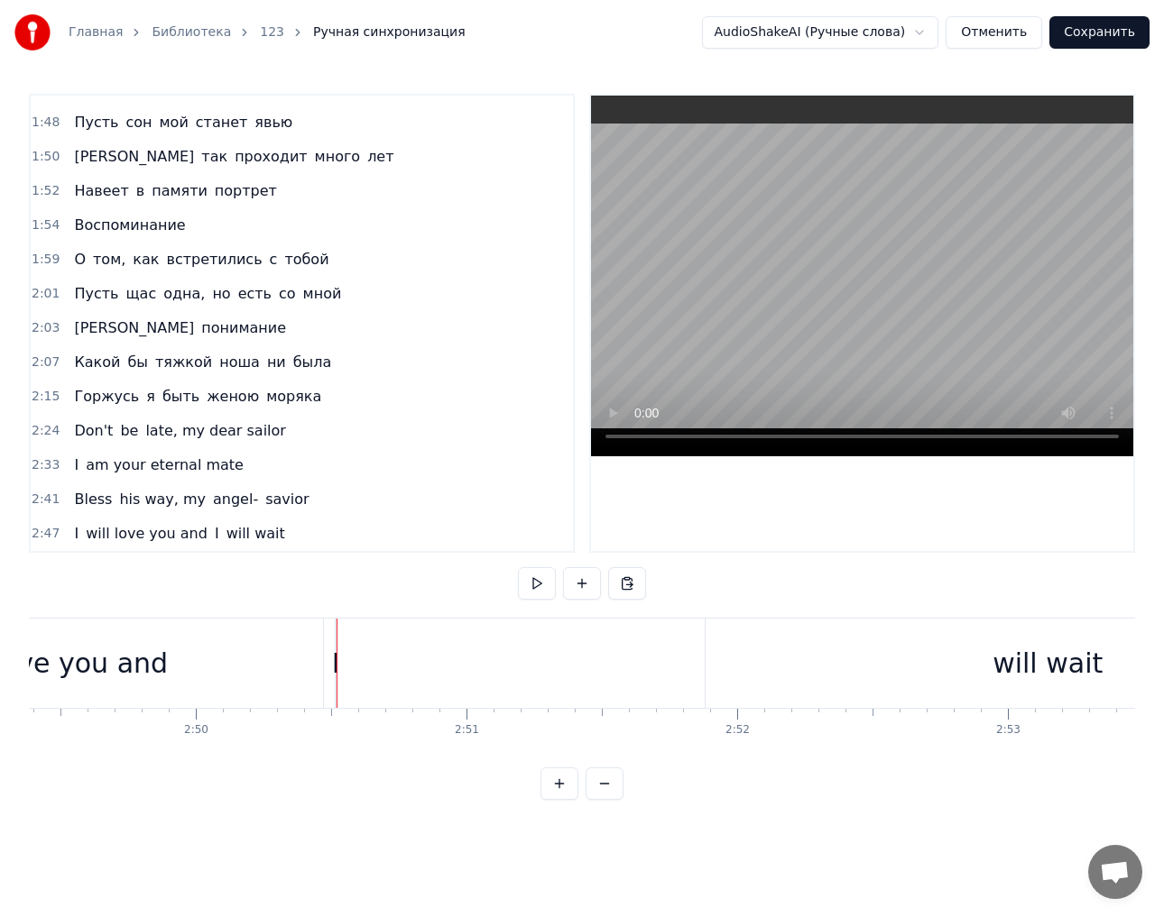
click at [336, 667] on div at bounding box center [336, 663] width 1 height 89
click at [337, 665] on div "I" at bounding box center [336, 663] width 8 height 41
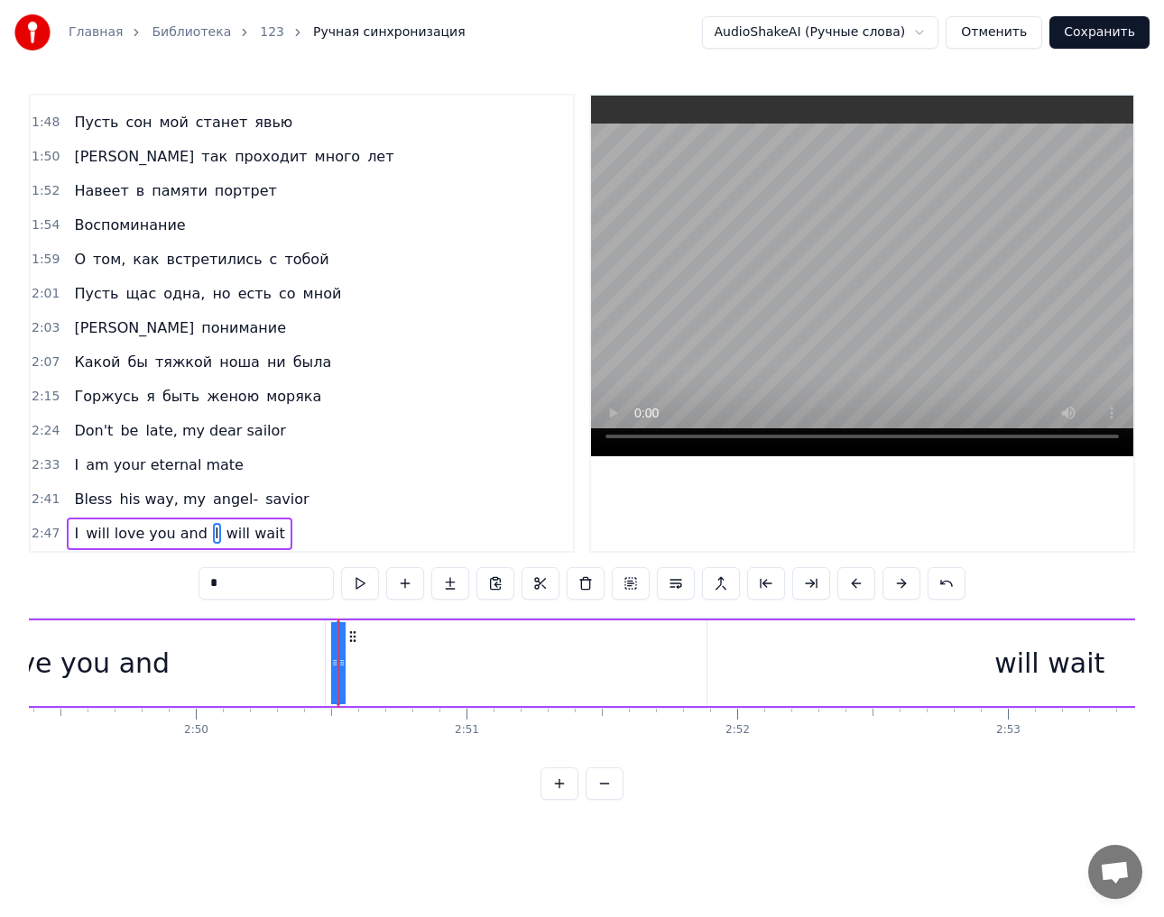
drag, startPoint x: 343, startPoint y: 665, endPoint x: 333, endPoint y: 666, distance: 10.0
click at [402, 666] on div "I will love you and I will wait" at bounding box center [515, 663] width 1755 height 89
click at [338, 661] on div "I" at bounding box center [338, 663] width 8 height 41
drag, startPoint x: 334, startPoint y: 660, endPoint x: 312, endPoint y: 660, distance: 21.6
click at [312, 660] on div "I will love you and I will wait" at bounding box center [515, 663] width 1755 height 89
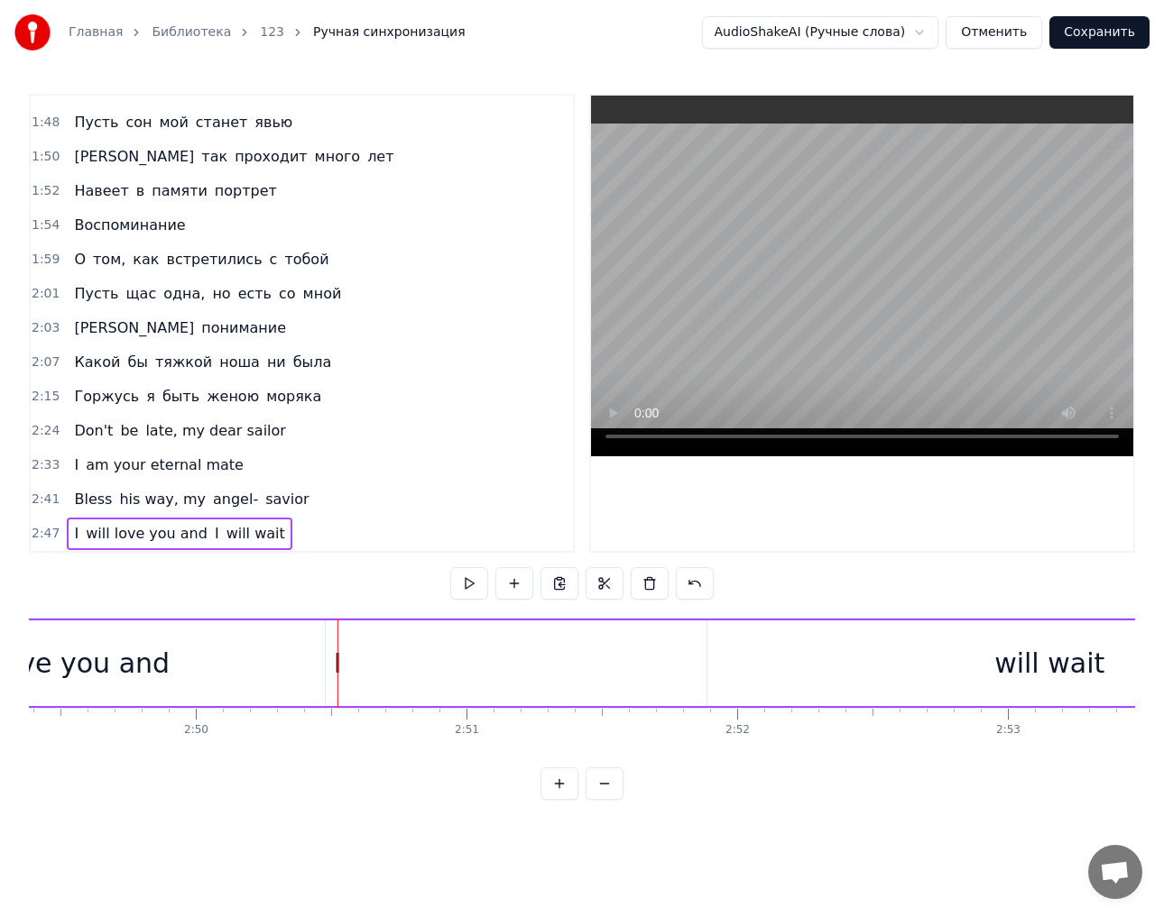
click at [337, 661] on div at bounding box center [337, 663] width 1 height 89
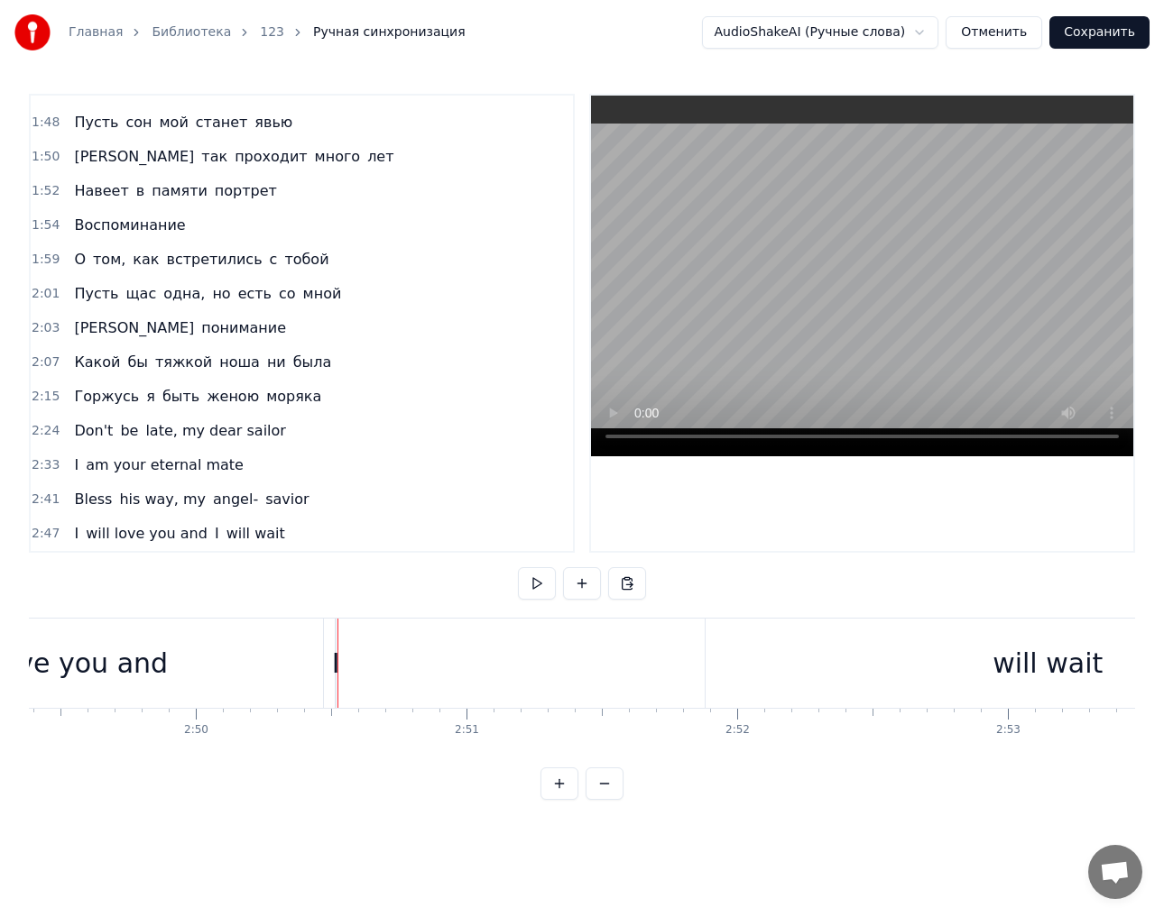
drag, startPoint x: 336, startPoint y: 662, endPoint x: 390, endPoint y: 667, distance: 53.5
click at [335, 665] on div "I" at bounding box center [336, 663] width 8 height 41
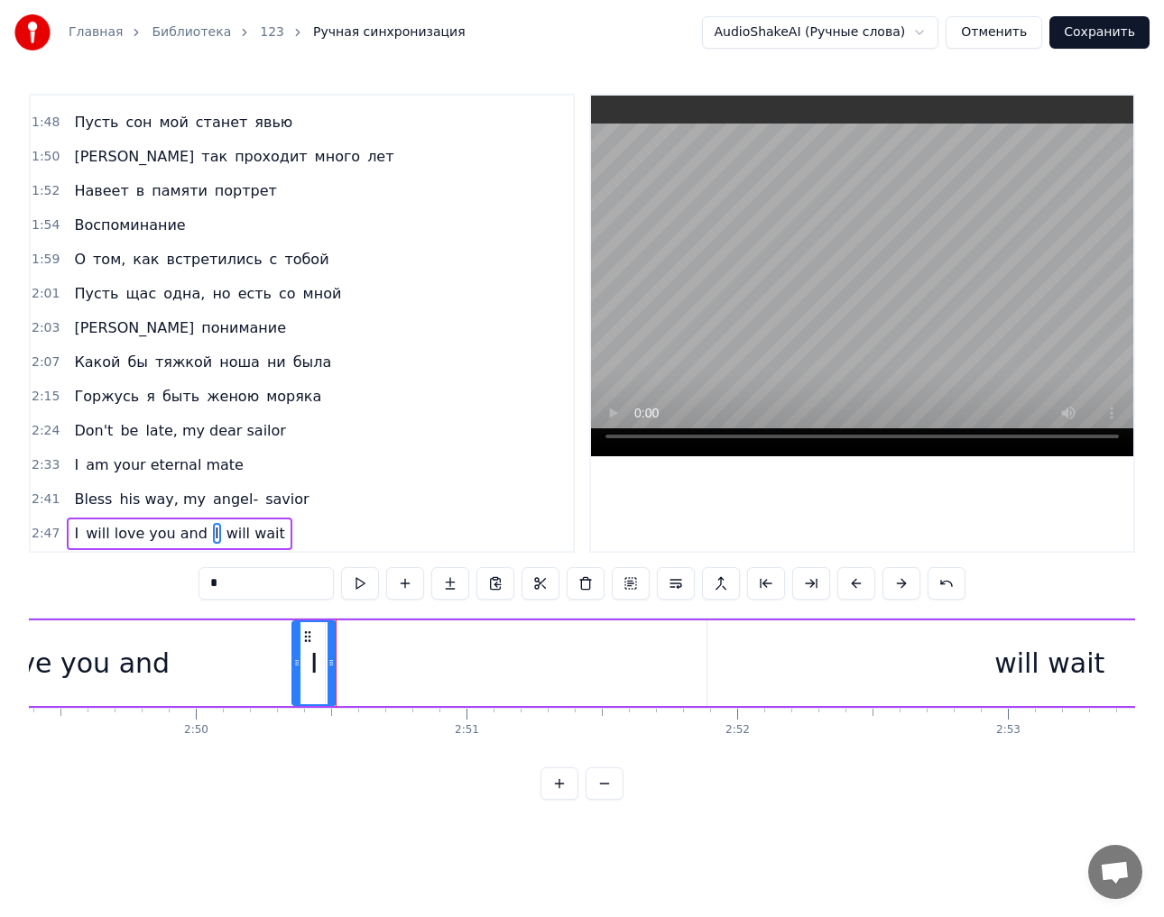
drag, startPoint x: 343, startPoint y: 665, endPoint x: 294, endPoint y: 664, distance: 48.7
click at [294, 664] on icon at bounding box center [296, 663] width 7 height 14
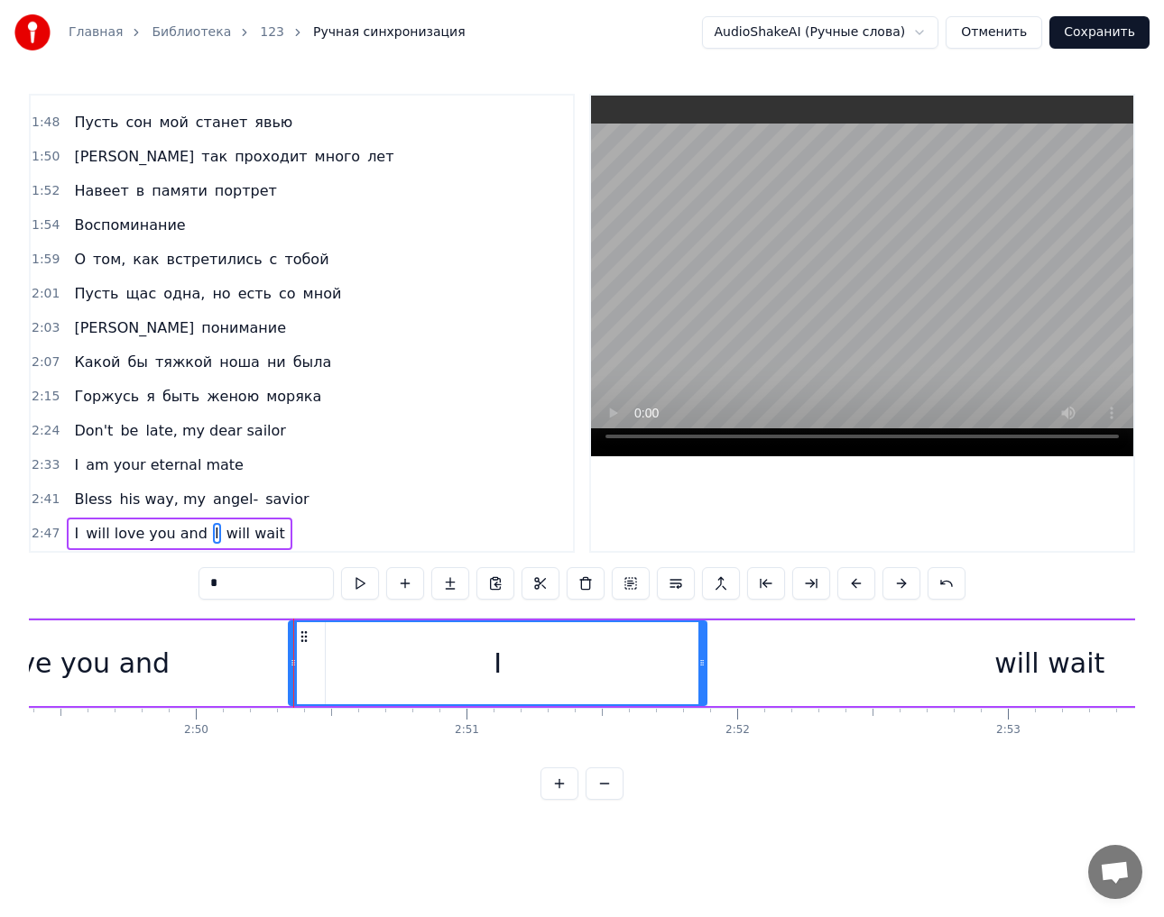
drag, startPoint x: 331, startPoint y: 665, endPoint x: 695, endPoint y: 654, distance: 363.7
click at [698, 654] on div at bounding box center [701, 663] width 7 height 82
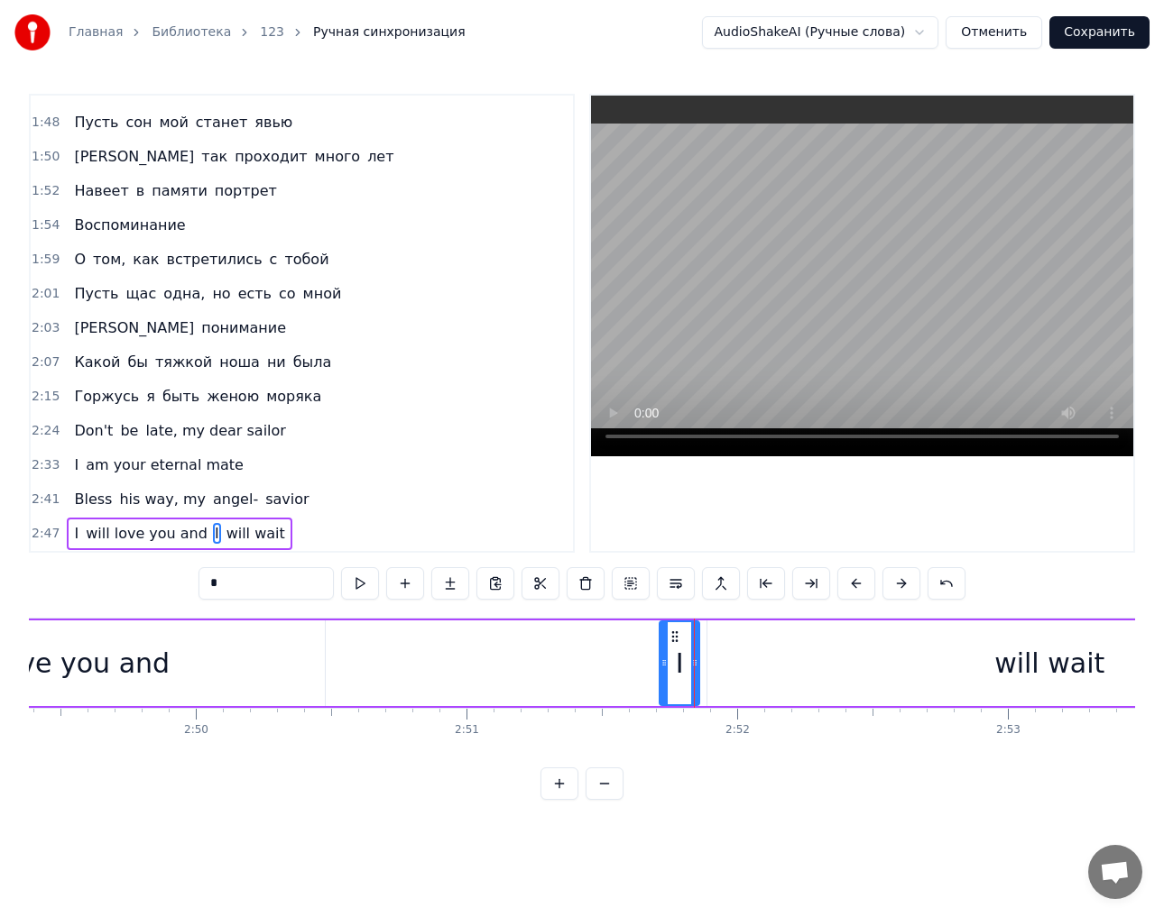
drag, startPoint x: 292, startPoint y: 656, endPoint x: 663, endPoint y: 664, distance: 370.8
click at [663, 664] on icon at bounding box center [663, 663] width 7 height 14
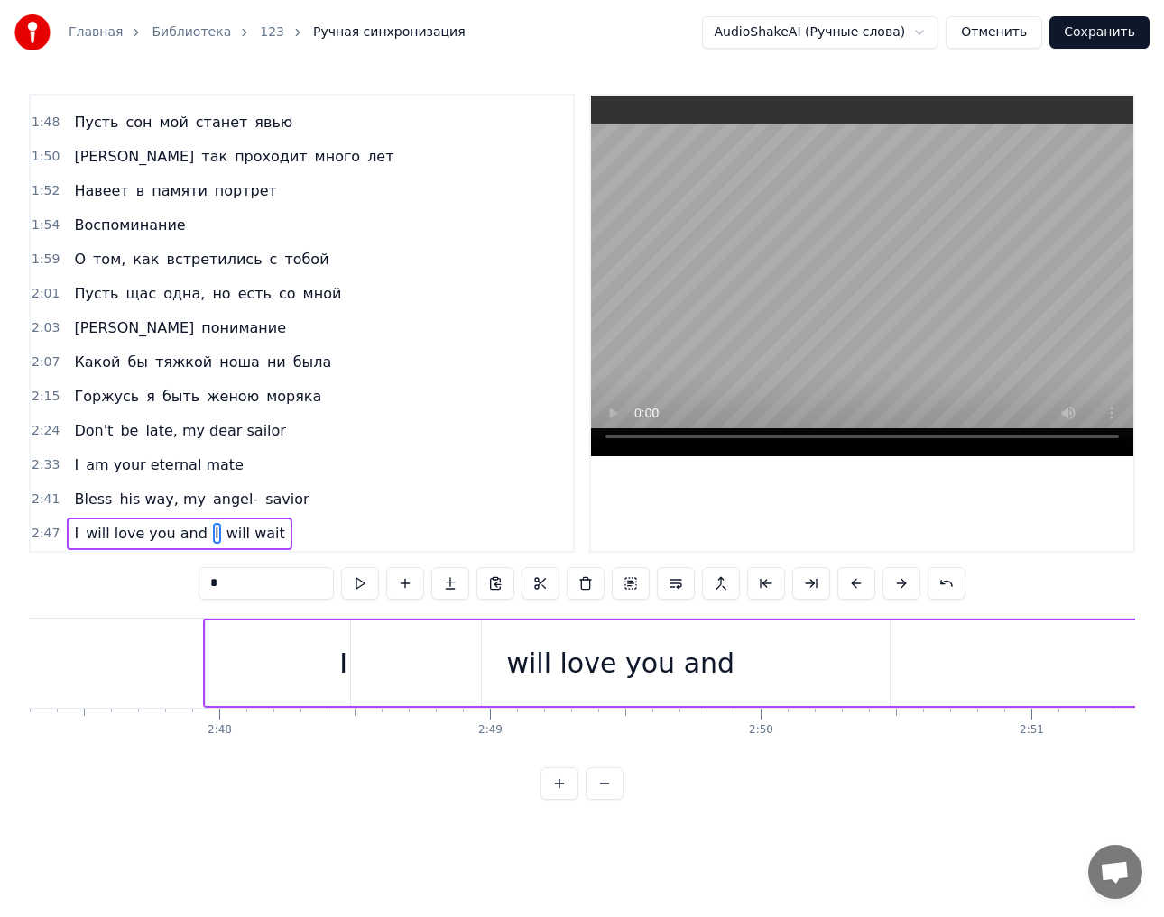
scroll to position [0, 45245]
click at [429, 646] on div "will love you and" at bounding box center [647, 664] width 539 height 86
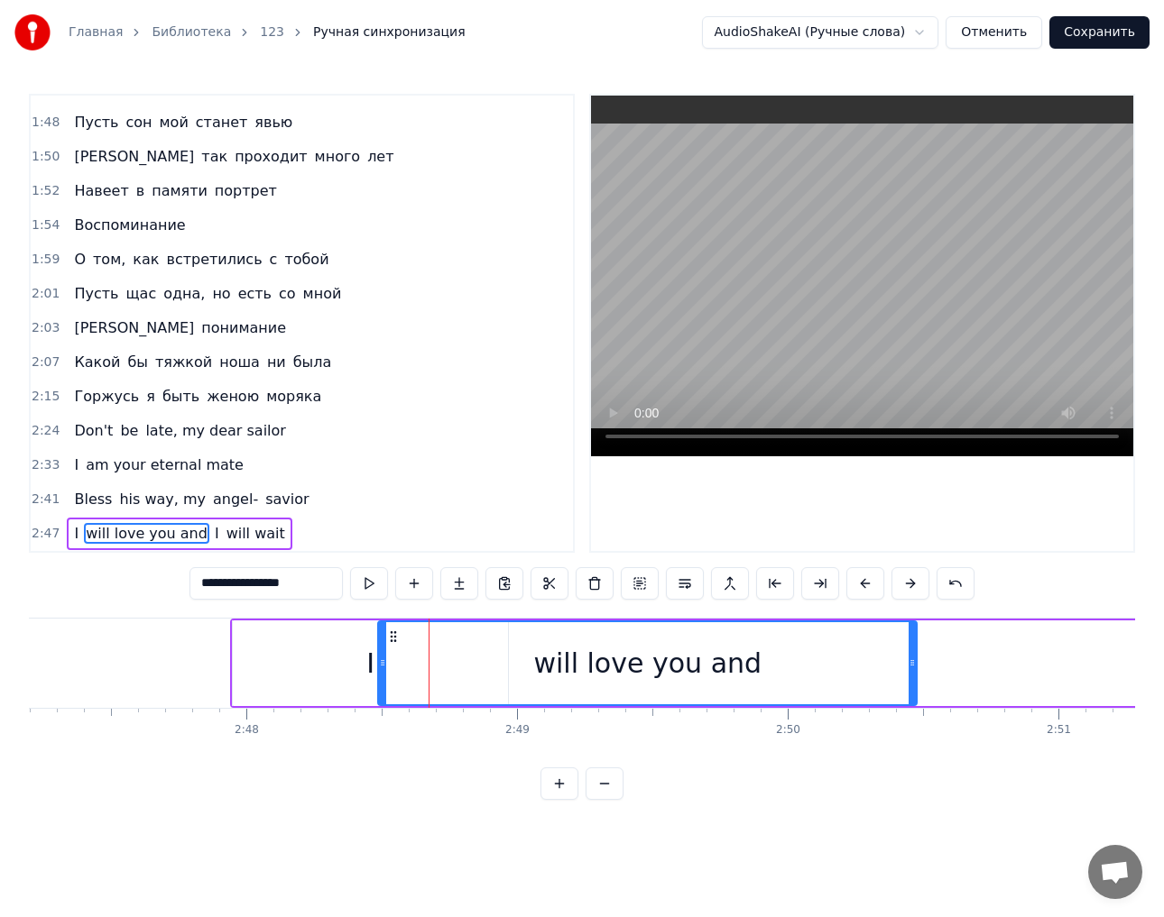
click at [343, 651] on div "I" at bounding box center [370, 664] width 275 height 86
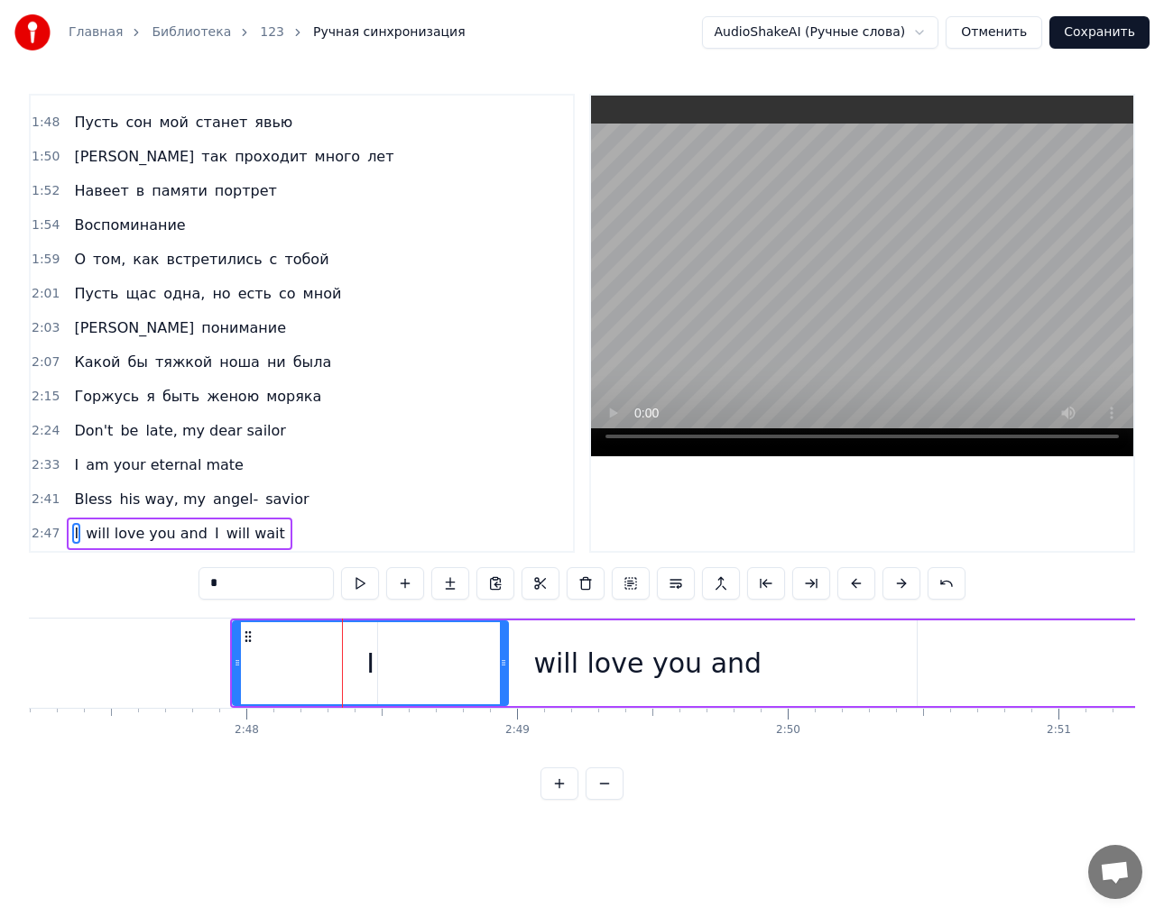
drag, startPoint x: 343, startPoint y: 651, endPoint x: 430, endPoint y: 651, distance: 87.5
click at [430, 651] on div "I" at bounding box center [370, 663] width 273 height 82
drag, startPoint x: 502, startPoint y: 652, endPoint x: 647, endPoint y: 656, distance: 144.4
click at [647, 656] on div at bounding box center [646, 663] width 7 height 82
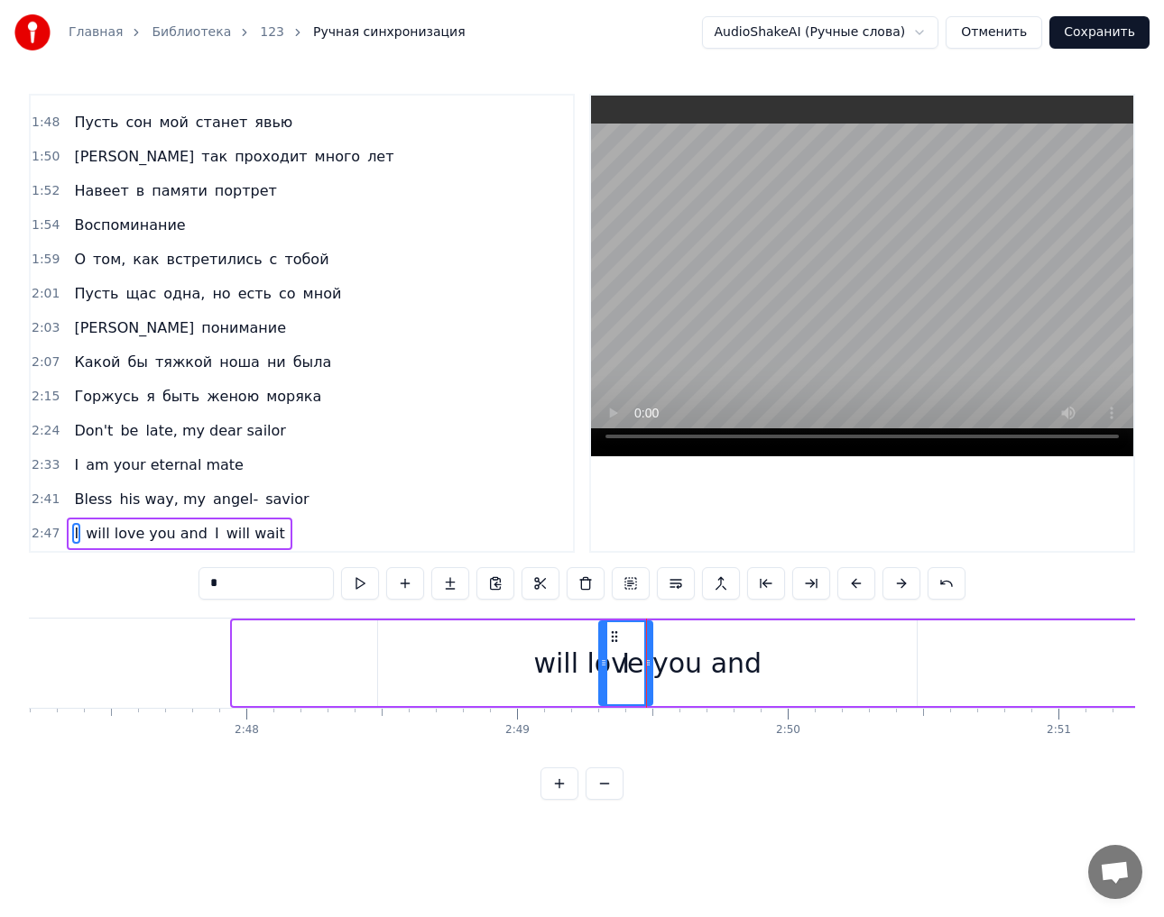
drag, startPoint x: 237, startPoint y: 658, endPoint x: 605, endPoint y: 663, distance: 368.1
click at [382, 755] on div "0:10 Вперед, за мной! 0:11 В путь меня зовет морской прибой 0:16 Собираю сумки.…" at bounding box center [582, 447] width 1106 height 706
click at [793, 660] on div "will love you and" at bounding box center [647, 664] width 539 height 86
type input "**********"
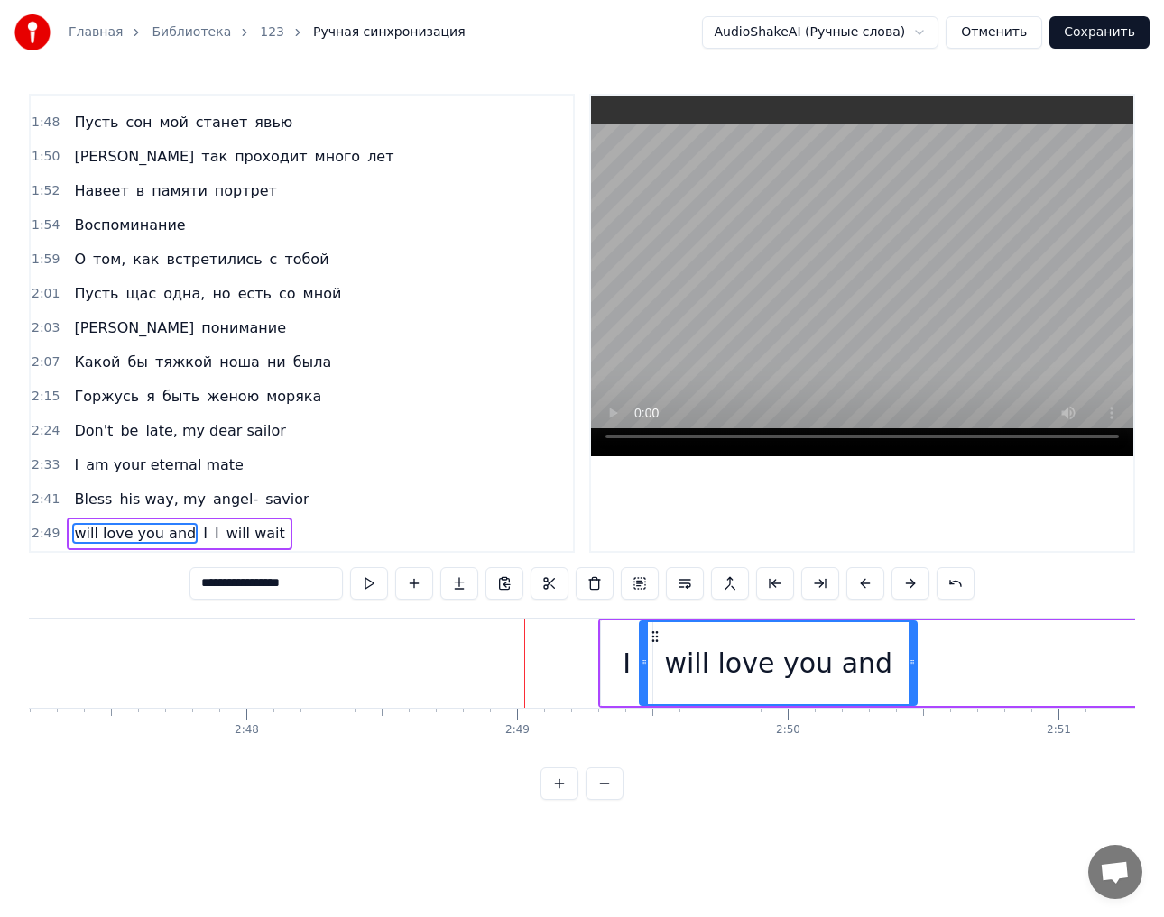
drag, startPoint x: 382, startPoint y: 648, endPoint x: 644, endPoint y: 651, distance: 261.6
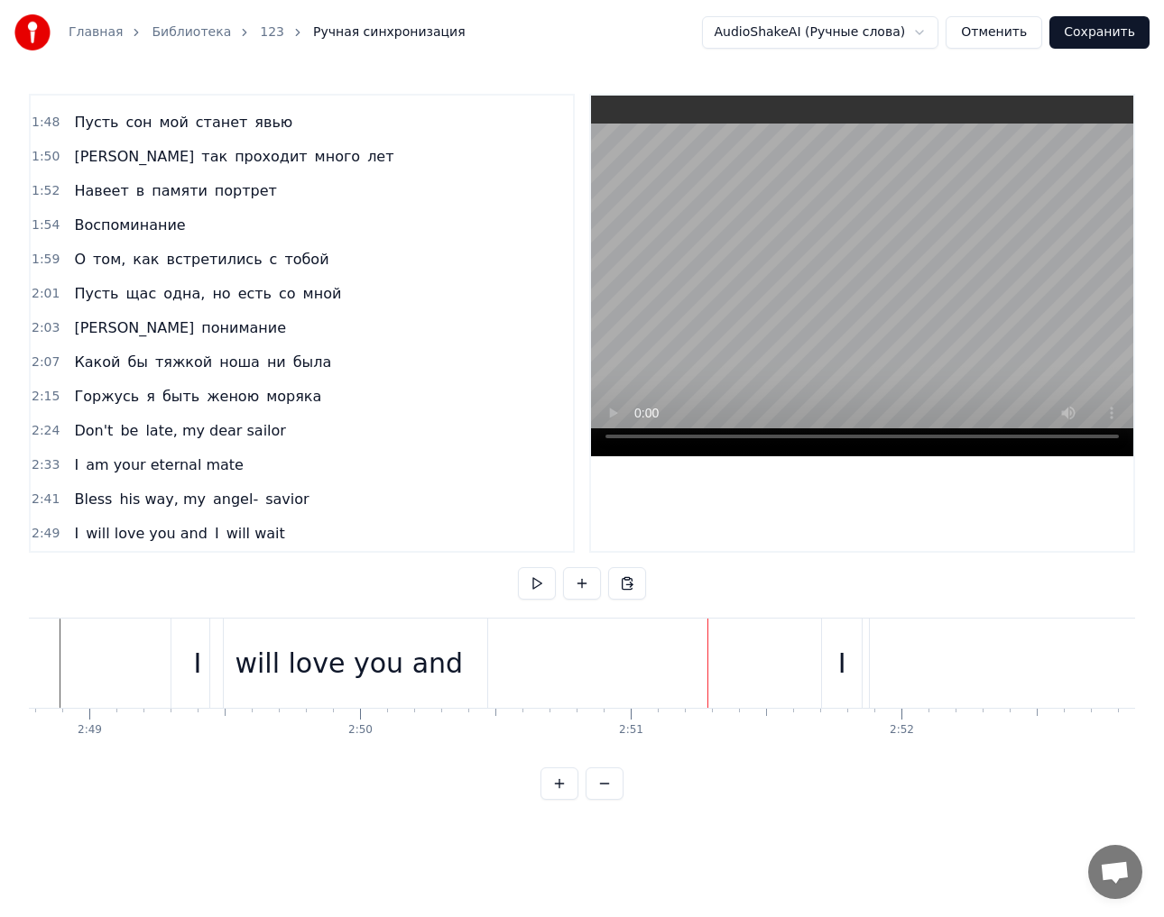
scroll to position [0, 45643]
click at [466, 655] on div "will love you and" at bounding box center [378, 663] width 228 height 41
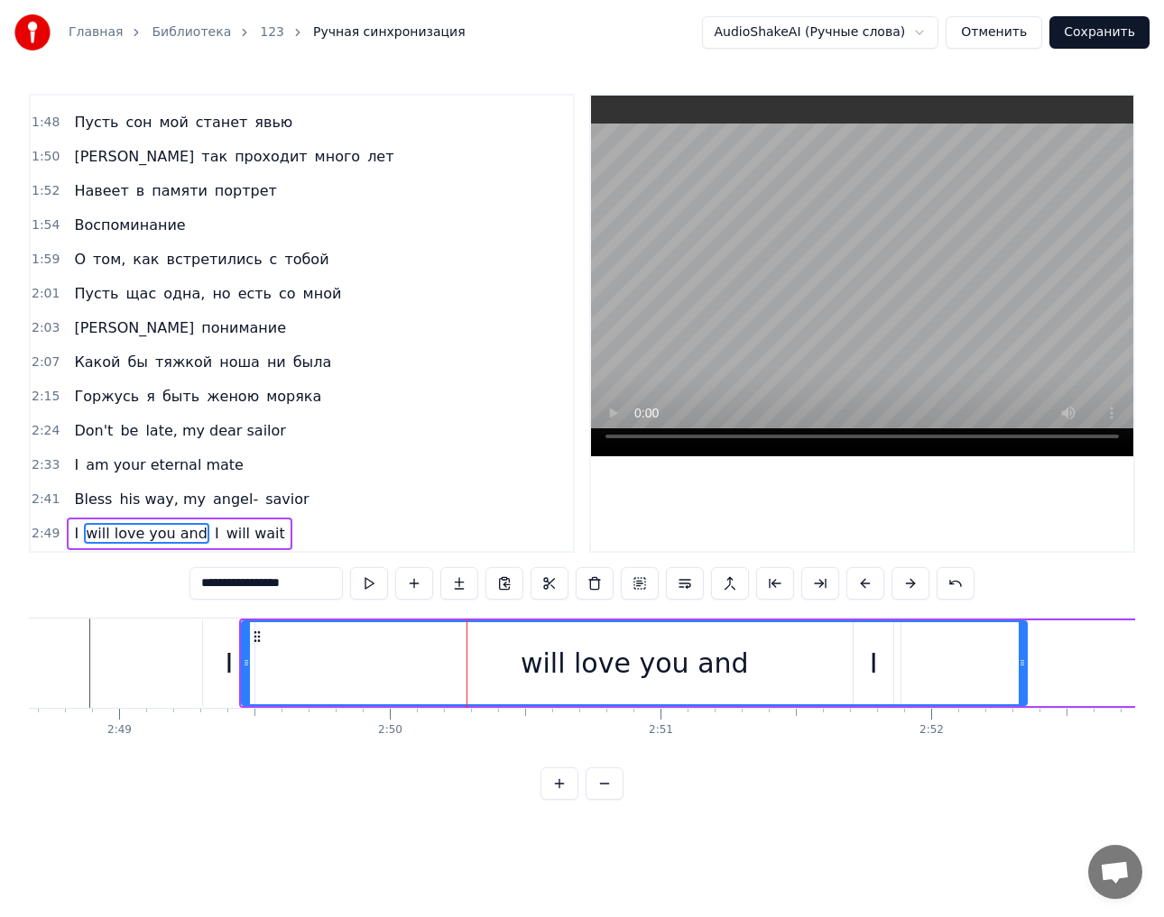
drag, startPoint x: 516, startPoint y: 658, endPoint x: 1024, endPoint y: 662, distance: 507.9
click at [1024, 662] on icon at bounding box center [1021, 663] width 7 height 14
click at [196, 763] on div "0:10 Вперед, за мной! 0:11 В путь меня зовет морской прибой 0:16 Собираю сумки.…" at bounding box center [582, 447] width 1106 height 706
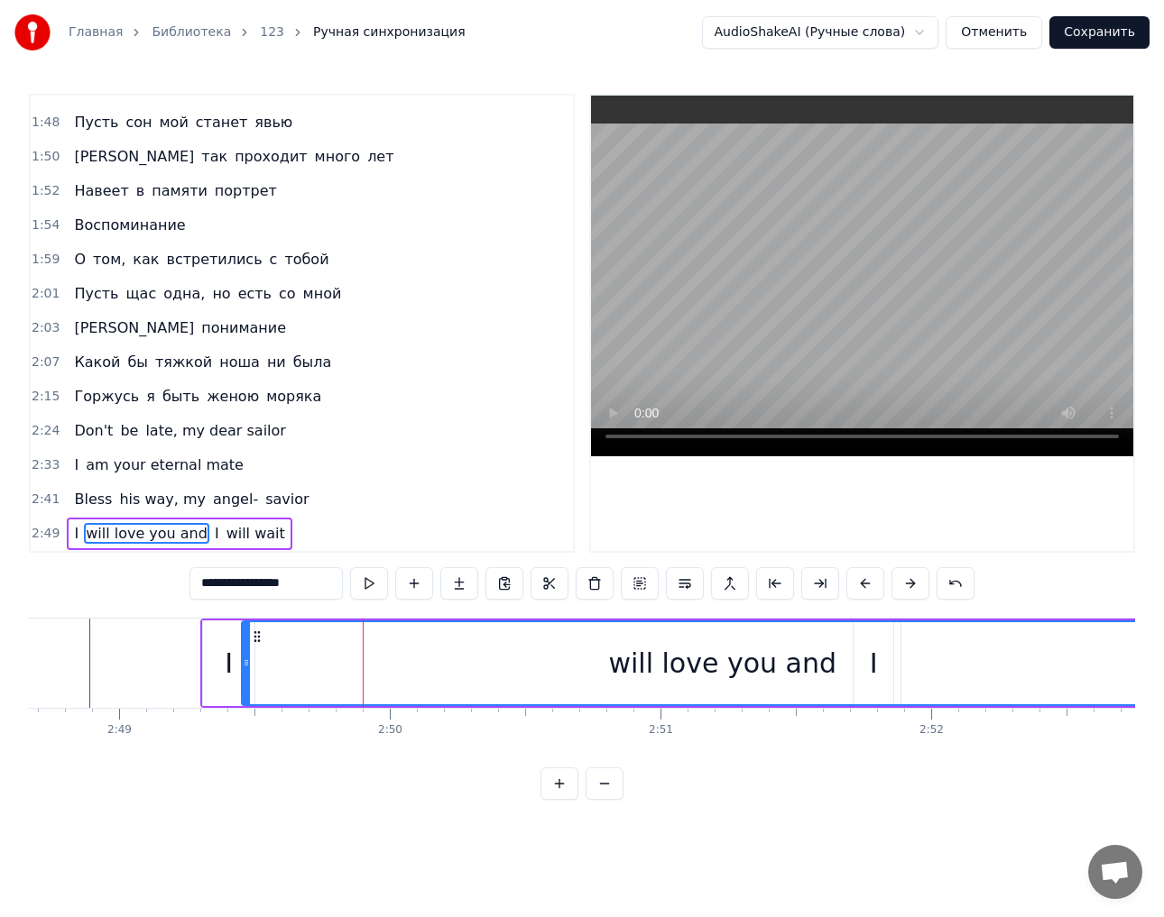
drag, startPoint x: 1022, startPoint y: 673, endPoint x: 1198, endPoint y: 673, distance: 175.9
click at [1164, 673] on html "Главная Библиотека 123 Ручная синхронизация AudioShakeAI (Ручные слова) Отменит…" at bounding box center [582, 414] width 1164 height 829
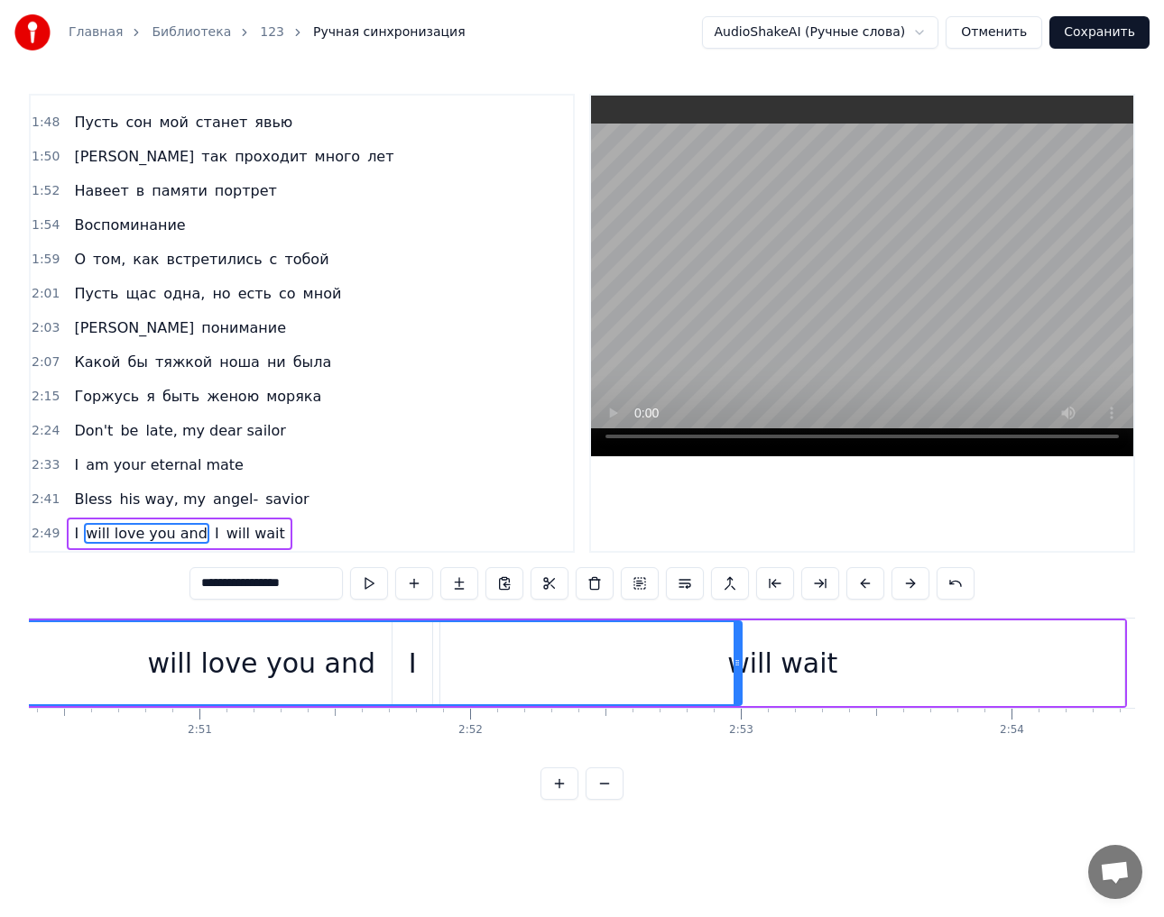
scroll to position [0, 46174]
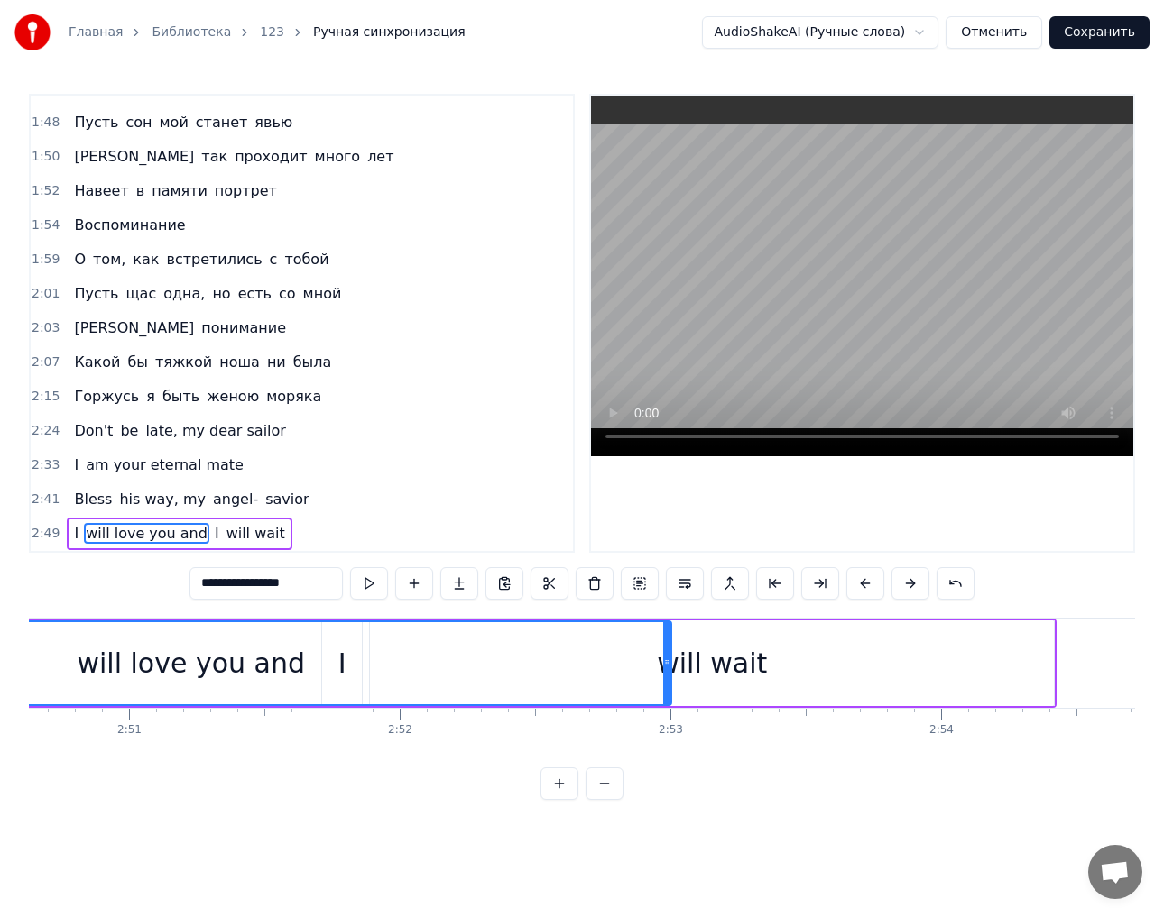
click at [342, 664] on div "will love you and" at bounding box center [190, 663] width 959 height 82
click at [353, 664] on div "will love you and" at bounding box center [190, 663] width 959 height 82
click at [373, 659] on div "will love you and" at bounding box center [190, 663] width 959 height 82
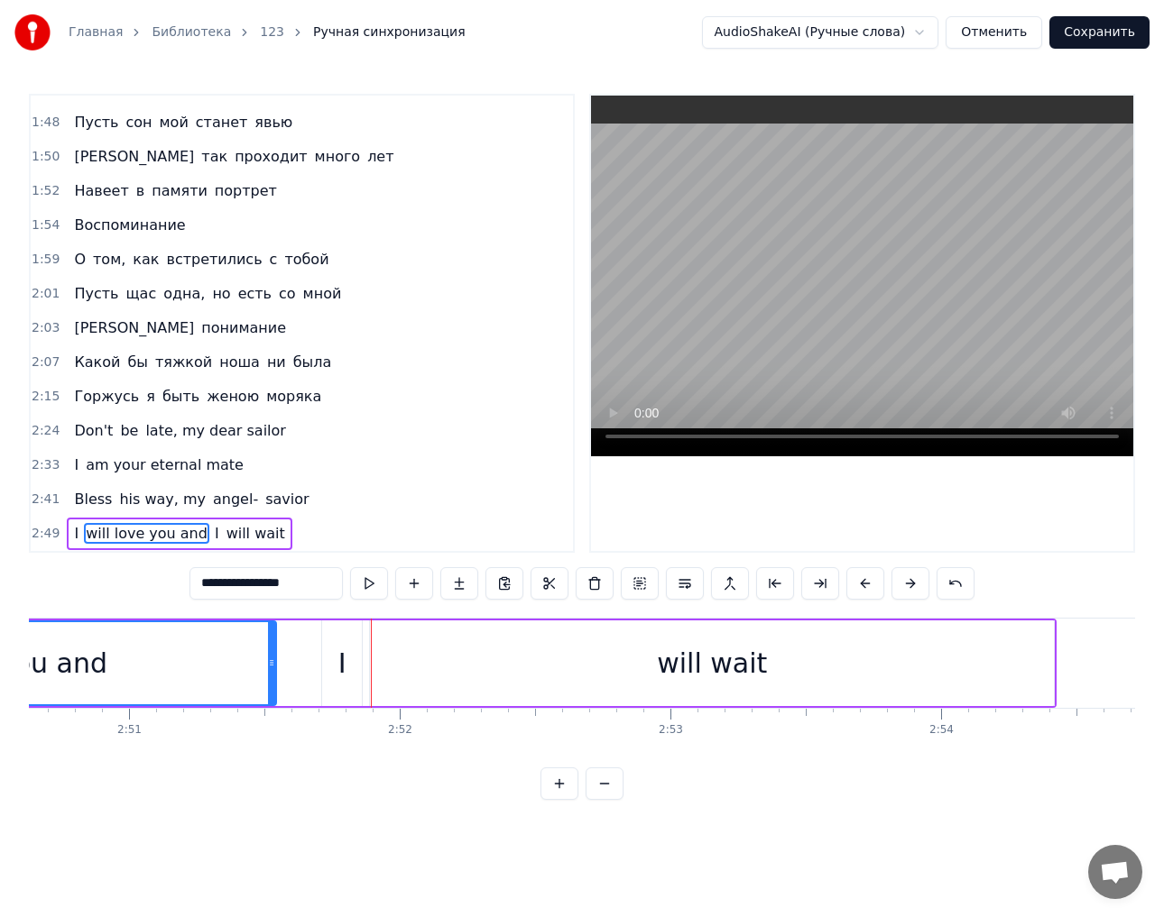
drag, startPoint x: 668, startPoint y: 654, endPoint x: 276, endPoint y: 677, distance: 393.0
click at [275, 677] on div at bounding box center [271, 663] width 7 height 82
click at [354, 677] on div "I" at bounding box center [342, 664] width 40 height 86
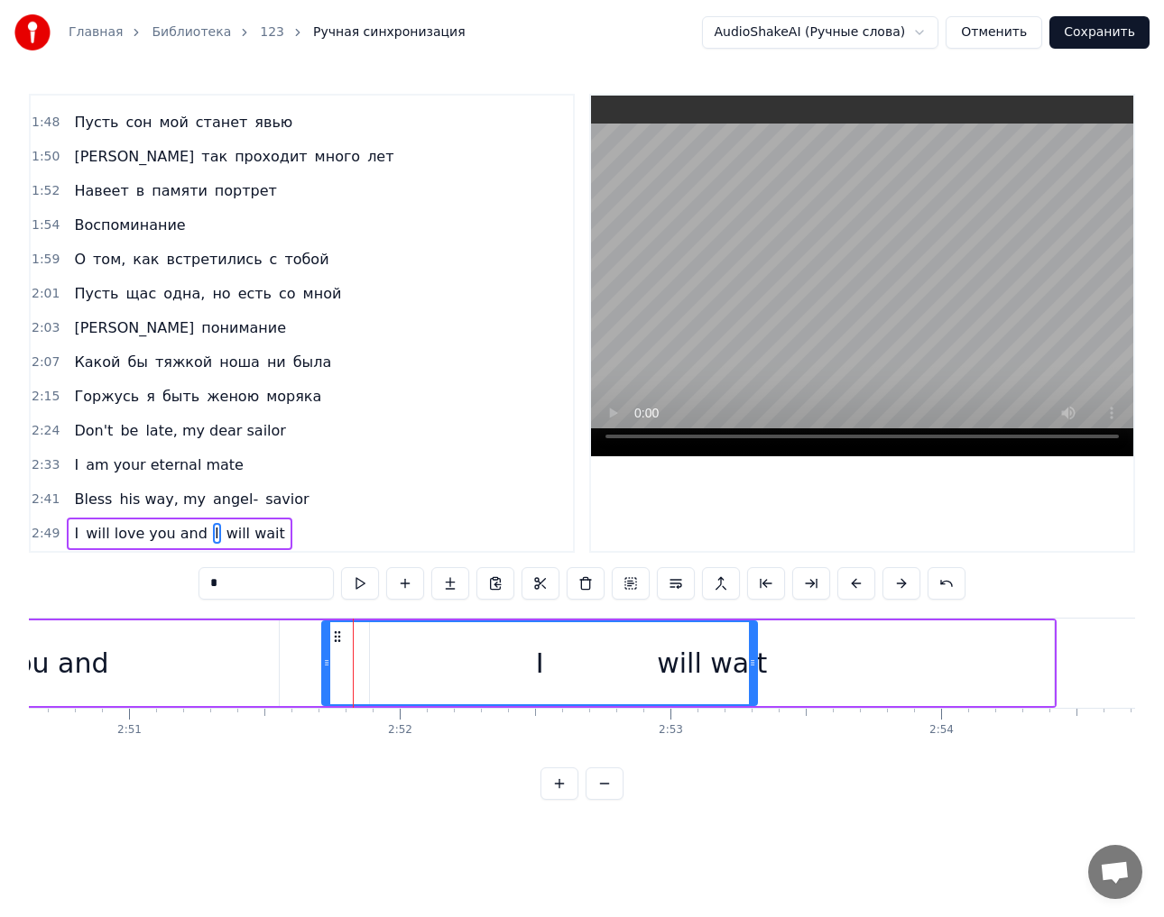
drag, startPoint x: 359, startPoint y: 665, endPoint x: 754, endPoint y: 660, distance: 395.1
click at [754, 660] on icon at bounding box center [752, 663] width 7 height 14
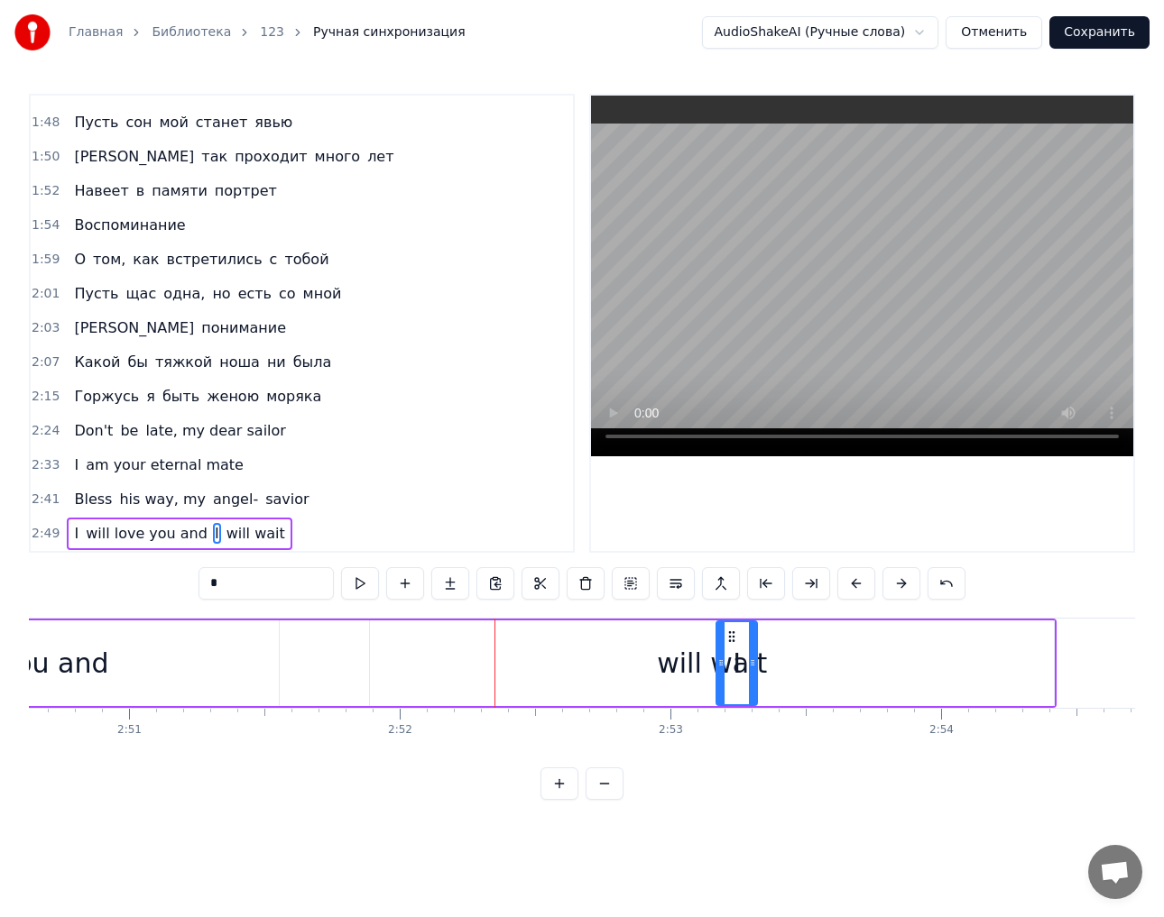
drag, startPoint x: 325, startPoint y: 662, endPoint x: 719, endPoint y: 671, distance: 394.3
click at [585, 679] on div "will wait" at bounding box center [712, 664] width 684 height 86
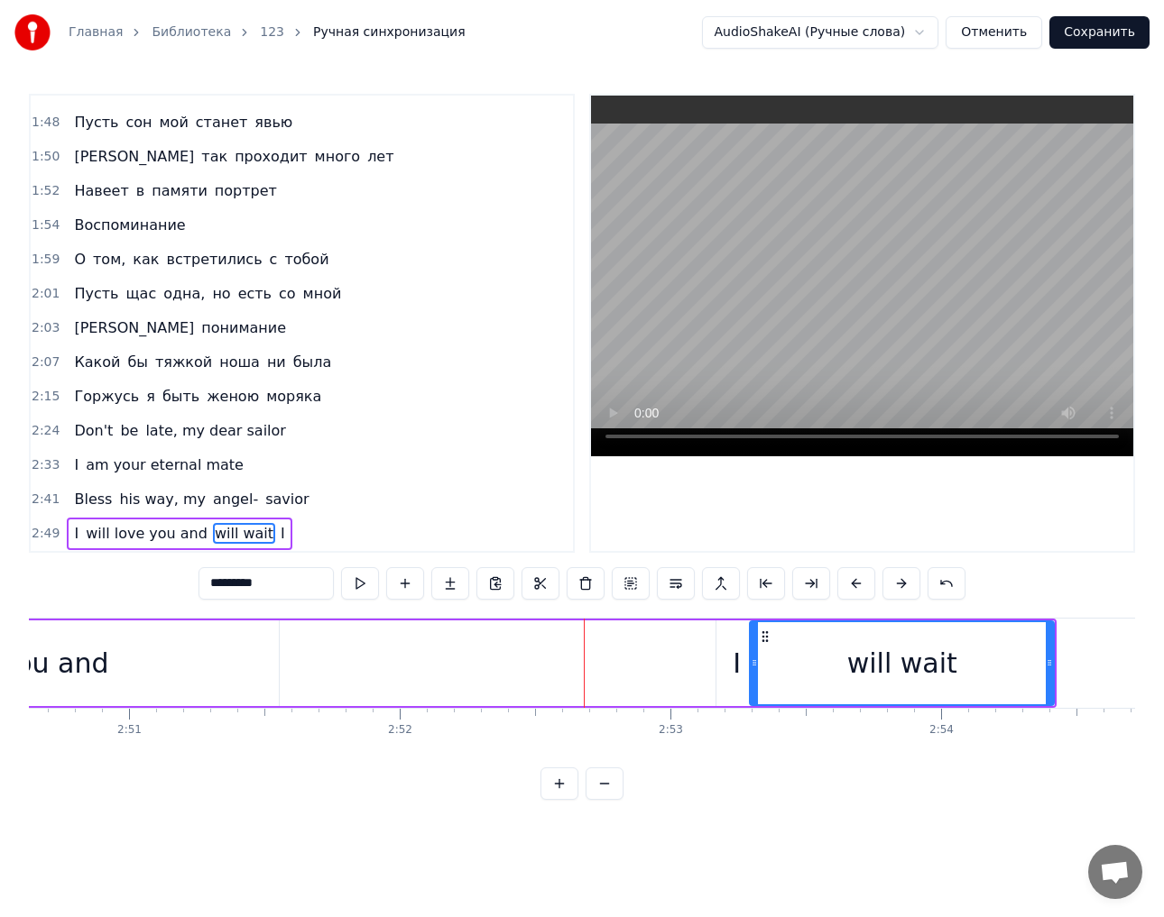
drag, startPoint x: 373, startPoint y: 669, endPoint x: 752, endPoint y: 670, distance: 379.8
drag, startPoint x: 1049, startPoint y: 667, endPoint x: 1020, endPoint y: 667, distance: 28.9
click at [1020, 667] on icon at bounding box center [1020, 663] width 7 height 14
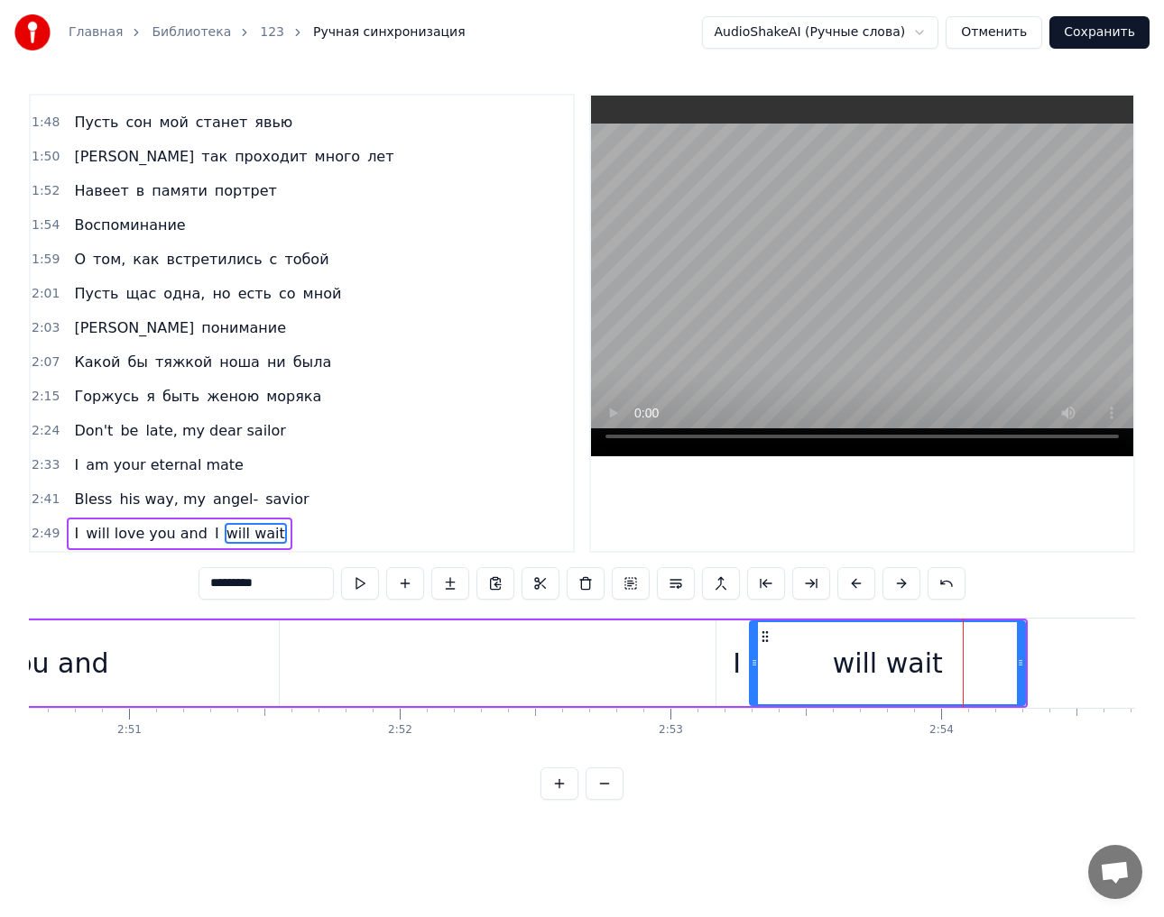
type input "**********"
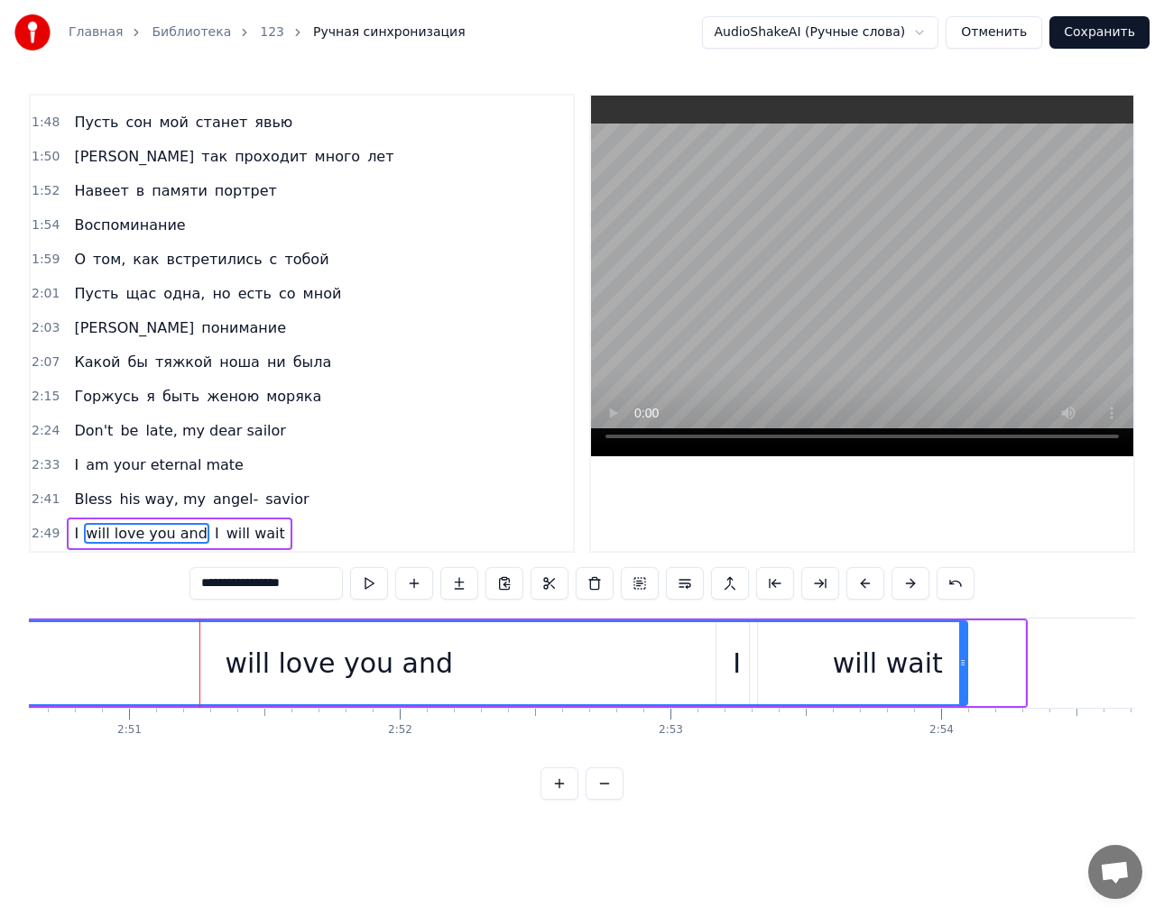
drag, startPoint x: 277, startPoint y: 670, endPoint x: 965, endPoint y: 667, distance: 688.3
click at [965, 667] on div at bounding box center [962, 663] width 7 height 82
click at [173, 755] on div "0:10 Вперед, за мной! 0:11 В путь меня зовет морской прибой 0:16 Собираю сумки.…" at bounding box center [582, 447] width 1106 height 706
click at [143, 829] on html "Главная Библиотека 123 Ручная синхронизация AudioShakeAI (Ручные слова) Отменит…" at bounding box center [582, 414] width 1164 height 829
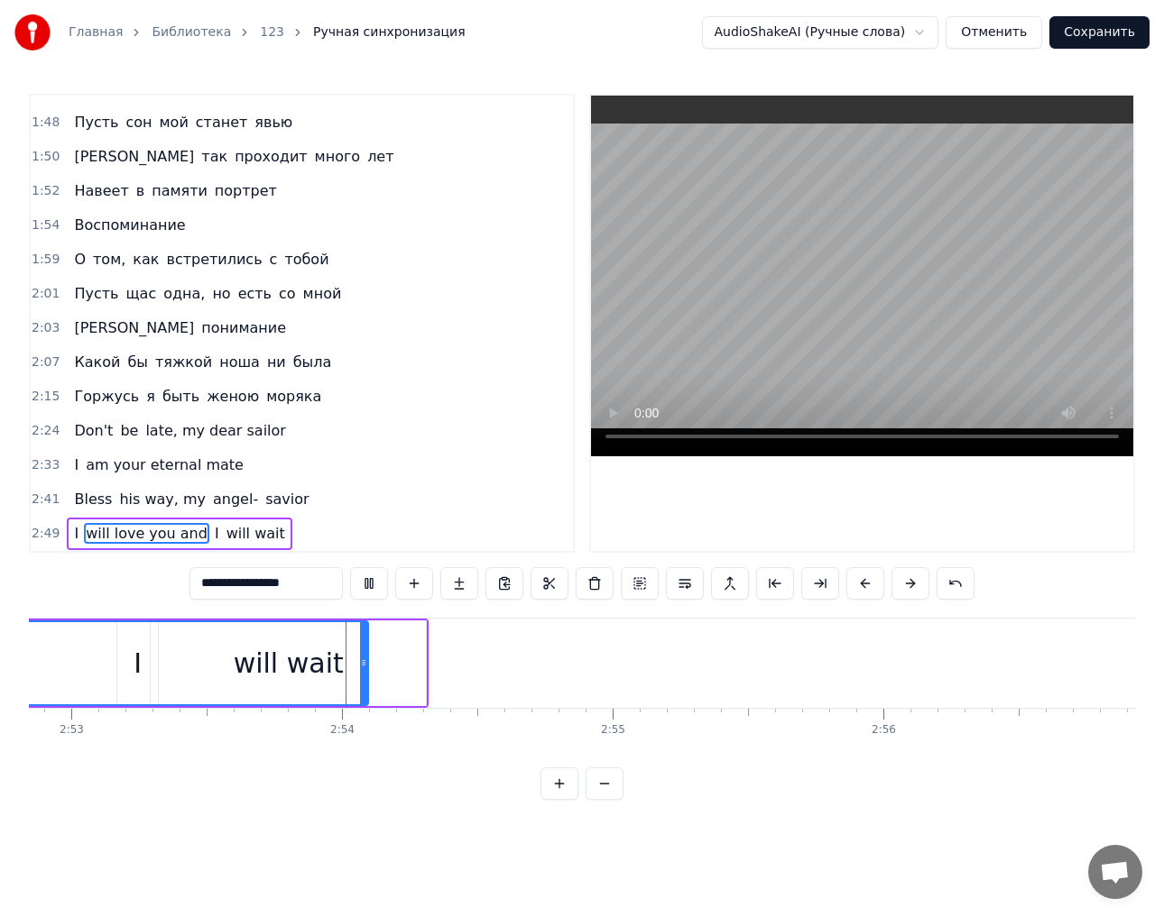
scroll to position [0, 46775]
click at [424, 664] on div "will wait" at bounding box center [285, 664] width 277 height 86
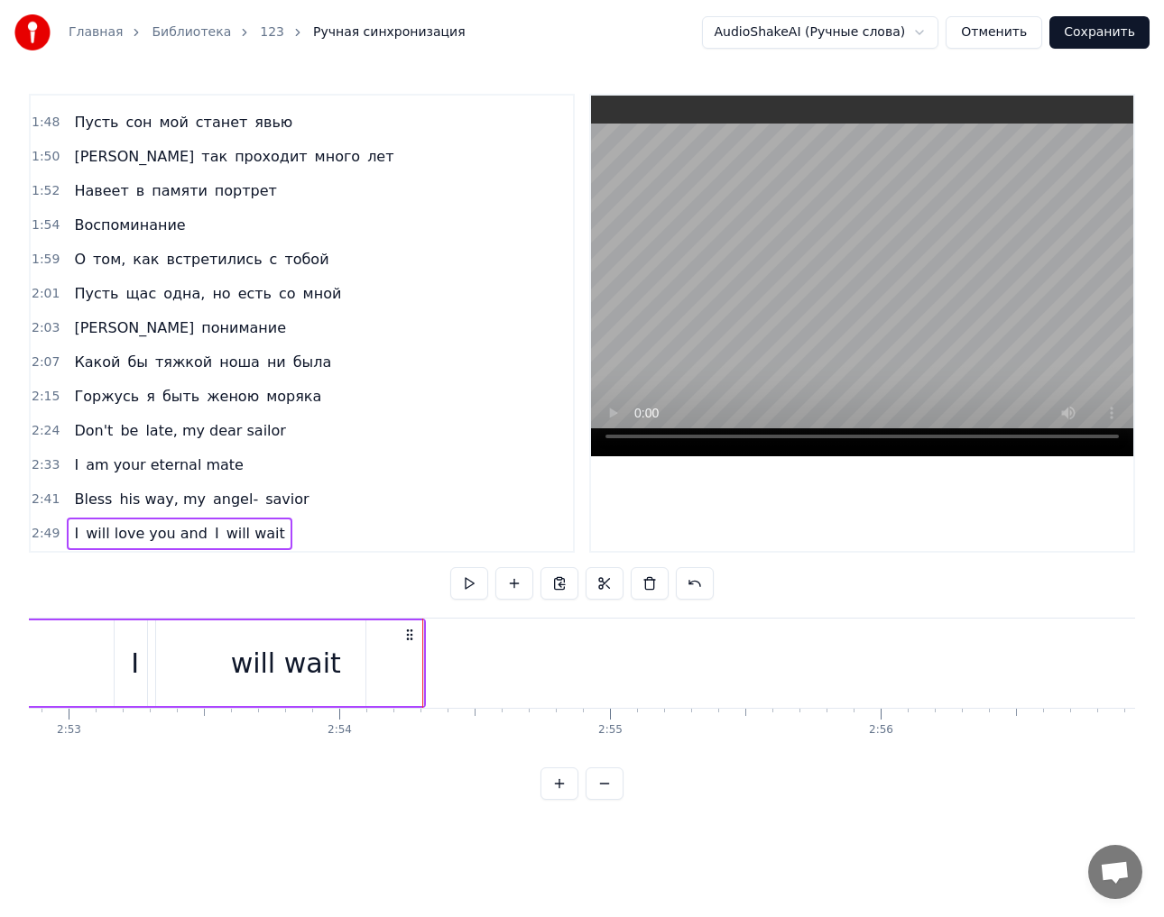
click at [407, 665] on div "will wait" at bounding box center [285, 664] width 275 height 86
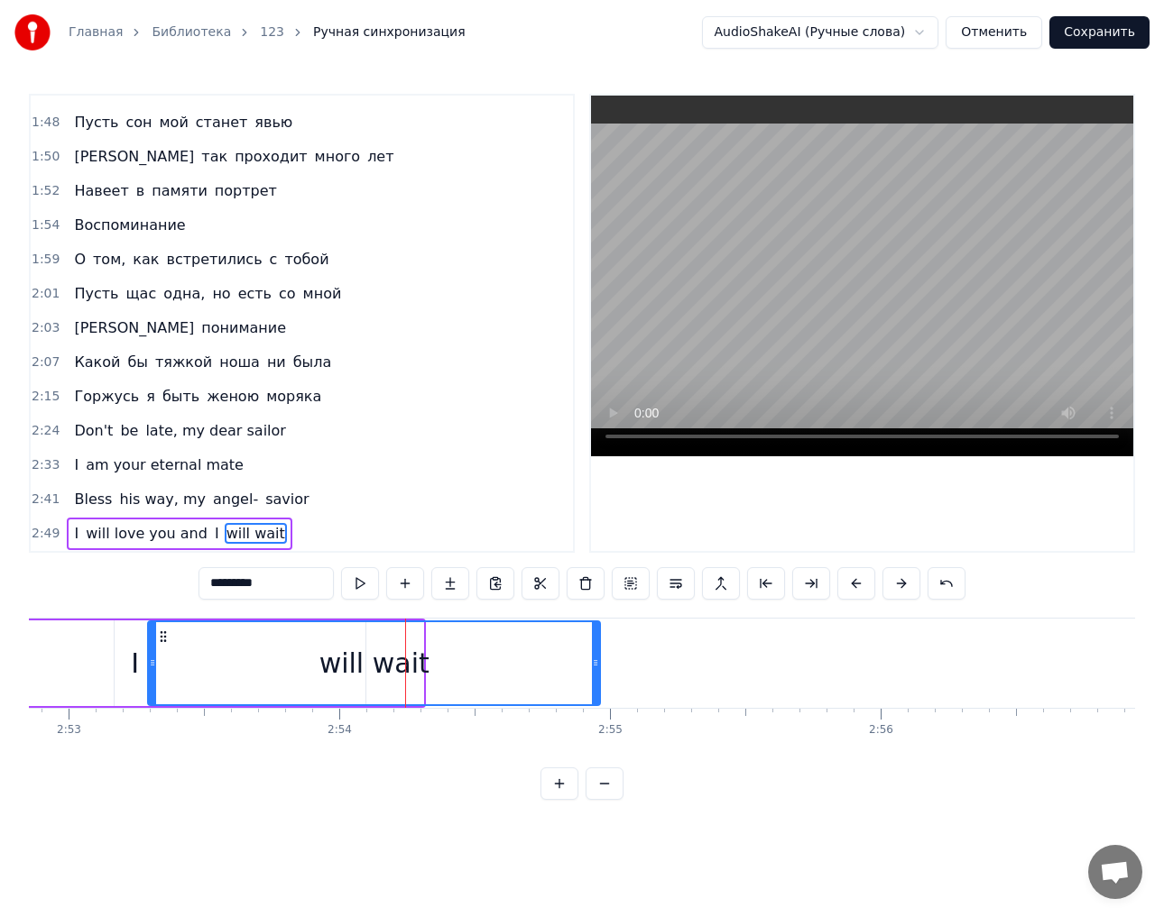
drag, startPoint x: 419, startPoint y: 664, endPoint x: 594, endPoint y: 665, distance: 175.0
click at [594, 665] on icon at bounding box center [595, 663] width 7 height 14
click at [1118, 37] on button "Сохранить" at bounding box center [1099, 32] width 100 height 32
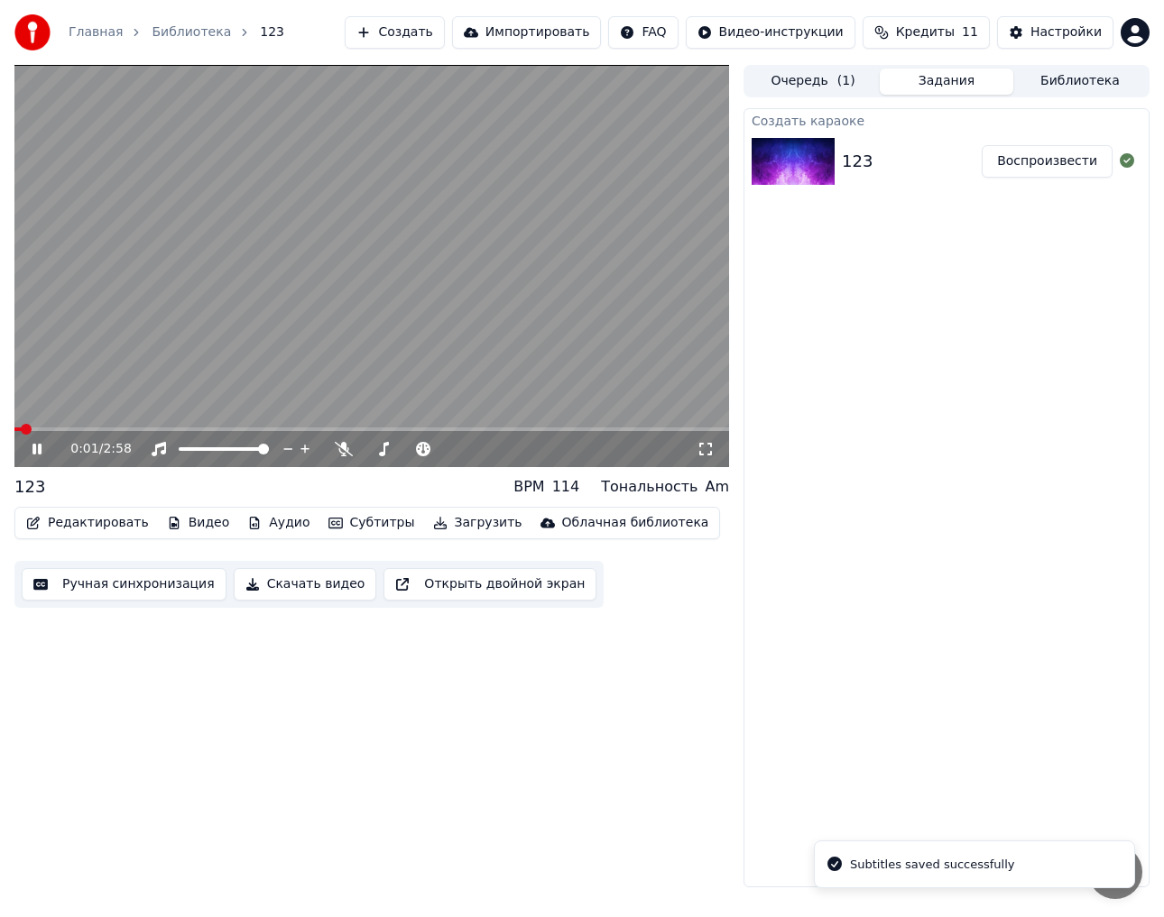
click at [455, 524] on button "Загрузить" at bounding box center [478, 523] width 104 height 25
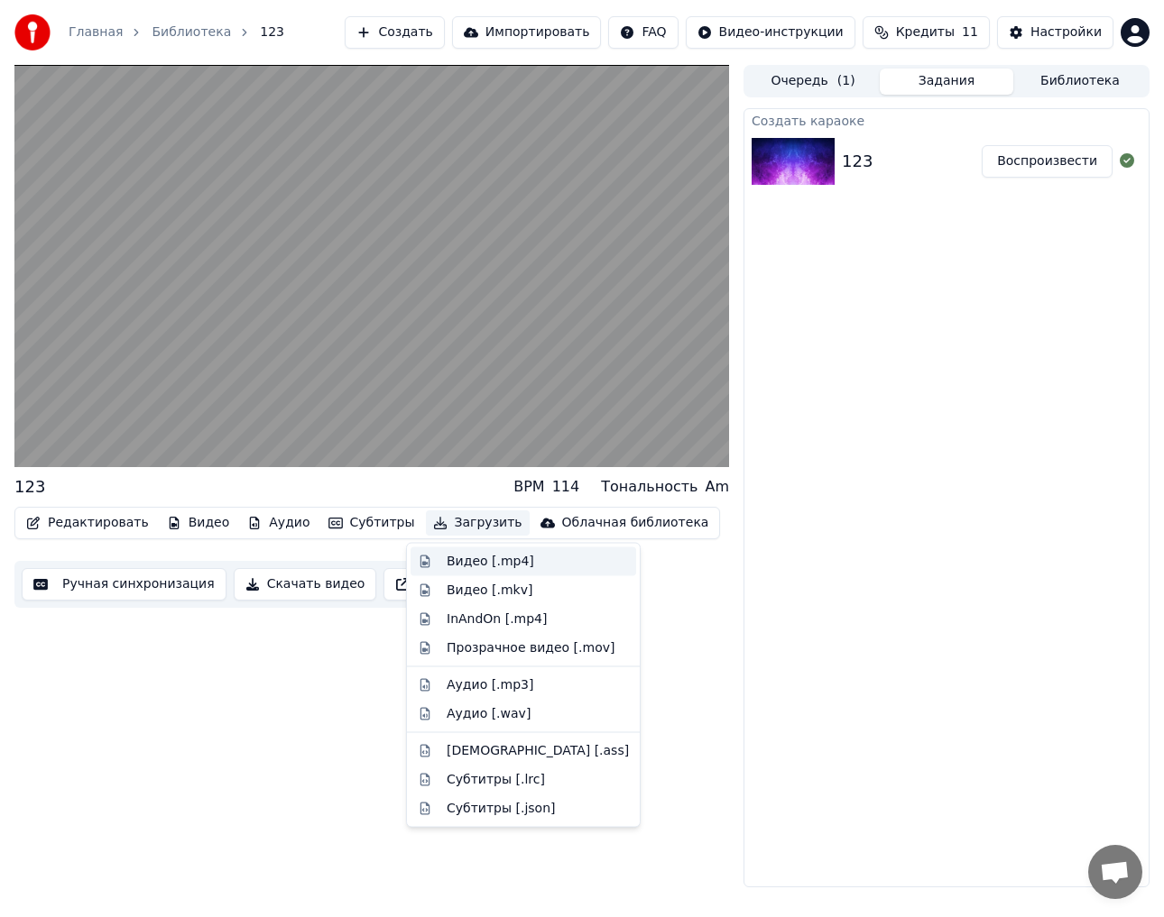
click at [458, 560] on div "Видео [.mp4]" at bounding box center [490, 562] width 87 height 18
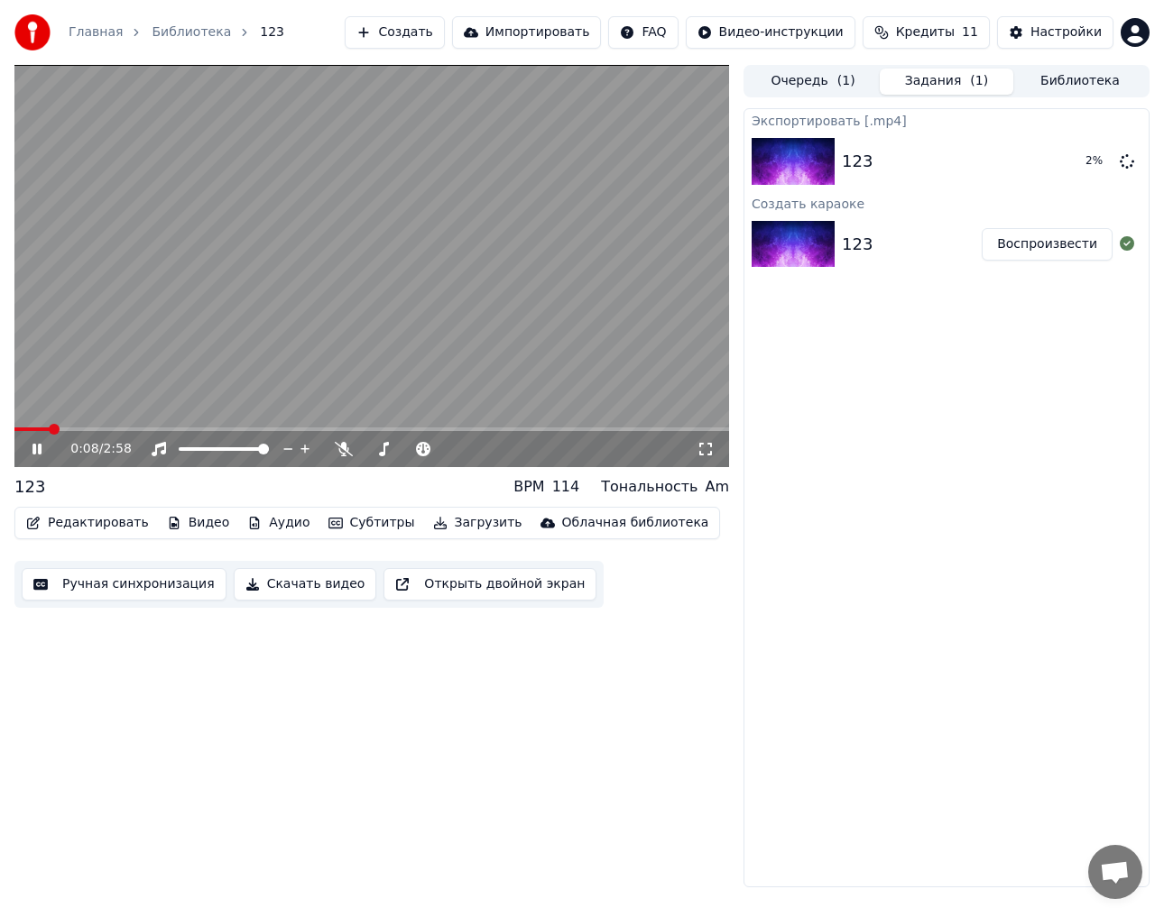
click at [282, 328] on video at bounding box center [371, 266] width 714 height 402
click at [1072, 159] on button "Показать" at bounding box center [1065, 161] width 93 height 32
